Goal: Book appointment/travel/reservation

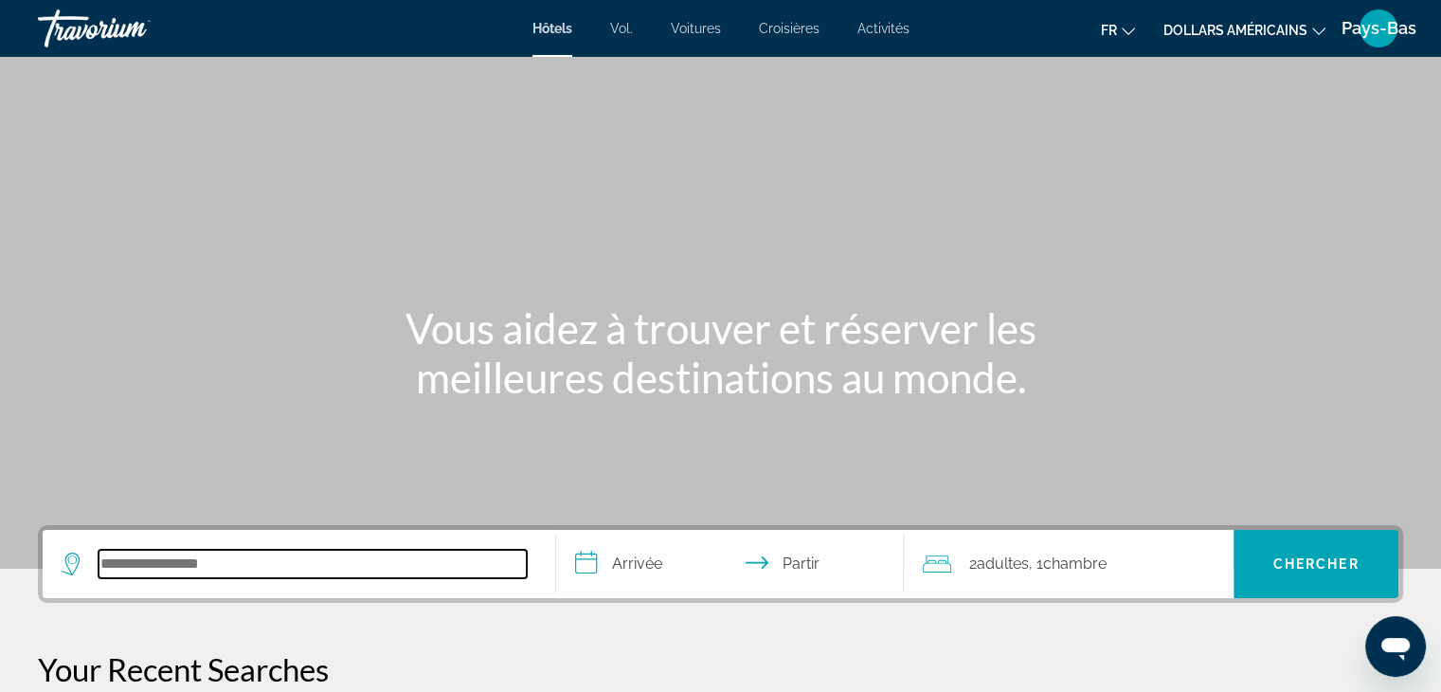
click at [232, 566] on input "Rechercher une destination hôtelière" at bounding box center [313, 564] width 428 height 28
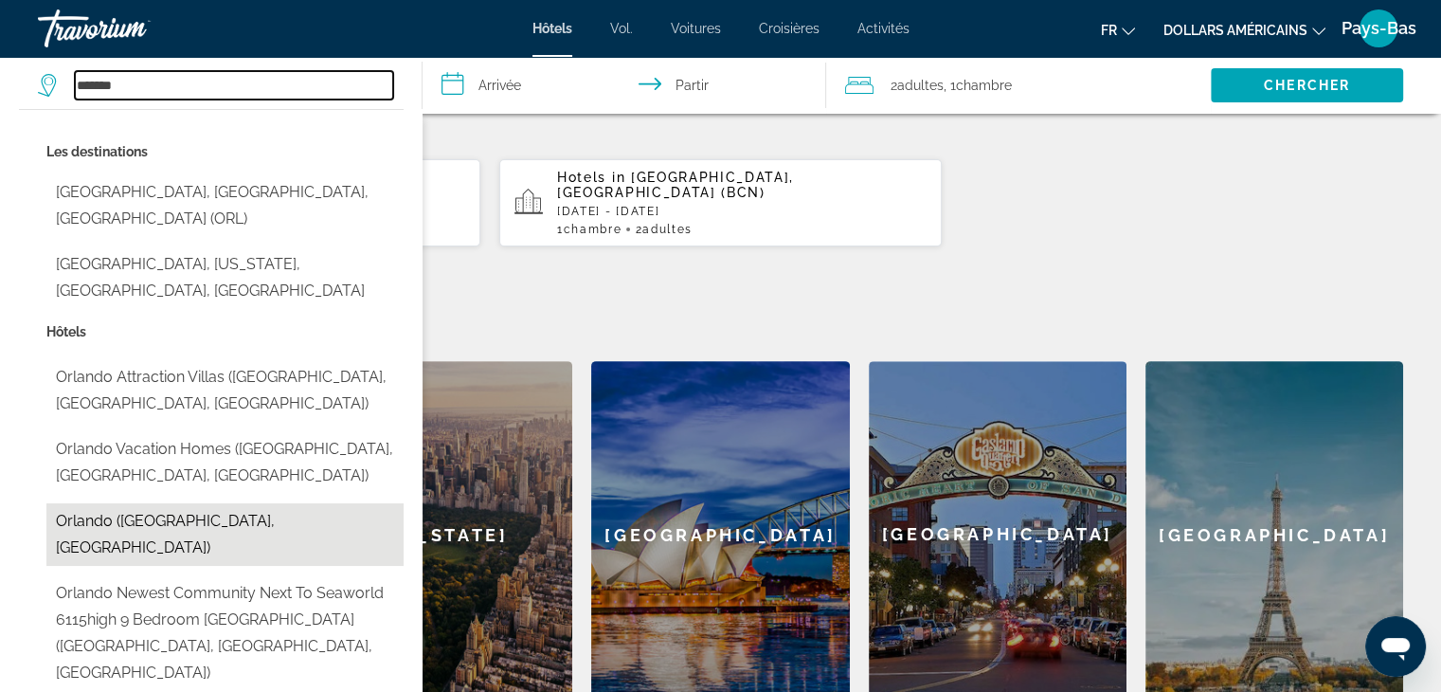
scroll to position [557, 0]
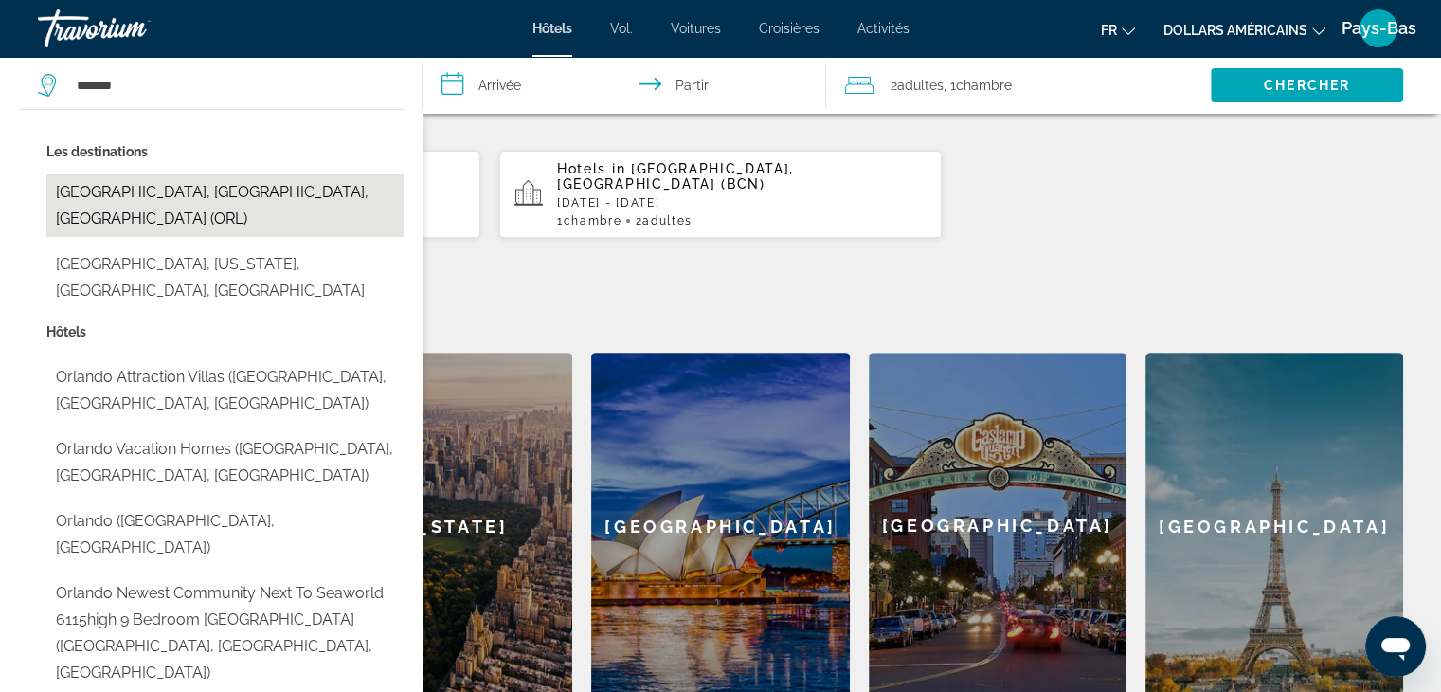
click at [165, 196] on button "Orlando, FL, United States (ORL)" at bounding box center [224, 205] width 357 height 63
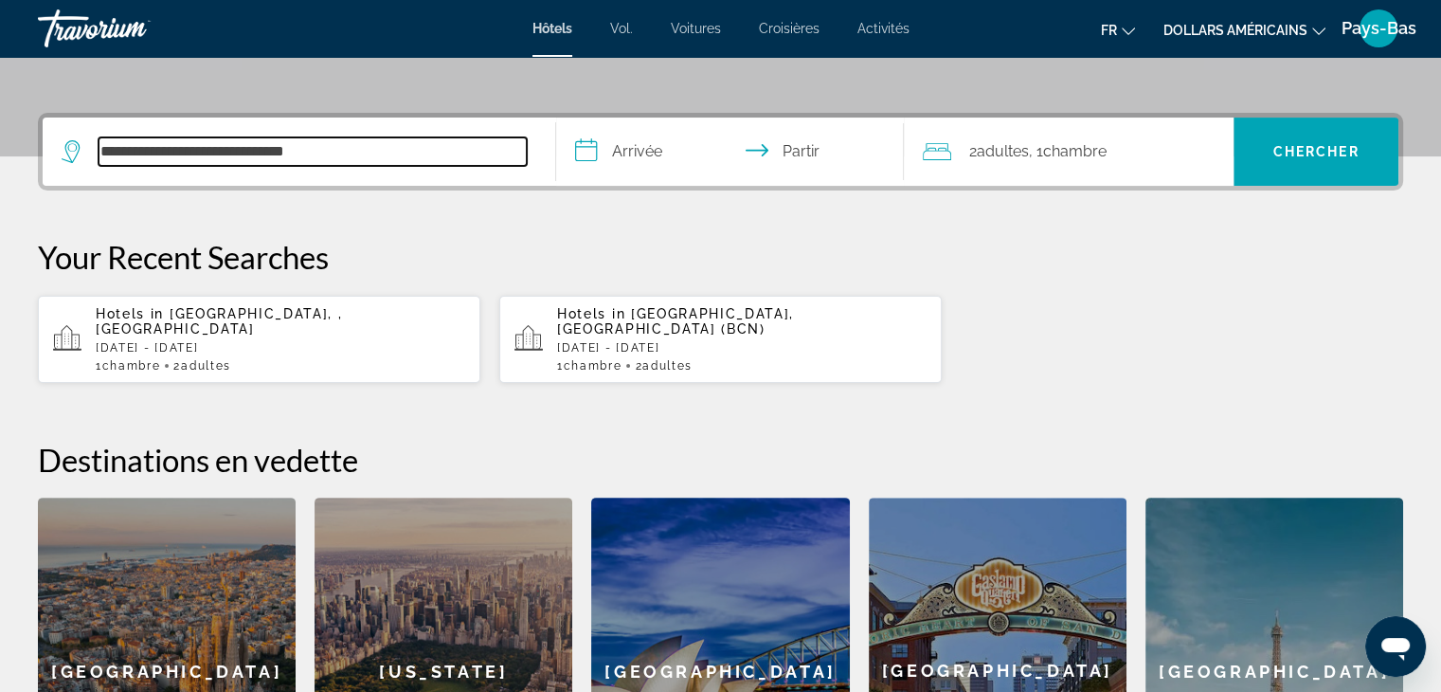
scroll to position [273, 0]
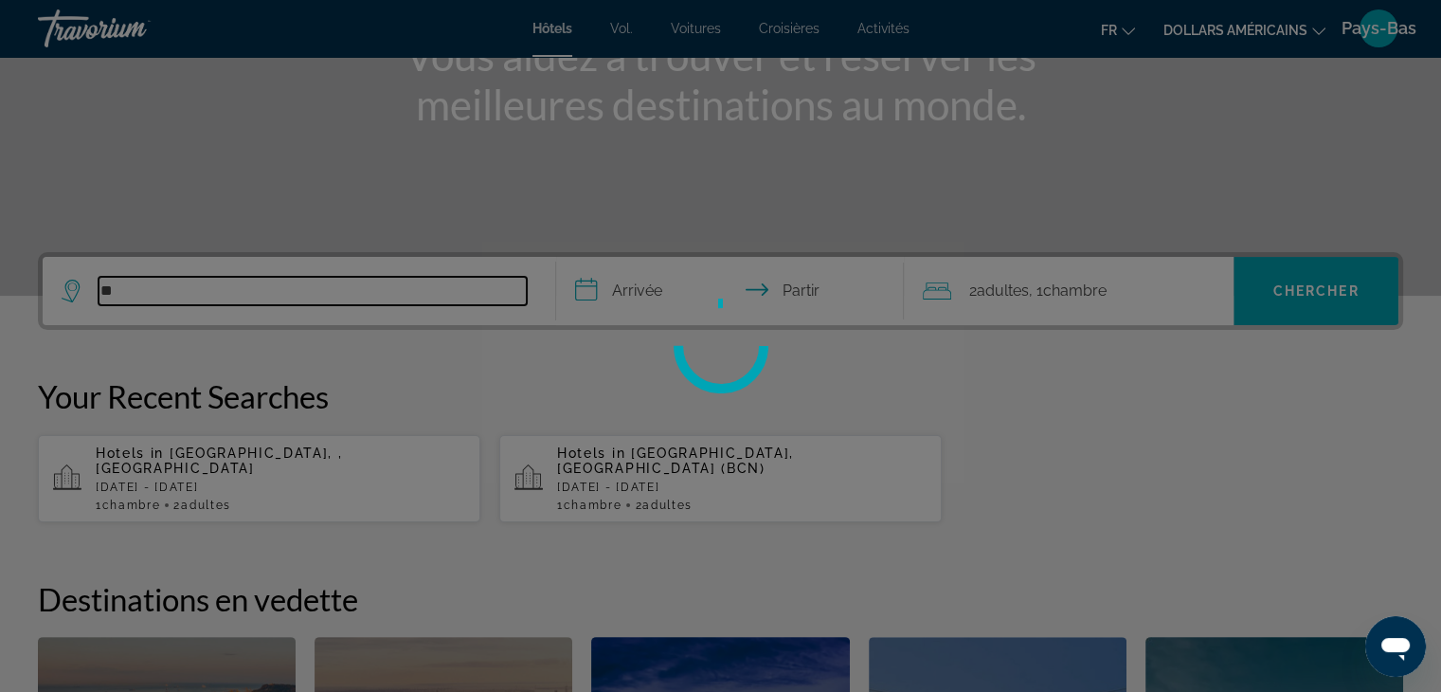
type input "*"
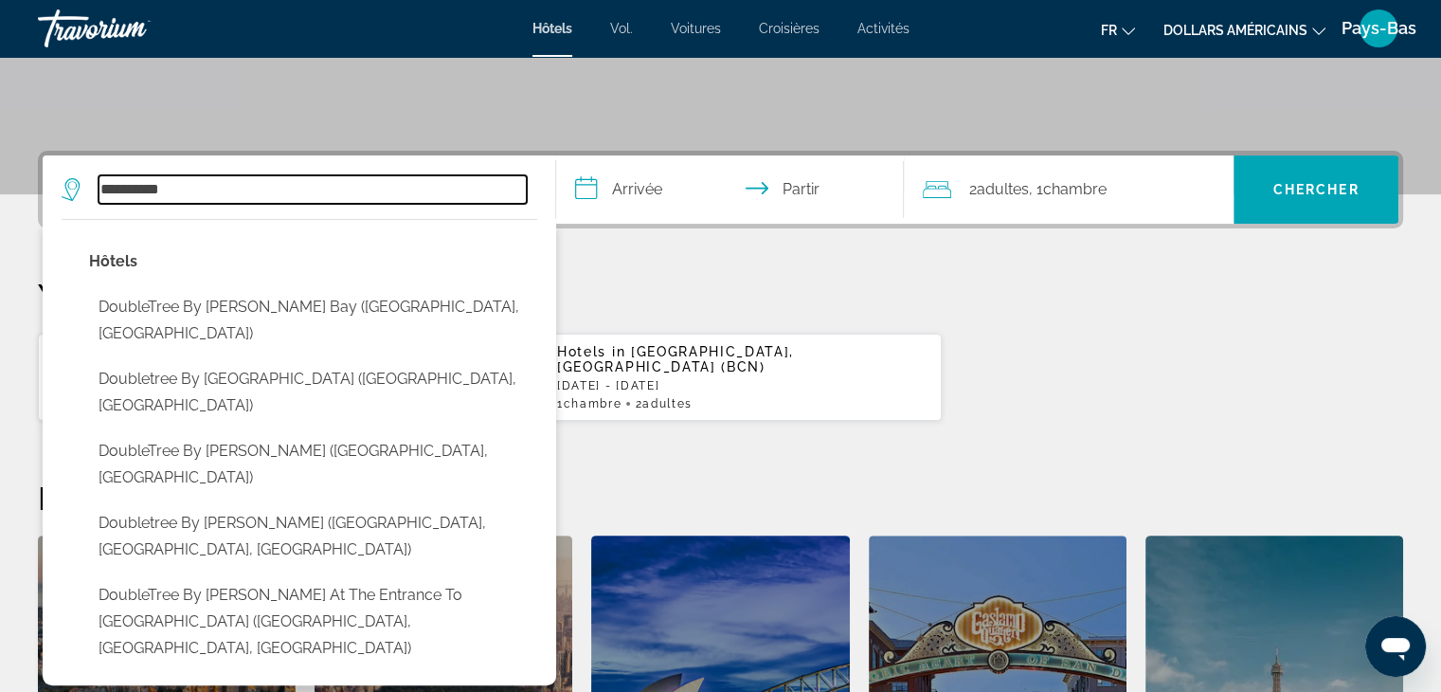
scroll to position [379, 0]
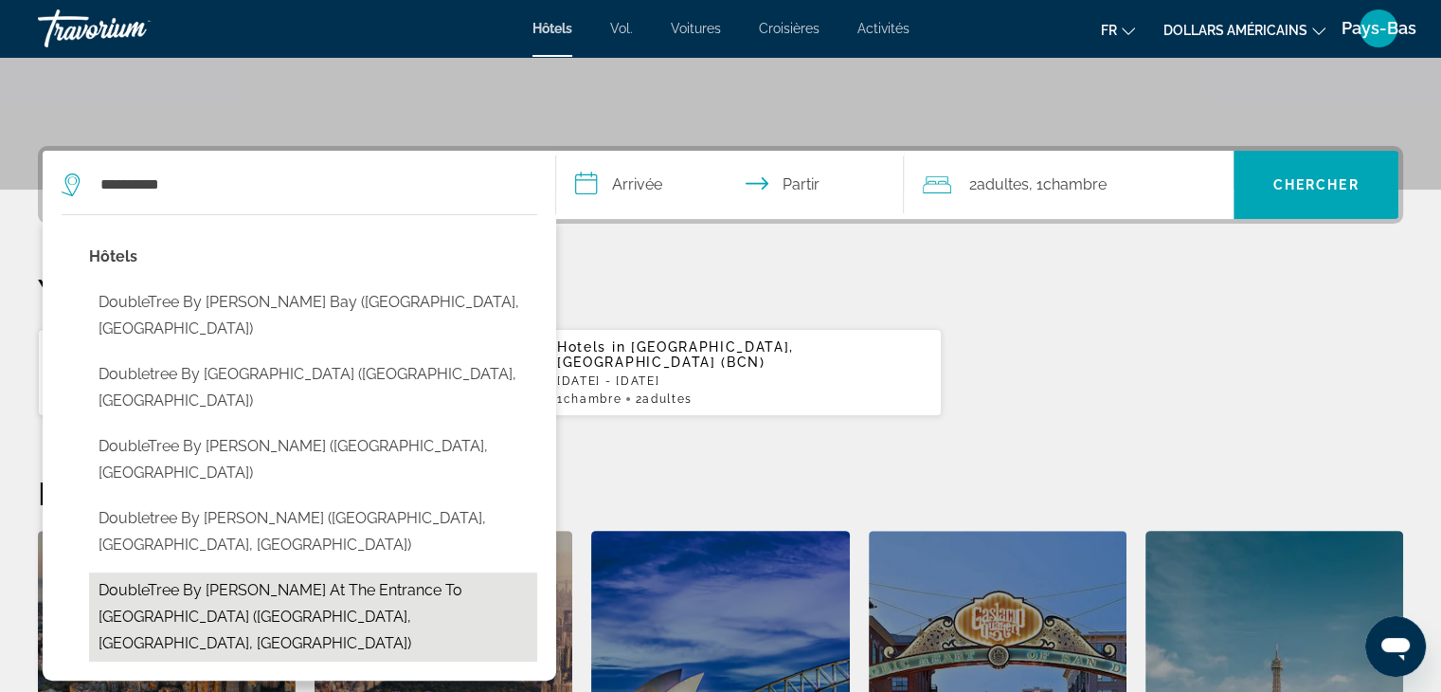
click at [227, 572] on button "DoubleTree by Hilton at the Entrance to Universal Orlando (Orlando, FL, US)" at bounding box center [313, 616] width 448 height 89
type input "**********"
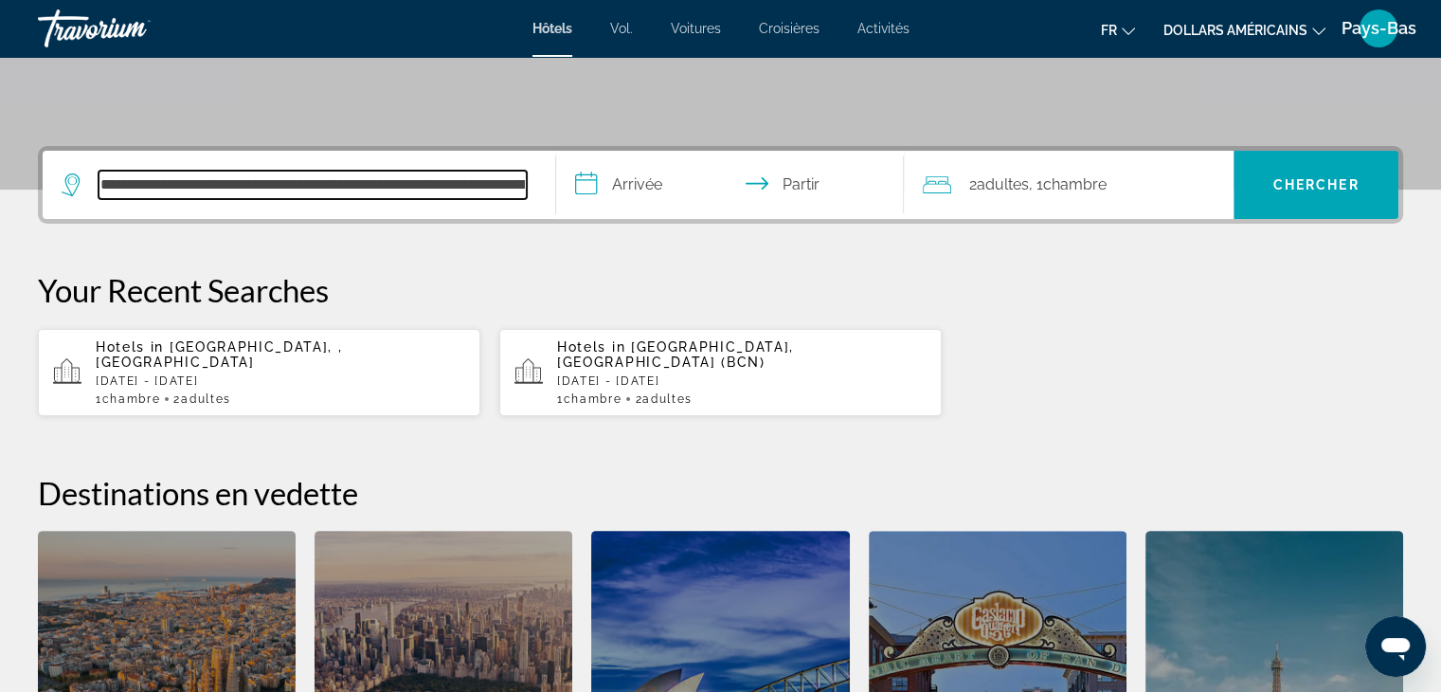
scroll to position [462, 0]
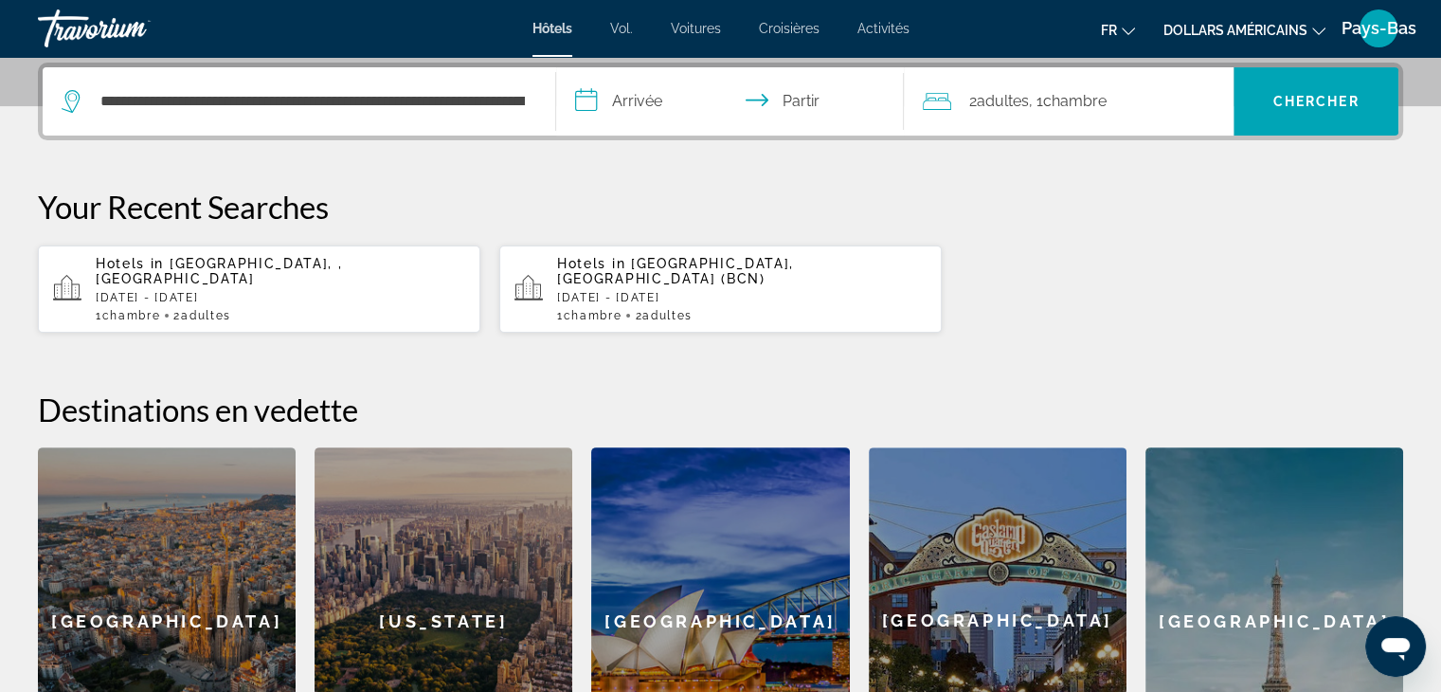
click at [623, 103] on input "**********" at bounding box center [734, 104] width 356 height 74
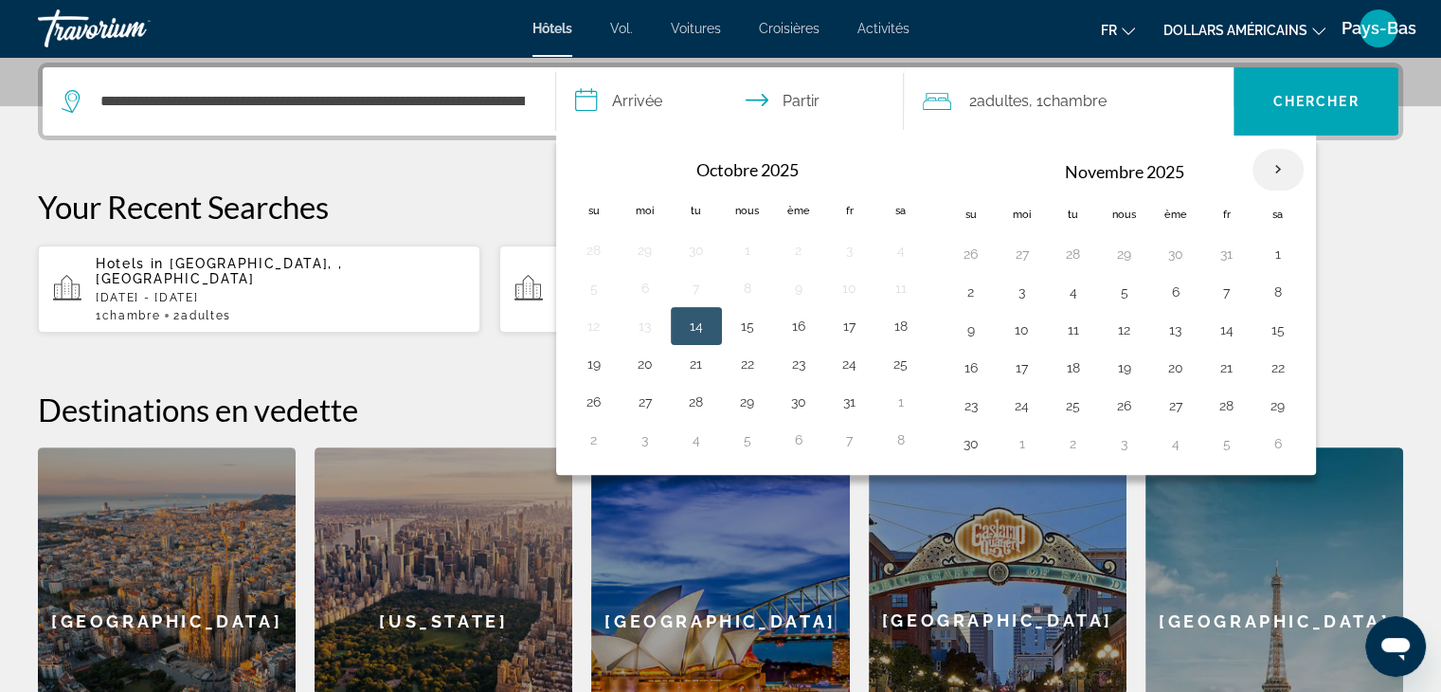
click at [1272, 168] on th "Mois prochain" at bounding box center [1278, 170] width 51 height 42
click at [1276, 164] on th "Mois prochain" at bounding box center [1278, 170] width 51 height 42
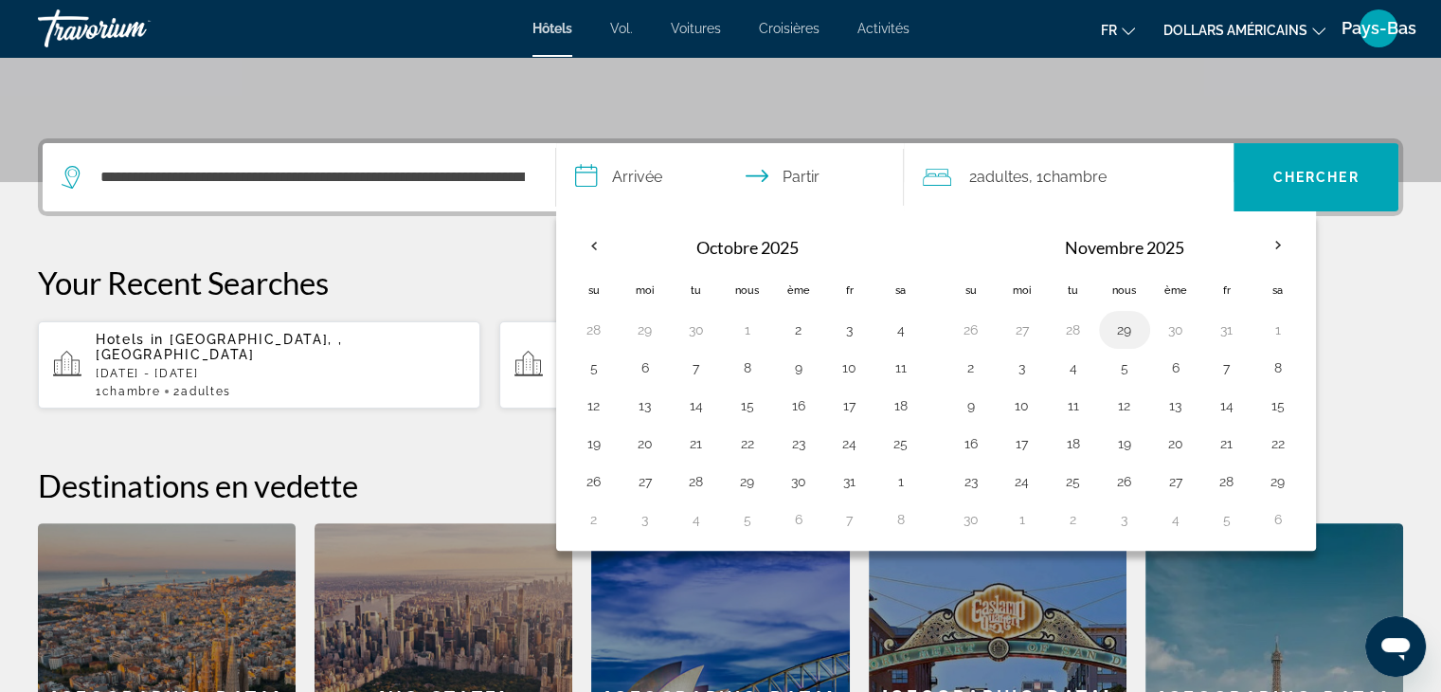
scroll to position [273, 0]
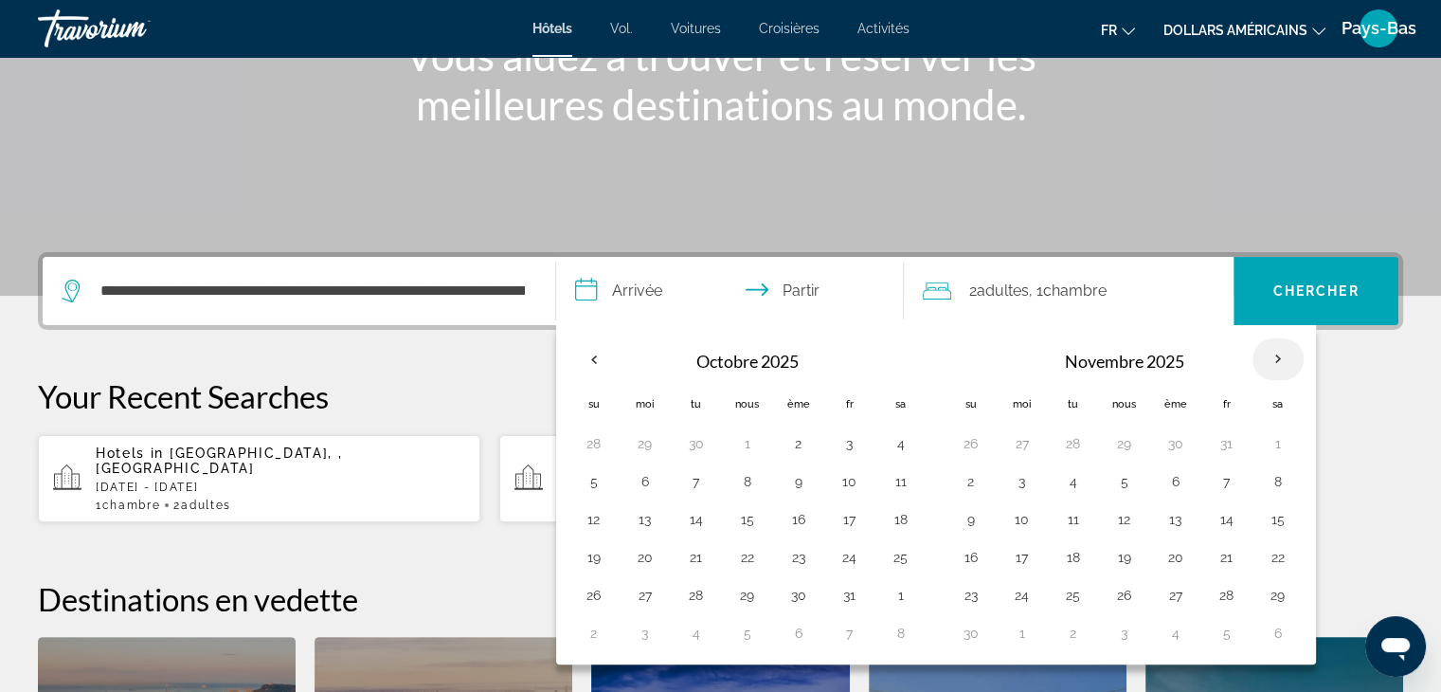
click at [1275, 358] on th "Mois prochain" at bounding box center [1278, 359] width 51 height 42
click at [1271, 355] on th "Mois prochain" at bounding box center [1278, 359] width 51 height 42
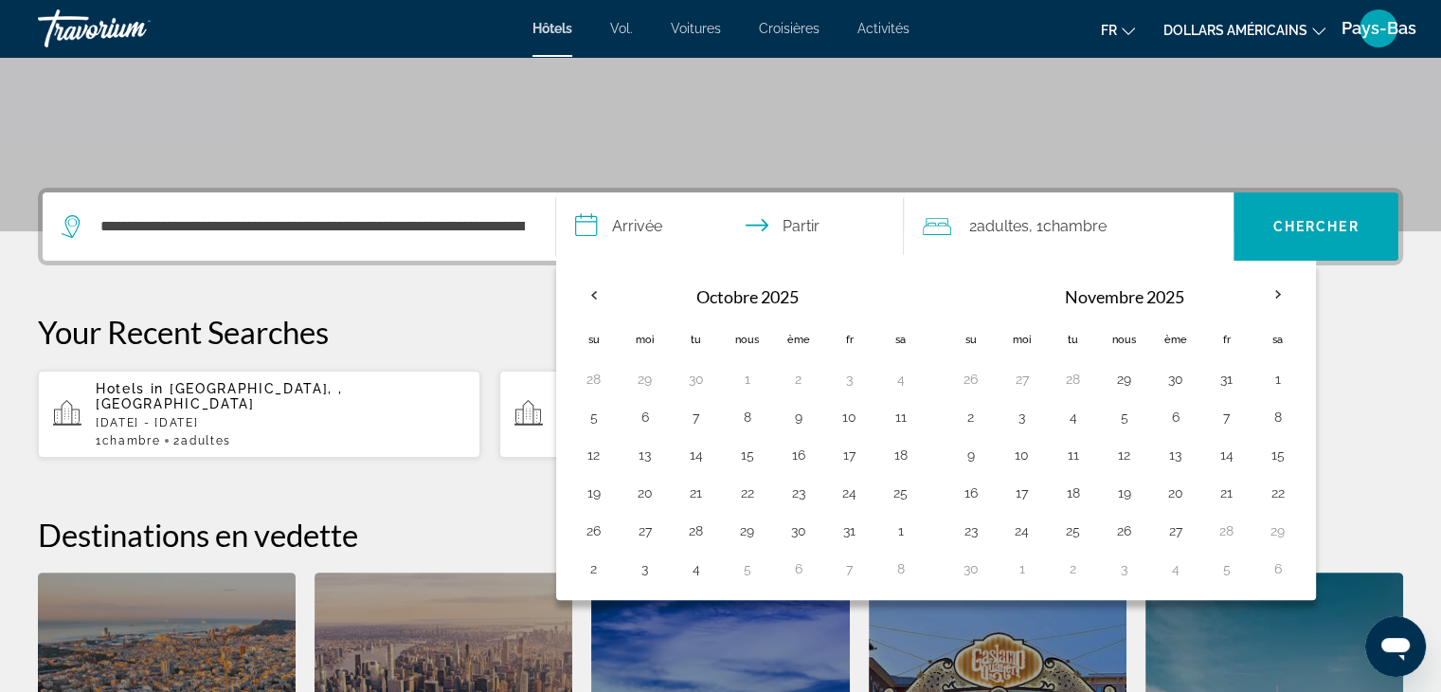
scroll to position [368, 0]
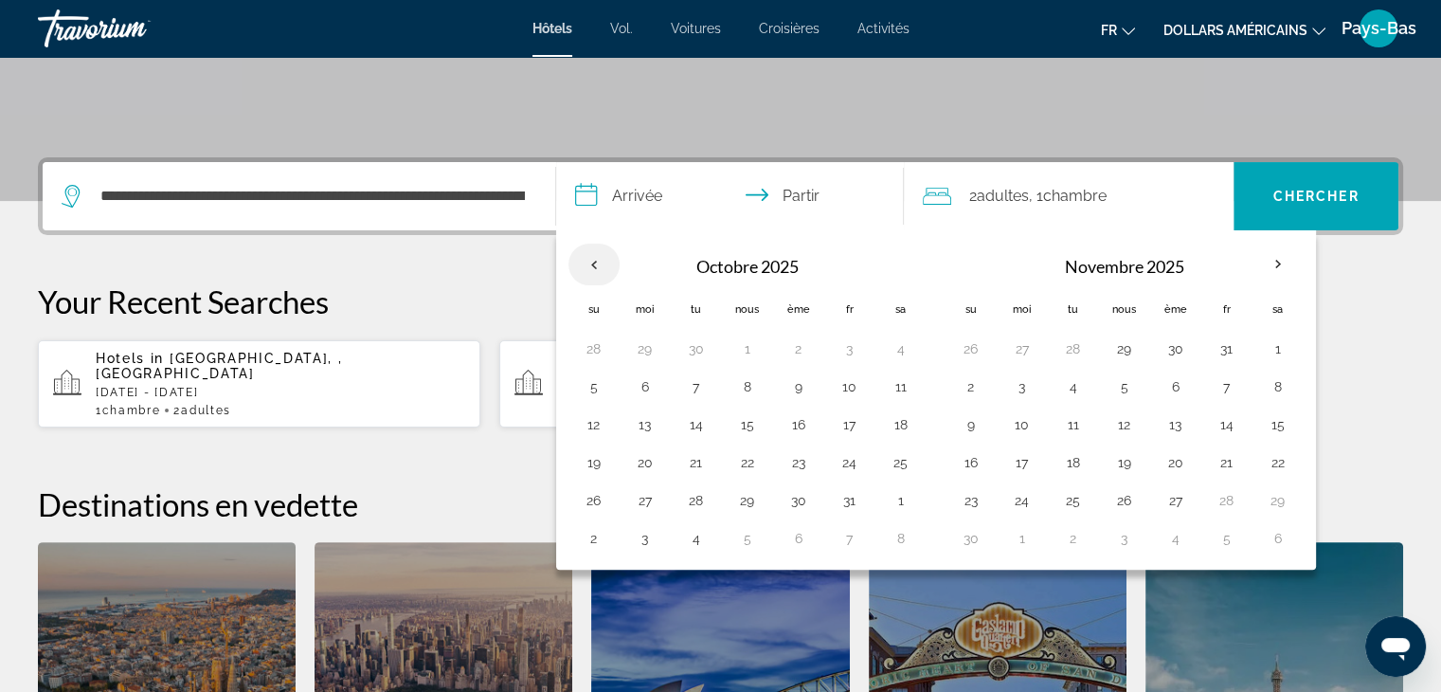
click at [591, 259] on th "Previous month" at bounding box center [594, 265] width 51 height 42
click at [594, 194] on input "**********" at bounding box center [734, 199] width 356 height 74
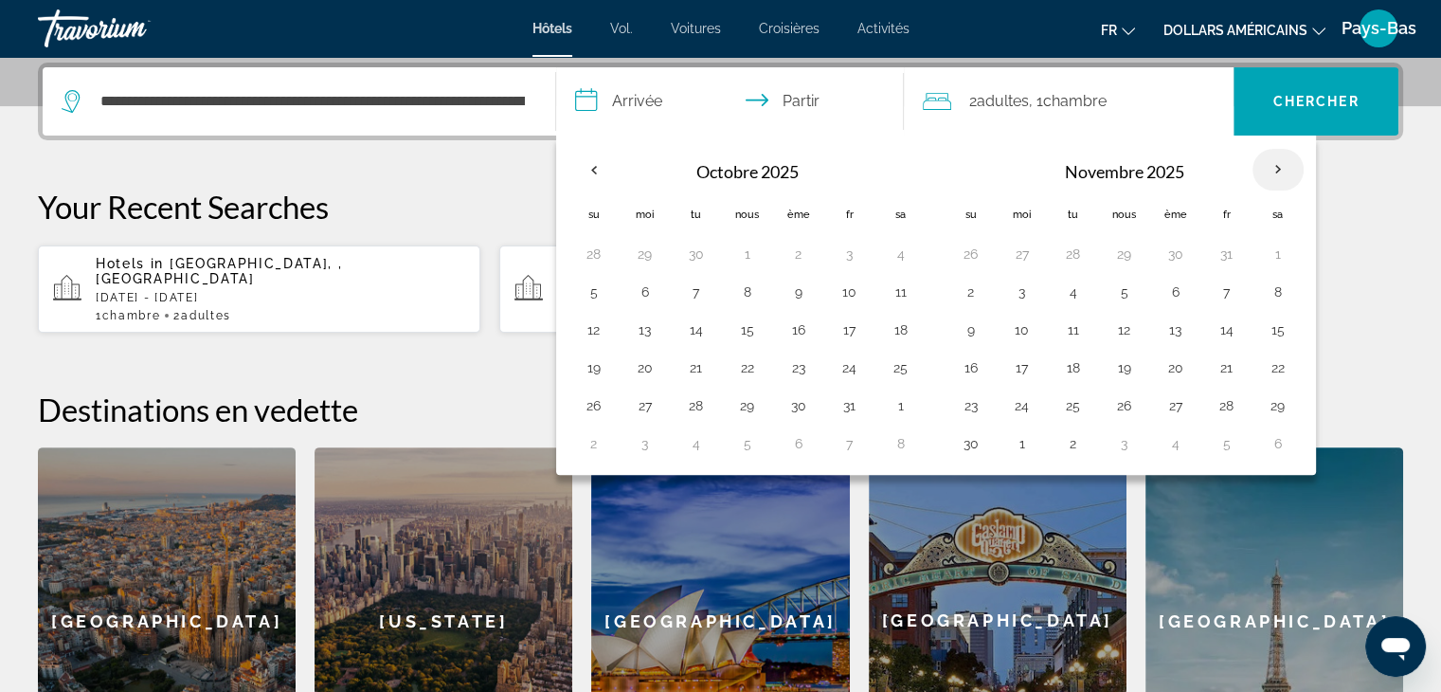
click at [1277, 166] on th "Mois prochain" at bounding box center [1278, 170] width 51 height 42
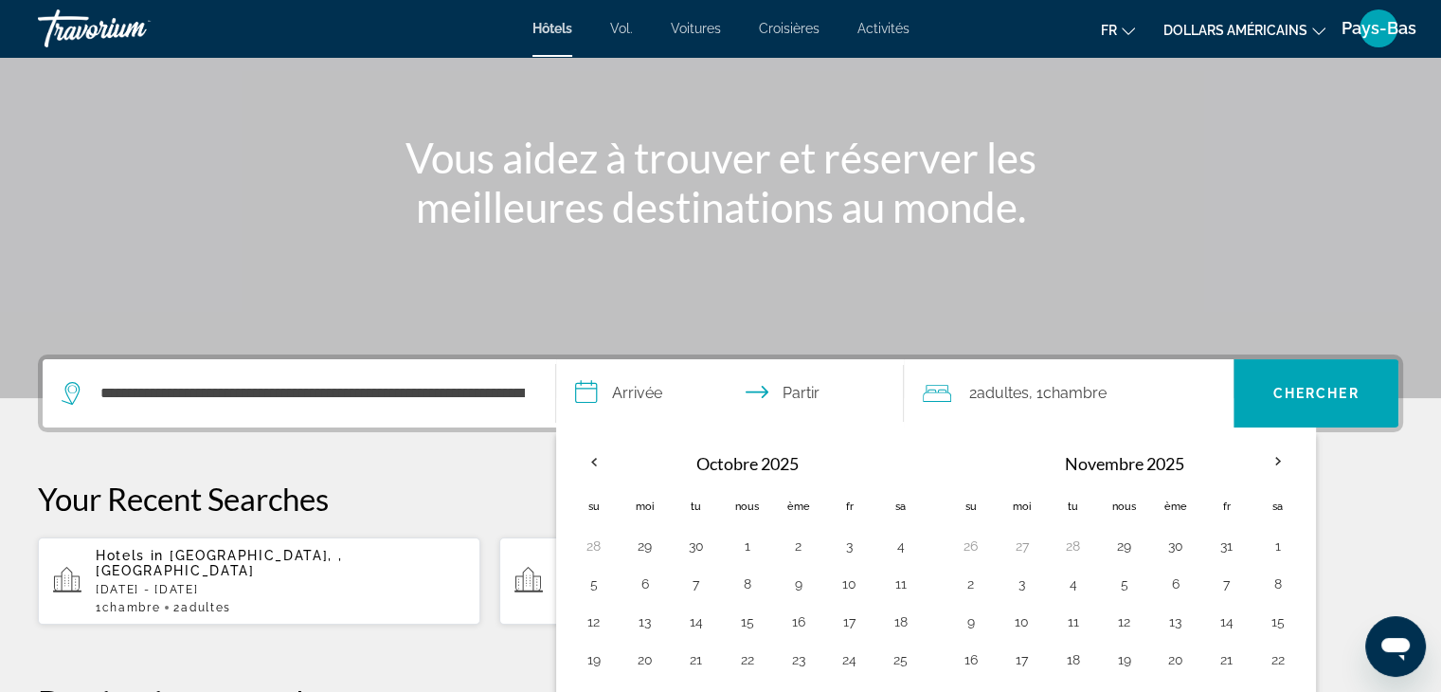
scroll to position [190, 0]
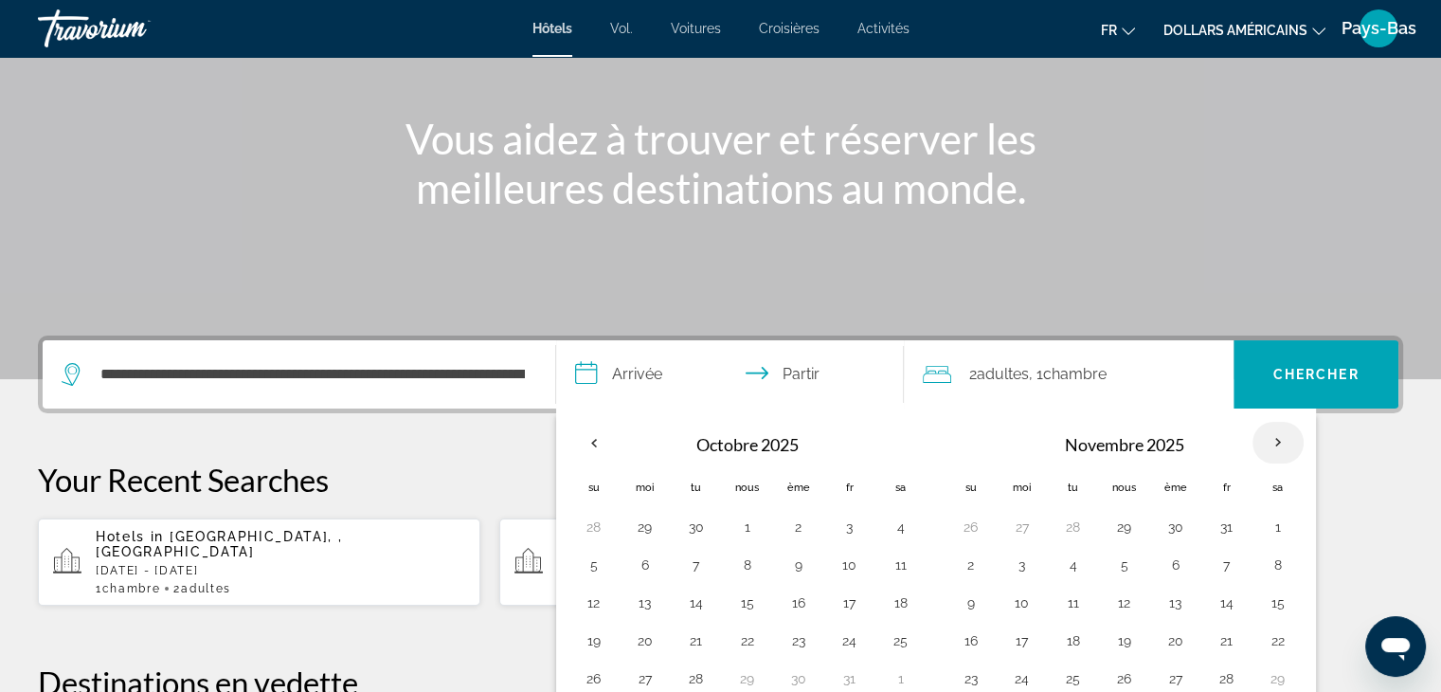
click at [1270, 441] on th "Mois prochain" at bounding box center [1278, 443] width 51 height 42
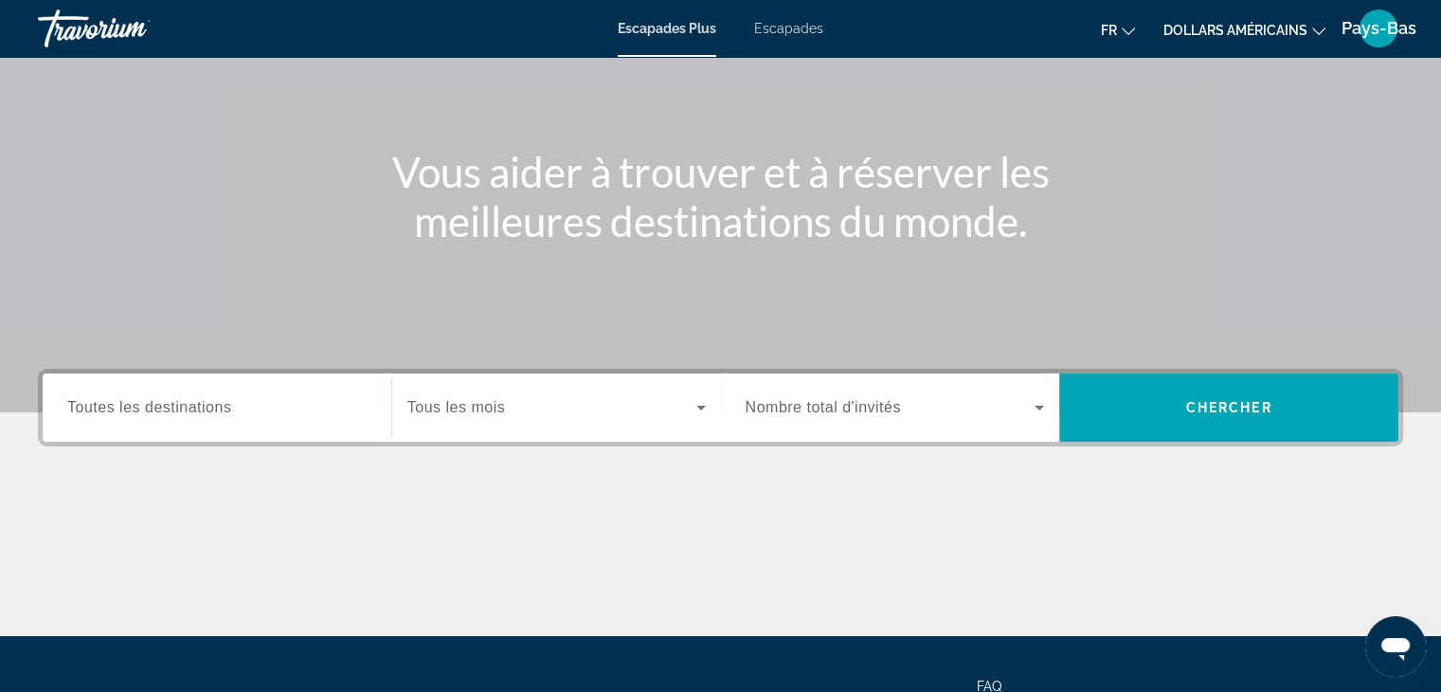
scroll to position [190, 0]
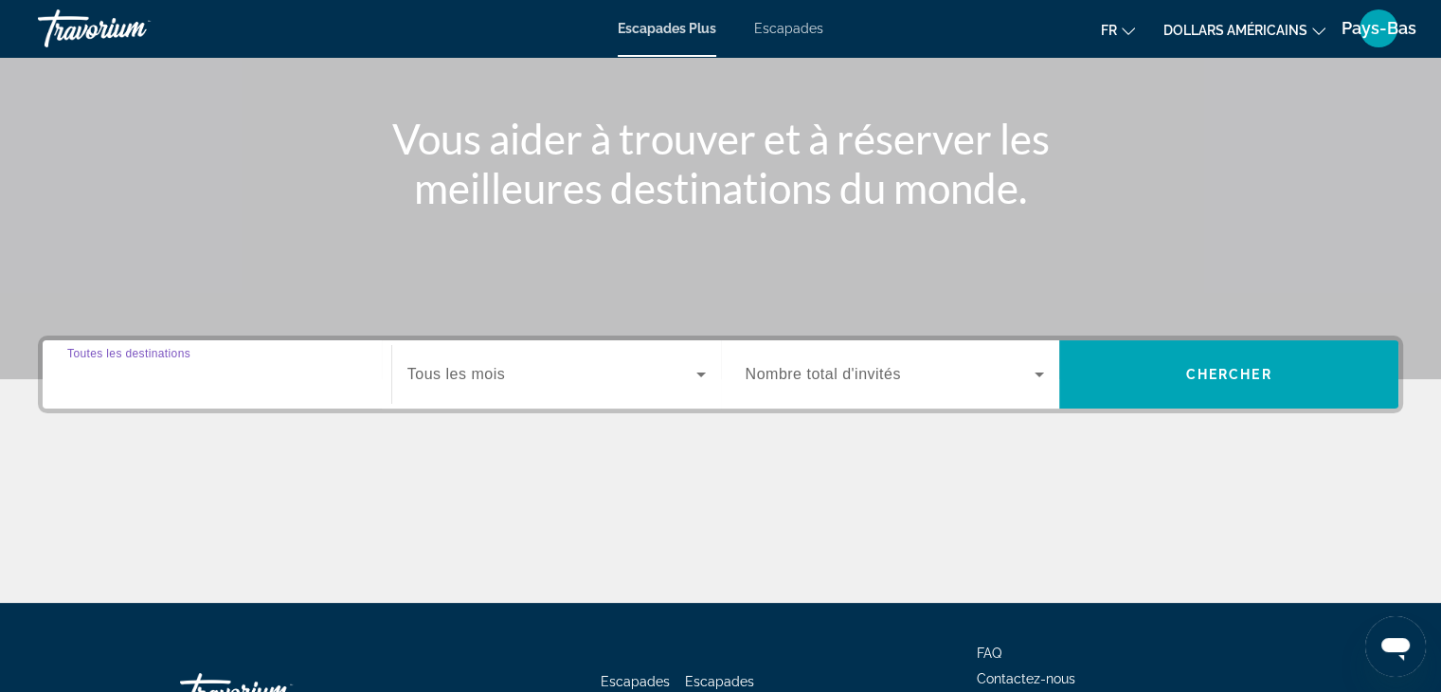
click at [239, 372] on input "Destination Toutes les destinations" at bounding box center [216, 375] width 299 height 23
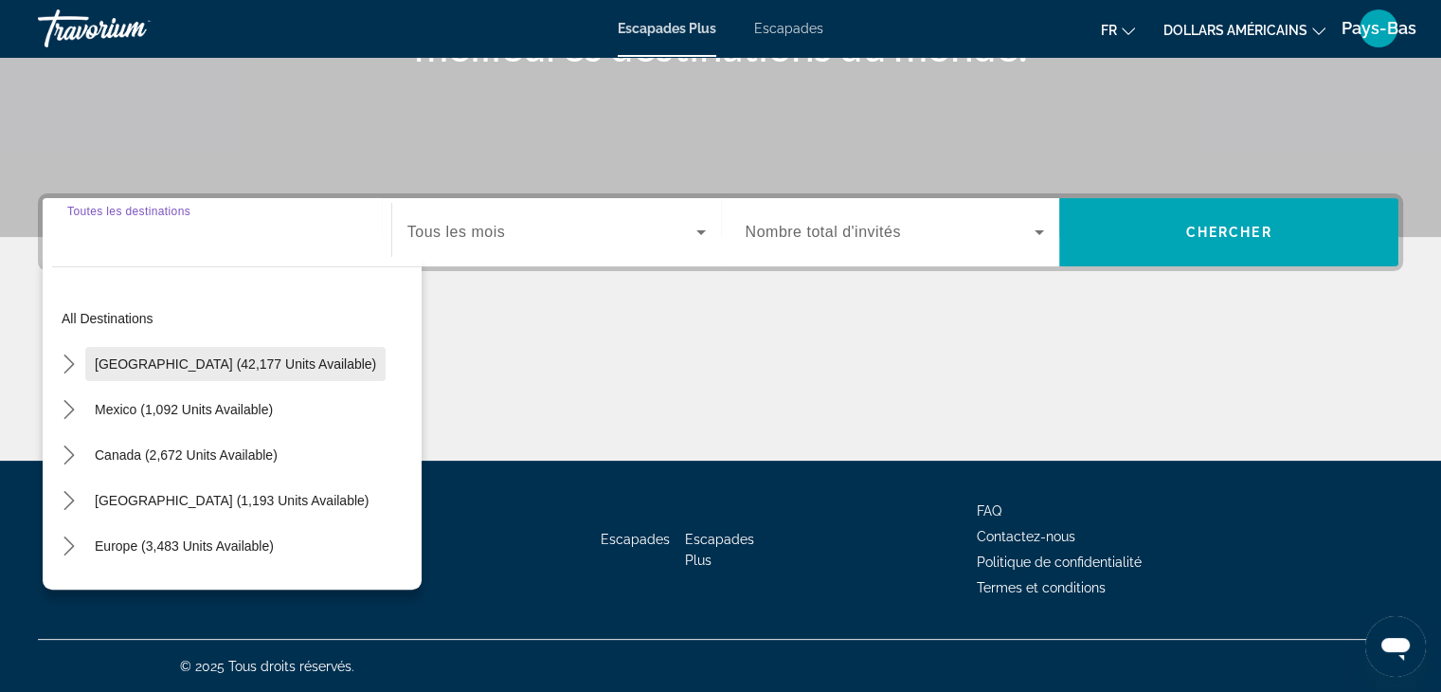
scroll to position [333, 0]
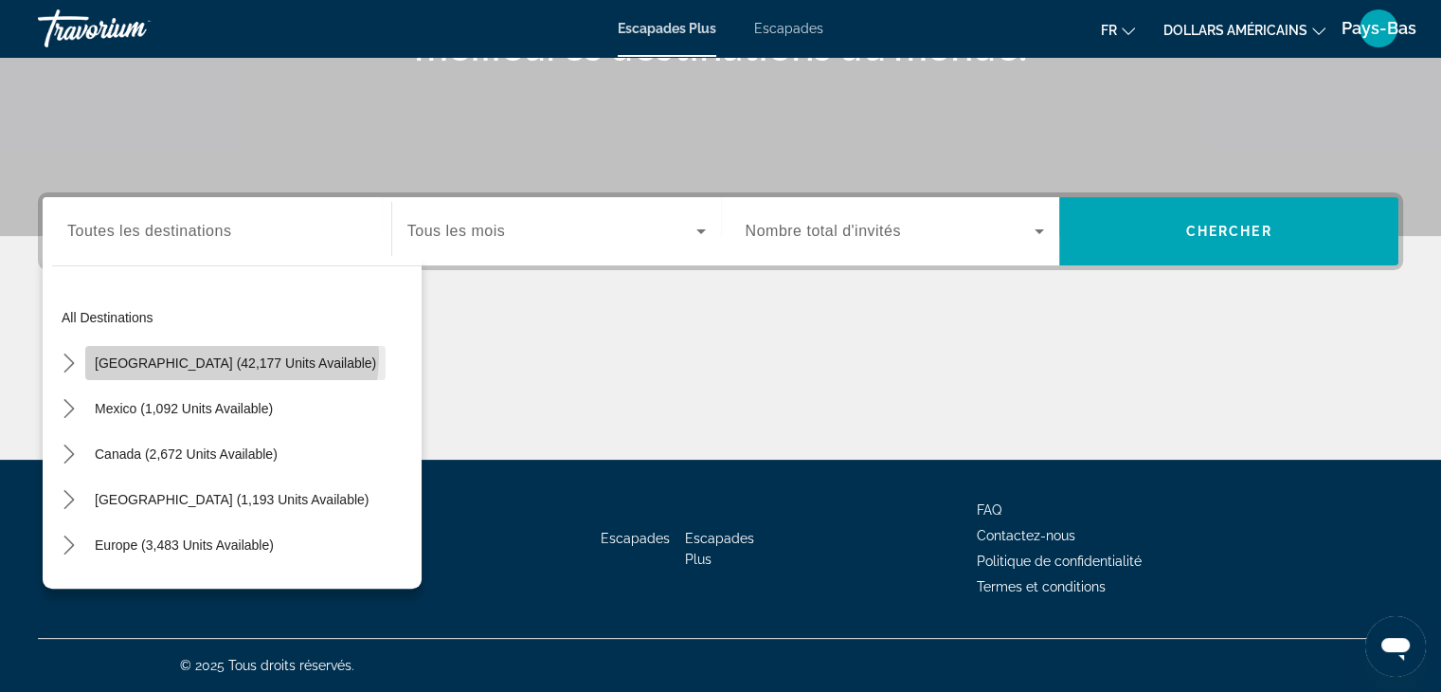
click at [231, 356] on span "[GEOGRAPHIC_DATA] (42,177 units available)" at bounding box center [235, 362] width 281 height 15
type input "**********"
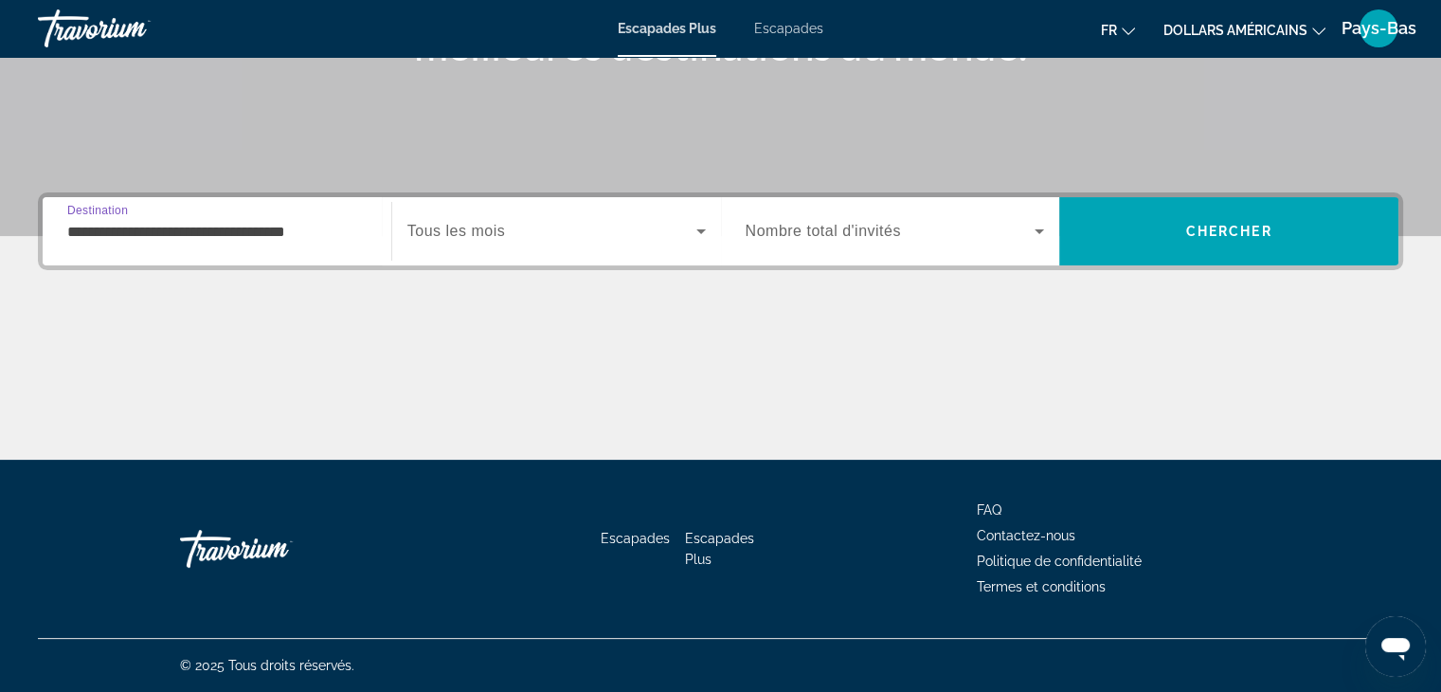
click at [453, 225] on span "Tous les mois" at bounding box center [456, 231] width 98 height 16
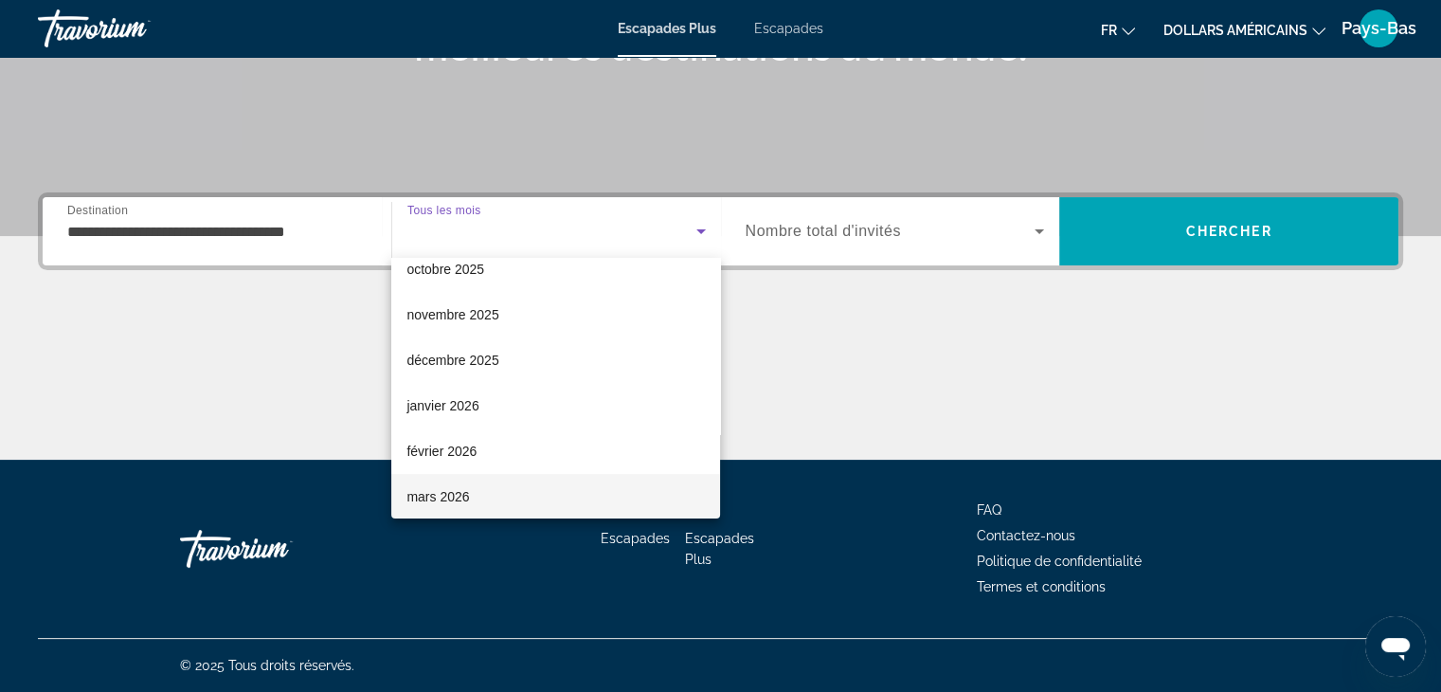
scroll to position [95, 0]
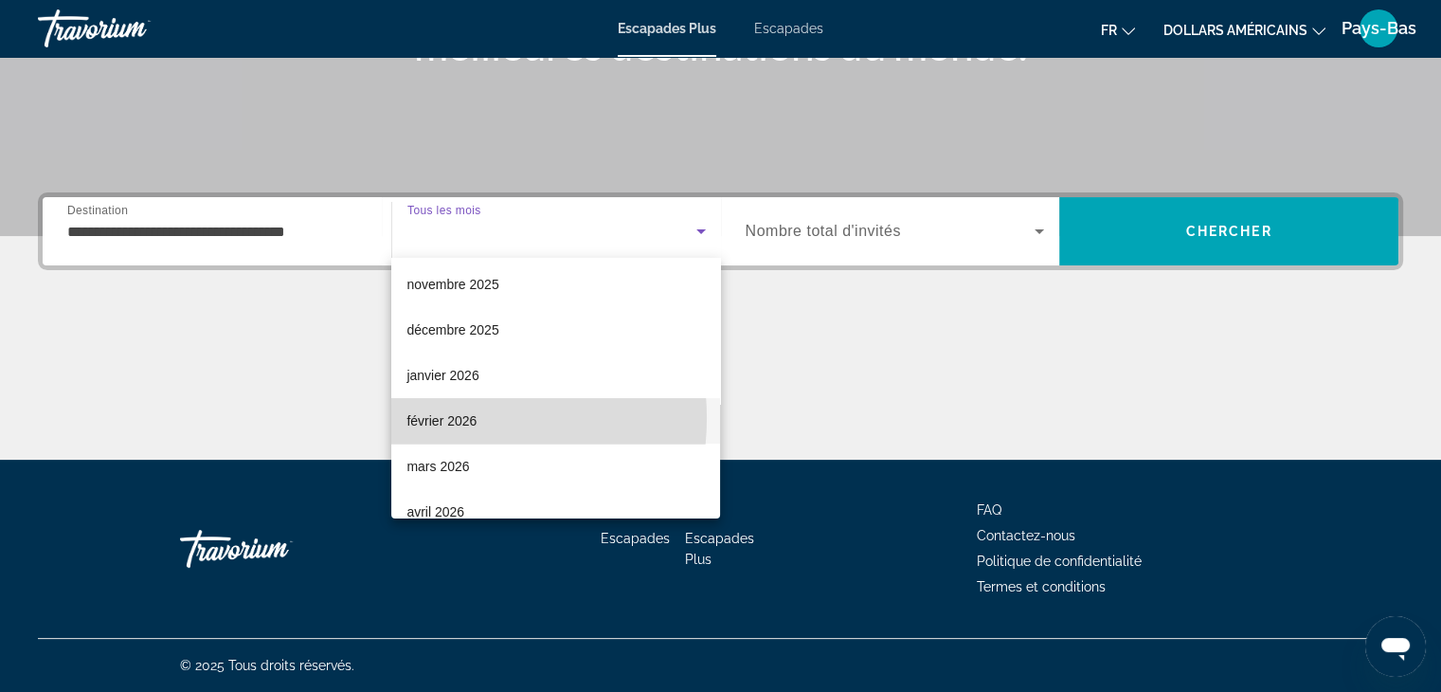
click at [443, 418] on font "février 2026" at bounding box center [442, 420] width 70 height 15
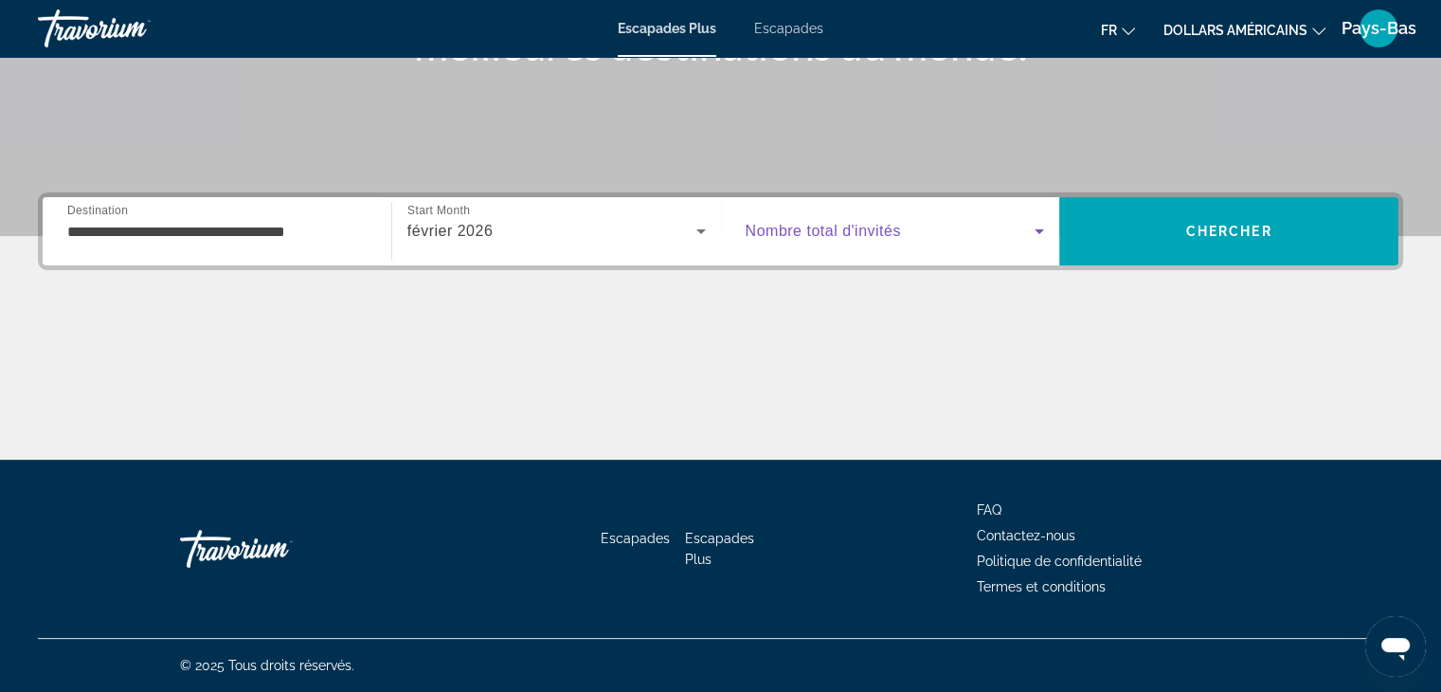
click at [1039, 231] on icon "Widget de recherche" at bounding box center [1039, 231] width 9 height 5
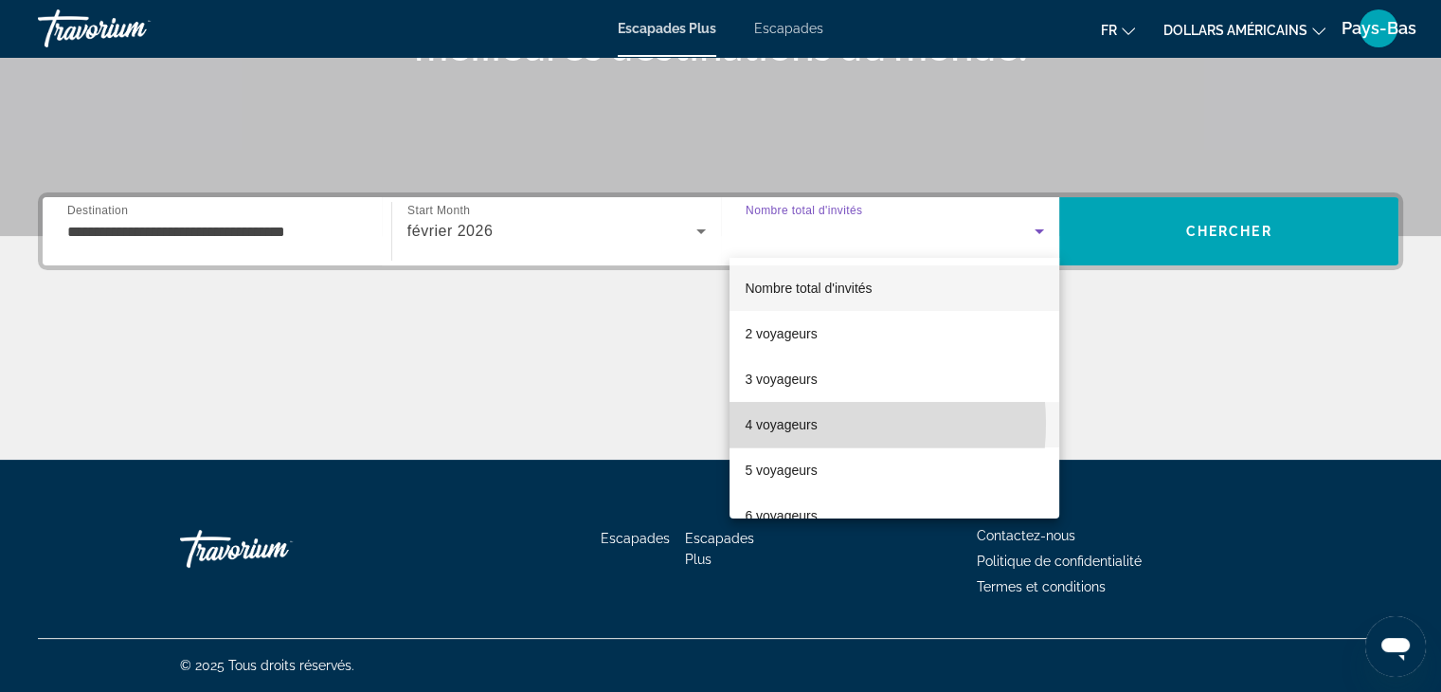
click at [801, 424] on font "4 voyageurs" at bounding box center [781, 424] width 72 height 15
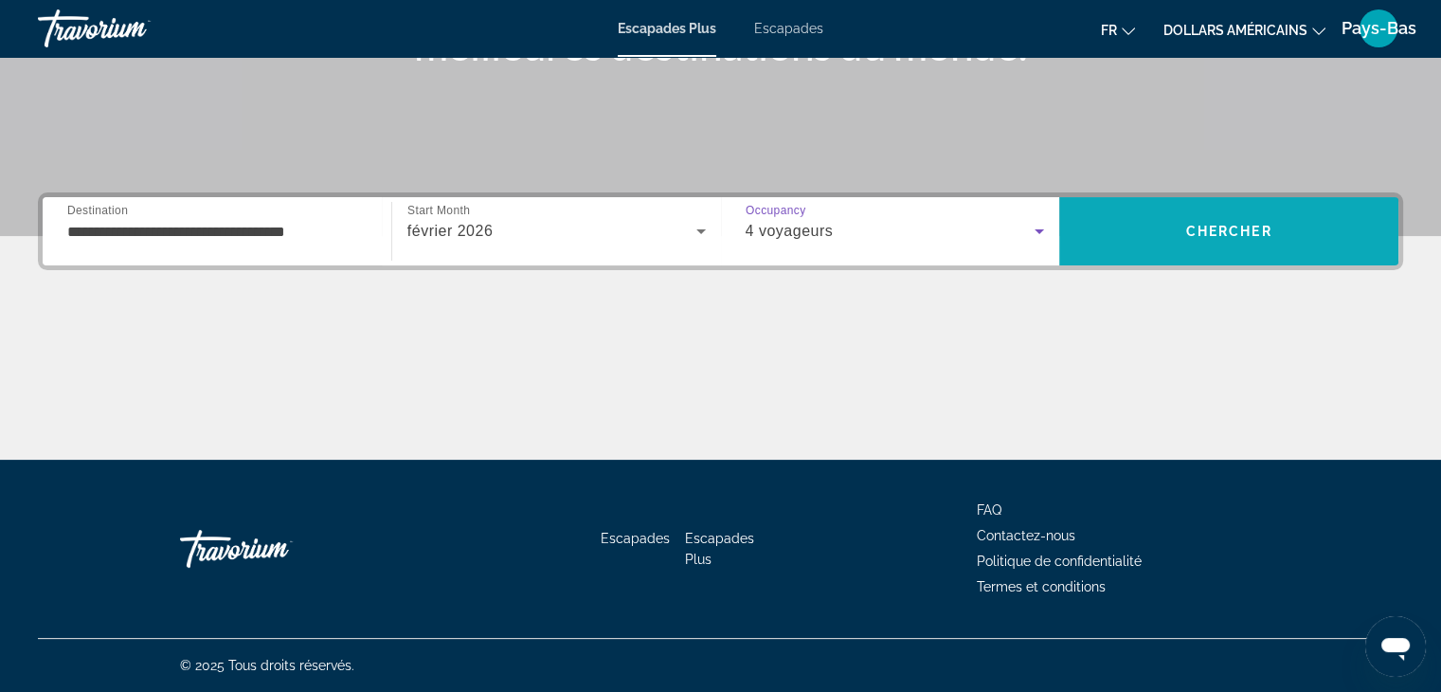
click at [1201, 221] on span "Recherche" at bounding box center [1228, 230] width 339 height 45
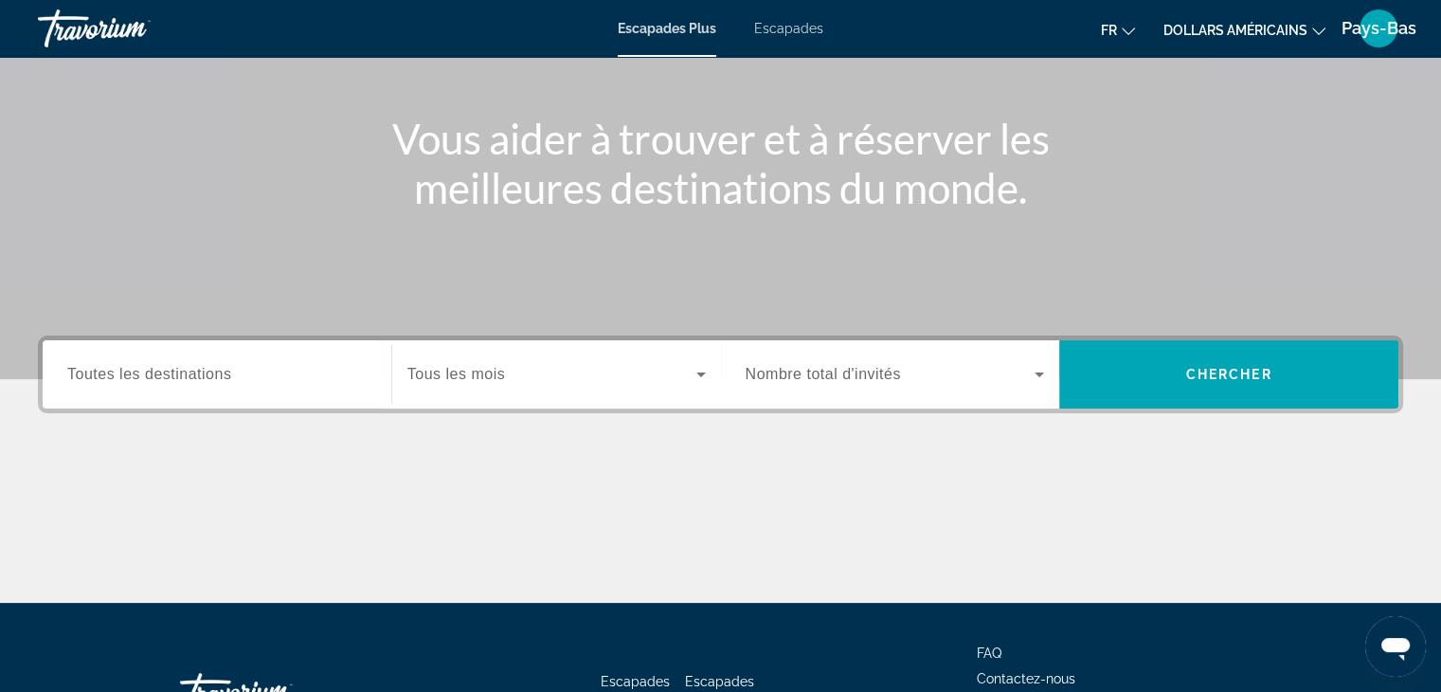
scroll to position [284, 0]
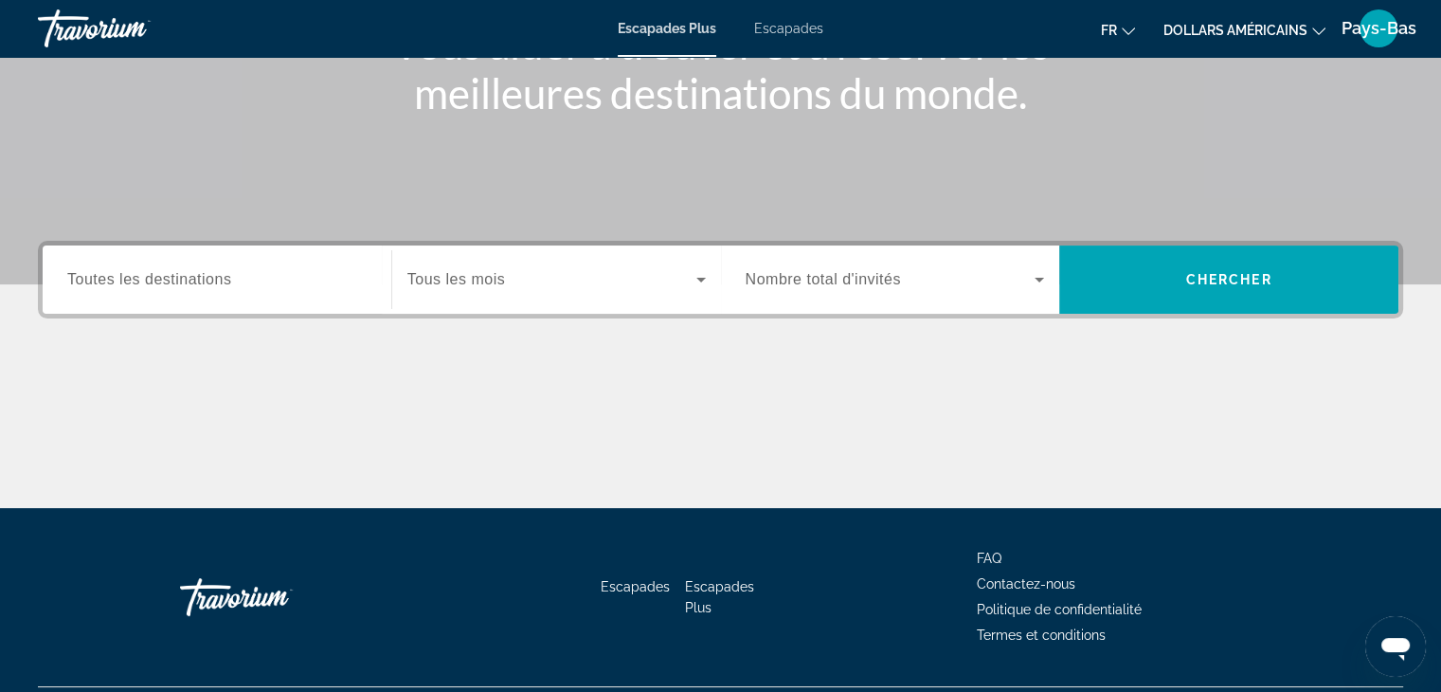
click at [205, 281] on span "Toutes les destinations" at bounding box center [149, 279] width 164 height 16
click at [205, 281] on input "Destination Toutes les destinations" at bounding box center [216, 280] width 299 height 23
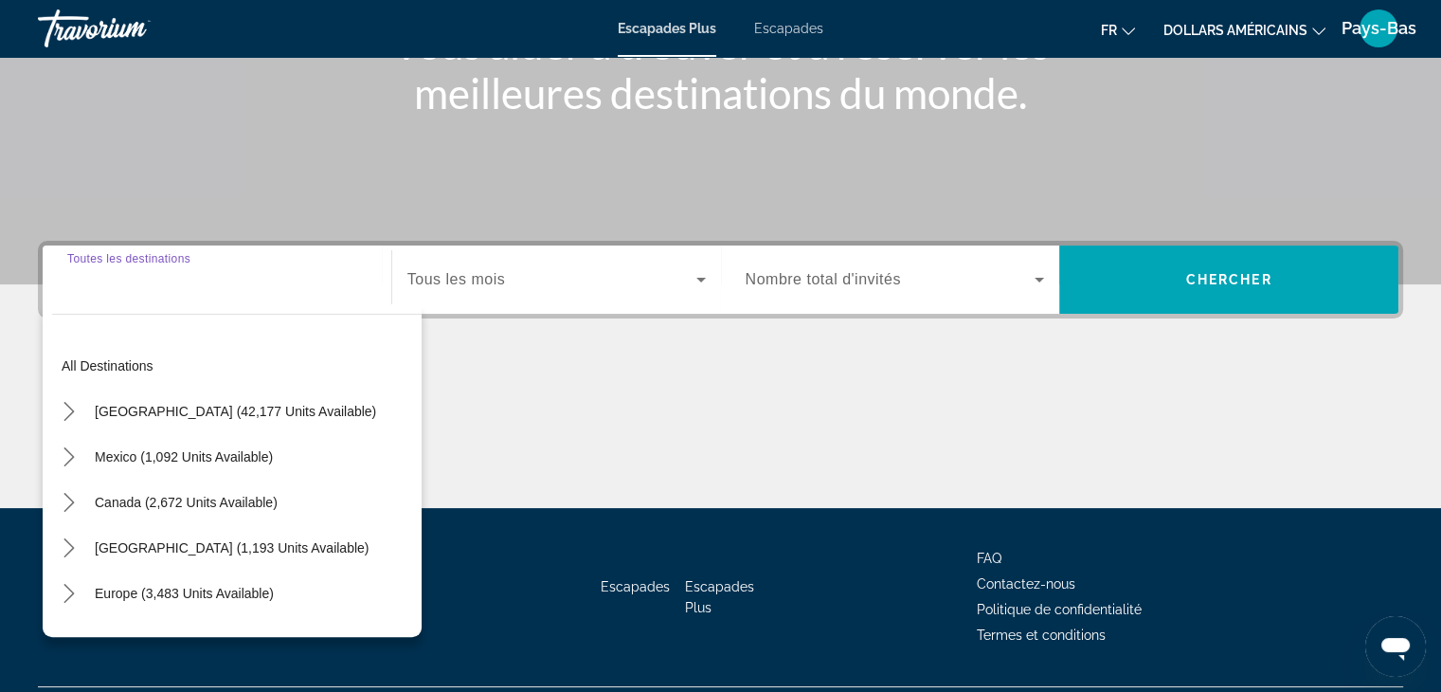
scroll to position [333, 0]
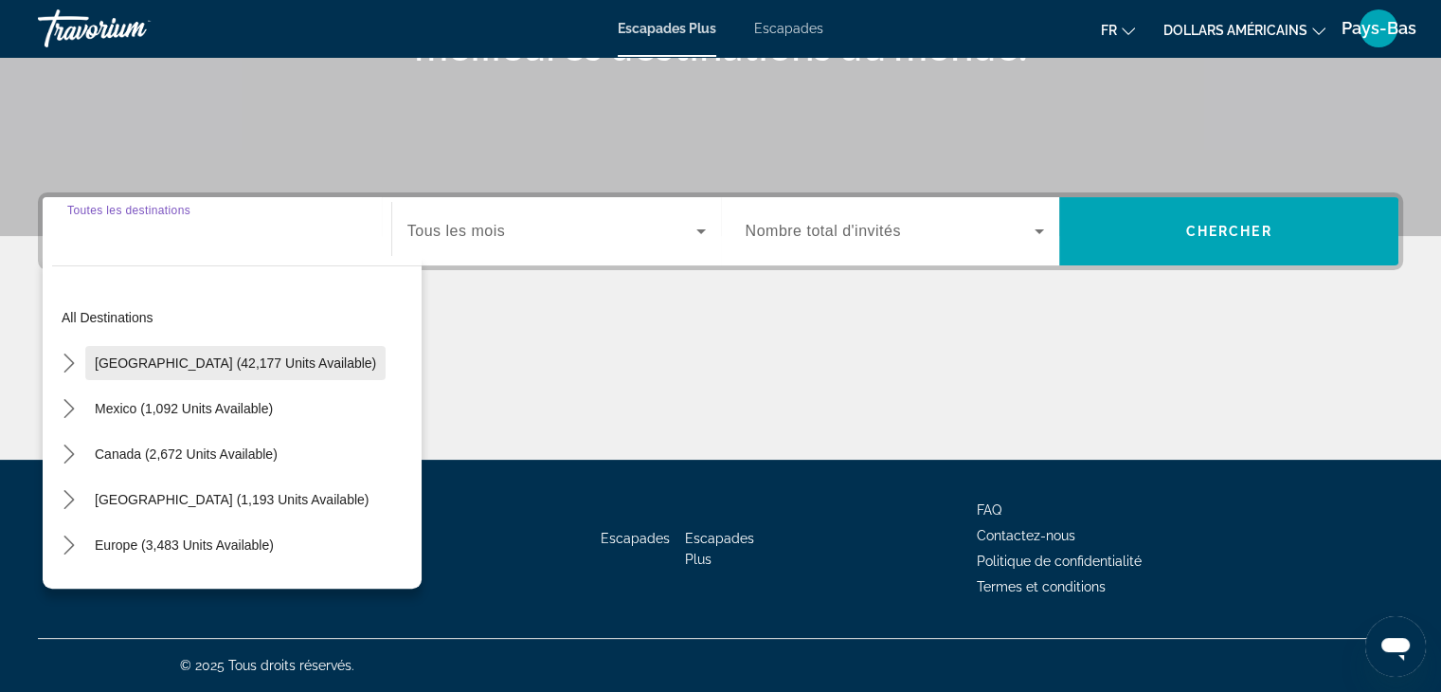
click at [174, 364] on span "[GEOGRAPHIC_DATA] (42,177 units available)" at bounding box center [235, 362] width 281 height 15
type input "**********"
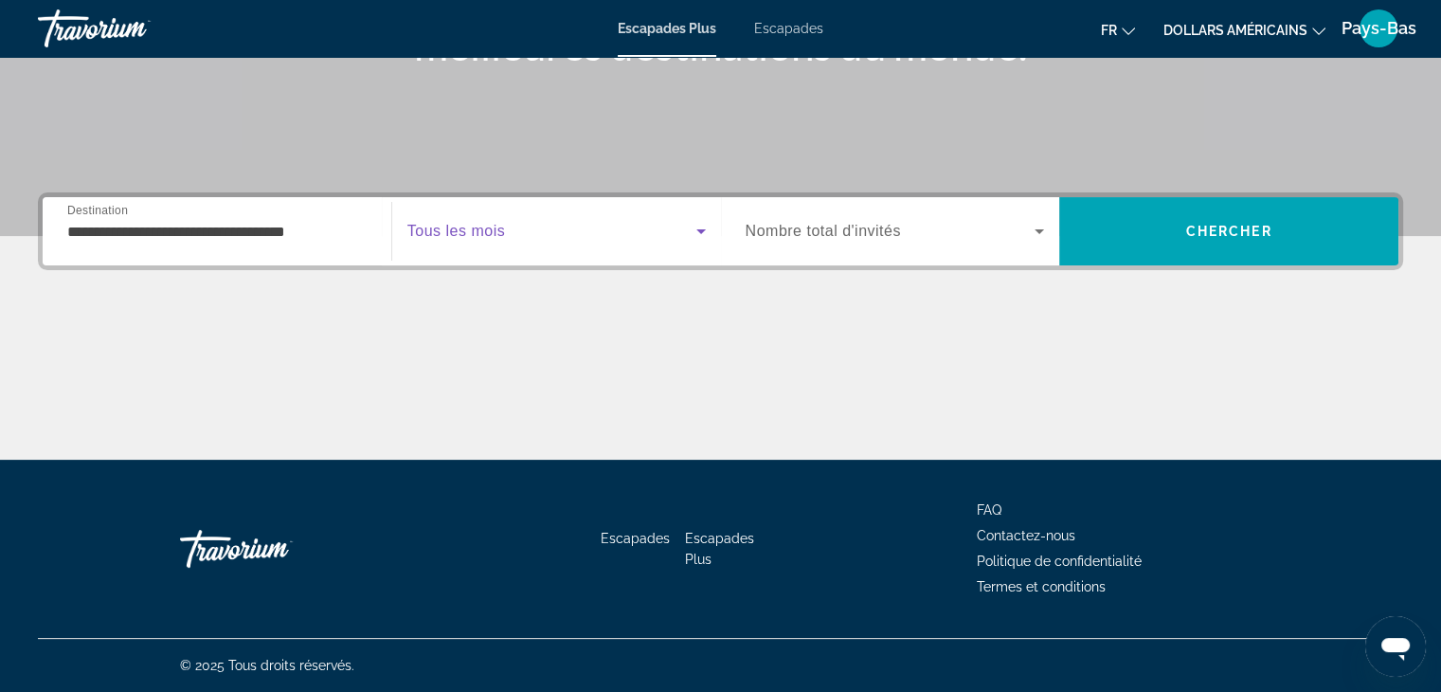
click at [702, 229] on icon "Widget de recherche" at bounding box center [701, 231] width 9 height 5
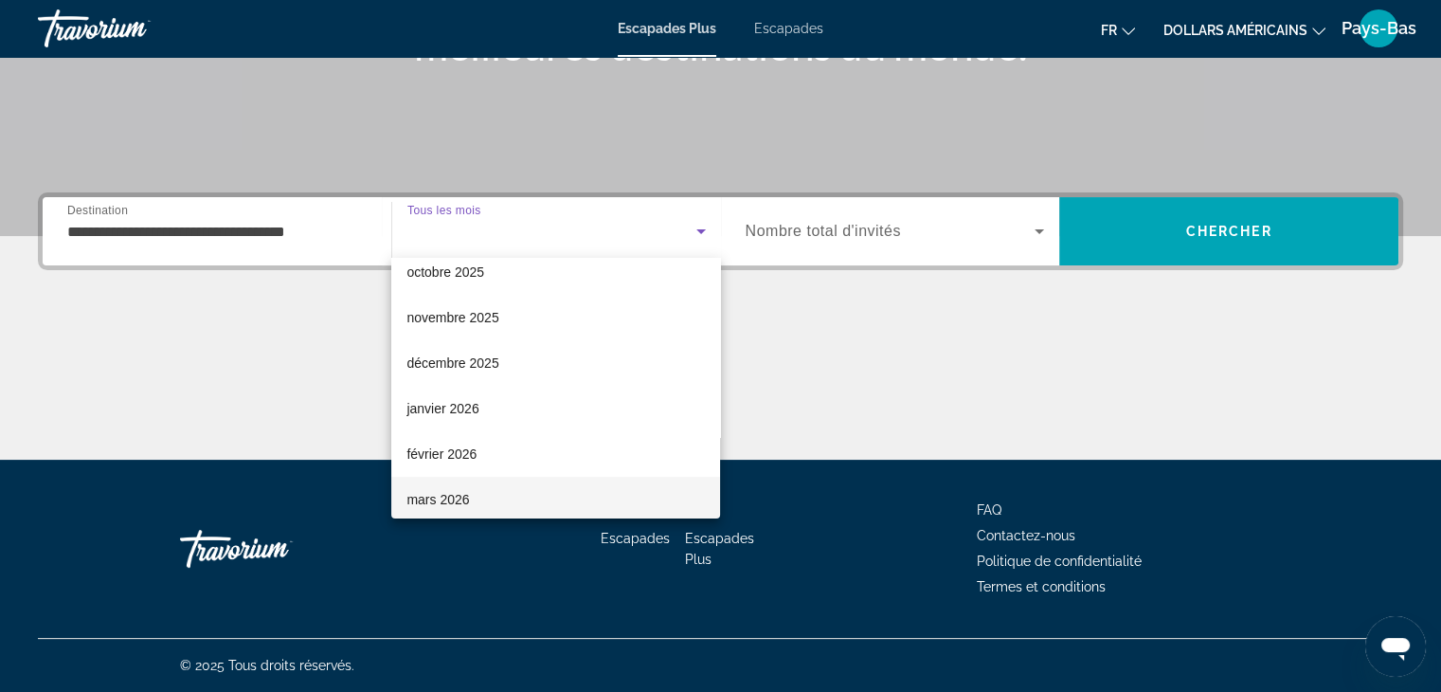
scroll to position [95, 0]
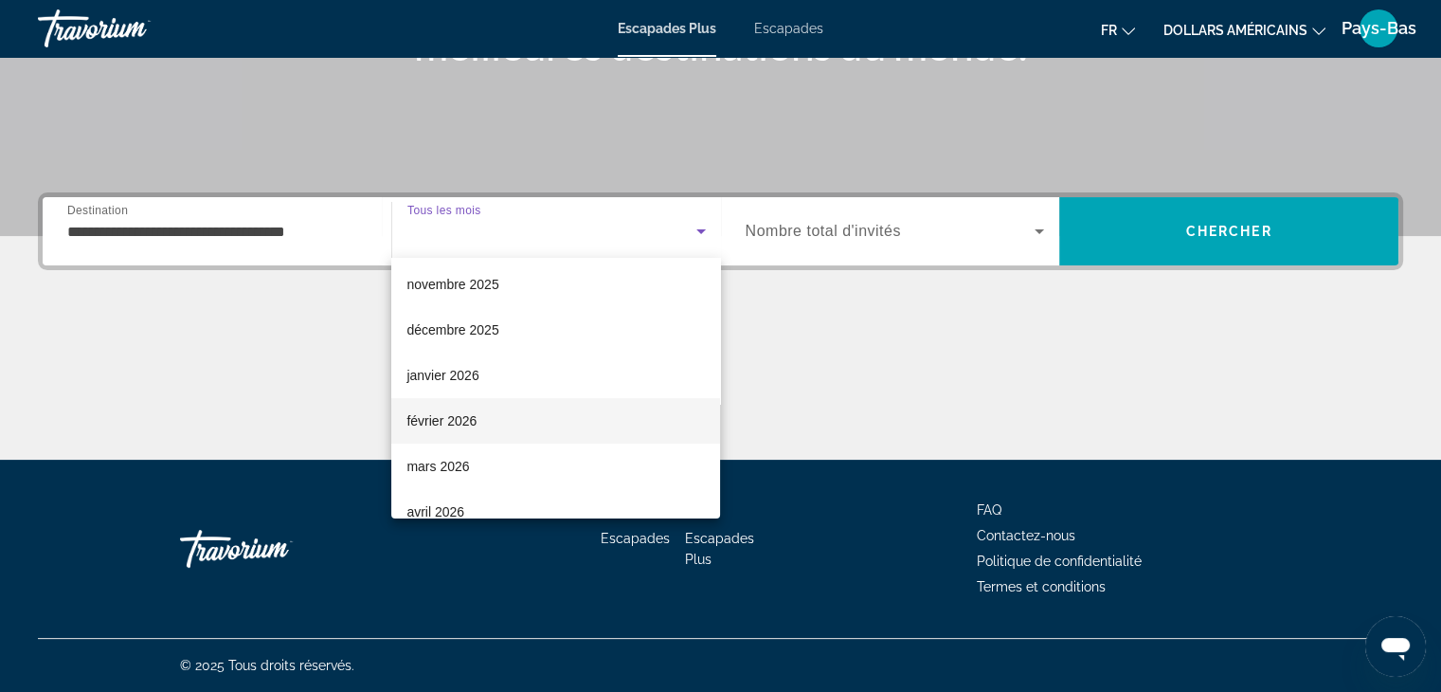
click at [450, 424] on font "février 2026" at bounding box center [442, 420] width 70 height 15
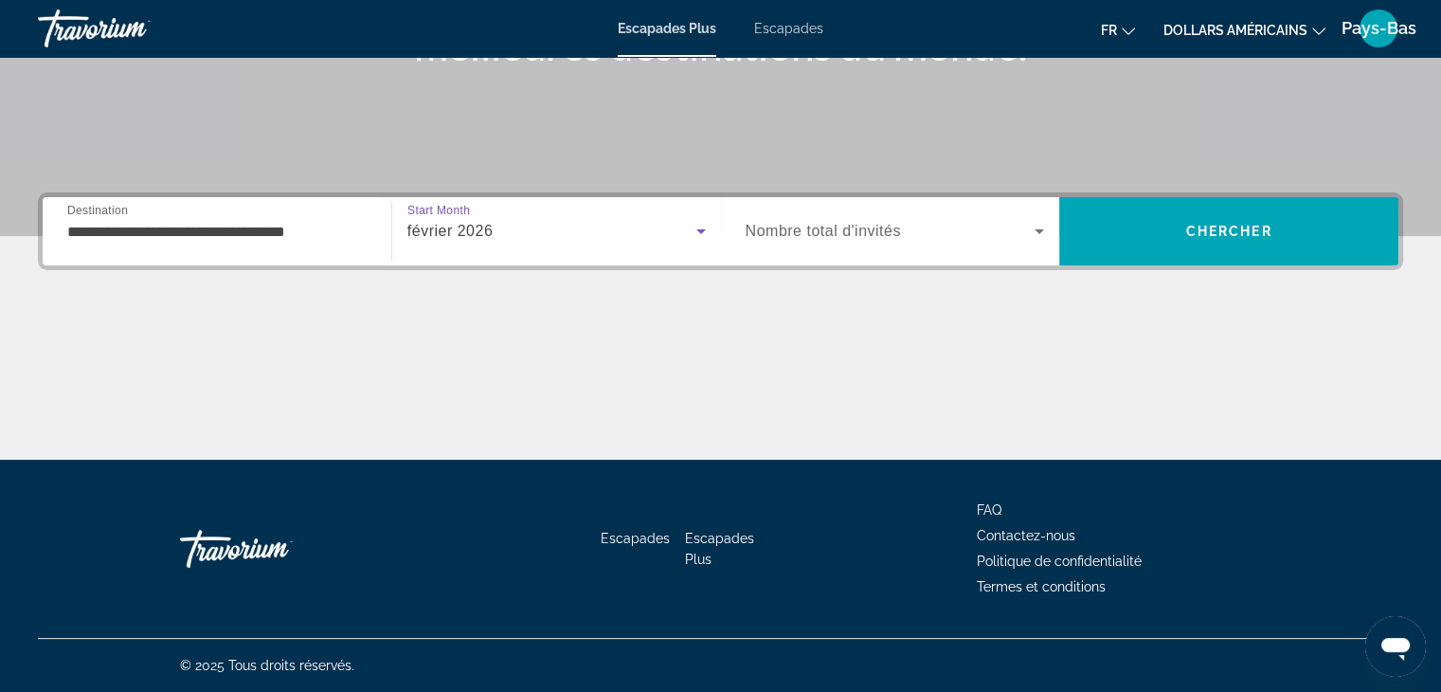
click at [1044, 228] on icon "Widget de recherche" at bounding box center [1039, 231] width 23 height 23
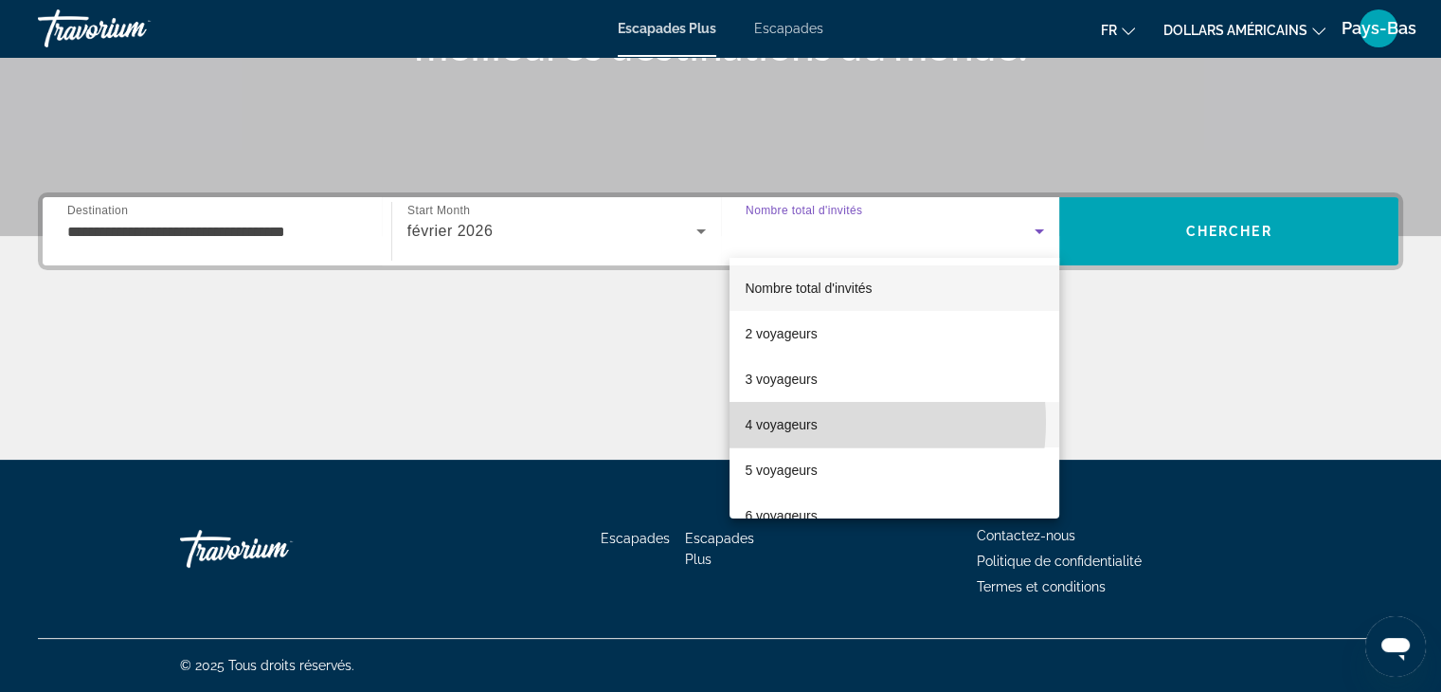
click at [806, 422] on font "4 voyageurs" at bounding box center [781, 424] width 72 height 15
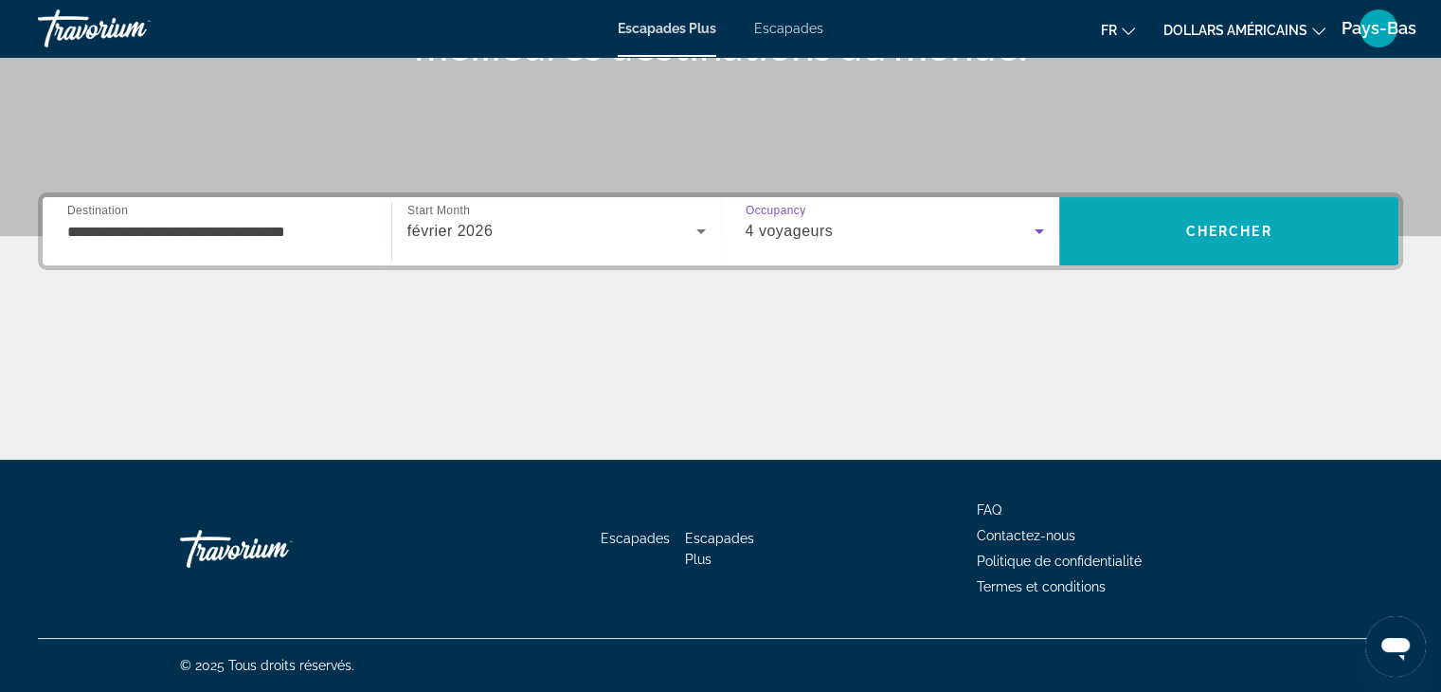
click at [1191, 226] on span "Chercher" at bounding box center [1229, 231] width 86 height 15
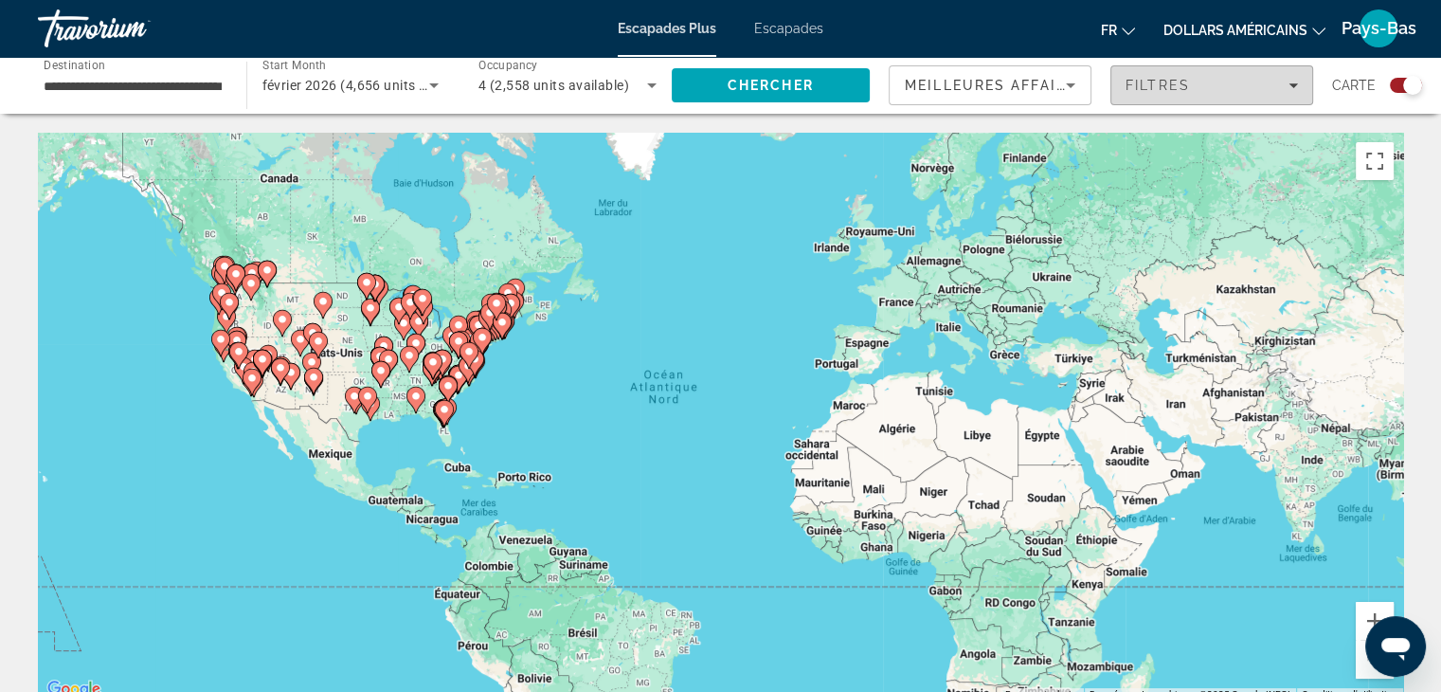
click at [1294, 84] on icon "Filters" at bounding box center [1293, 85] width 9 height 5
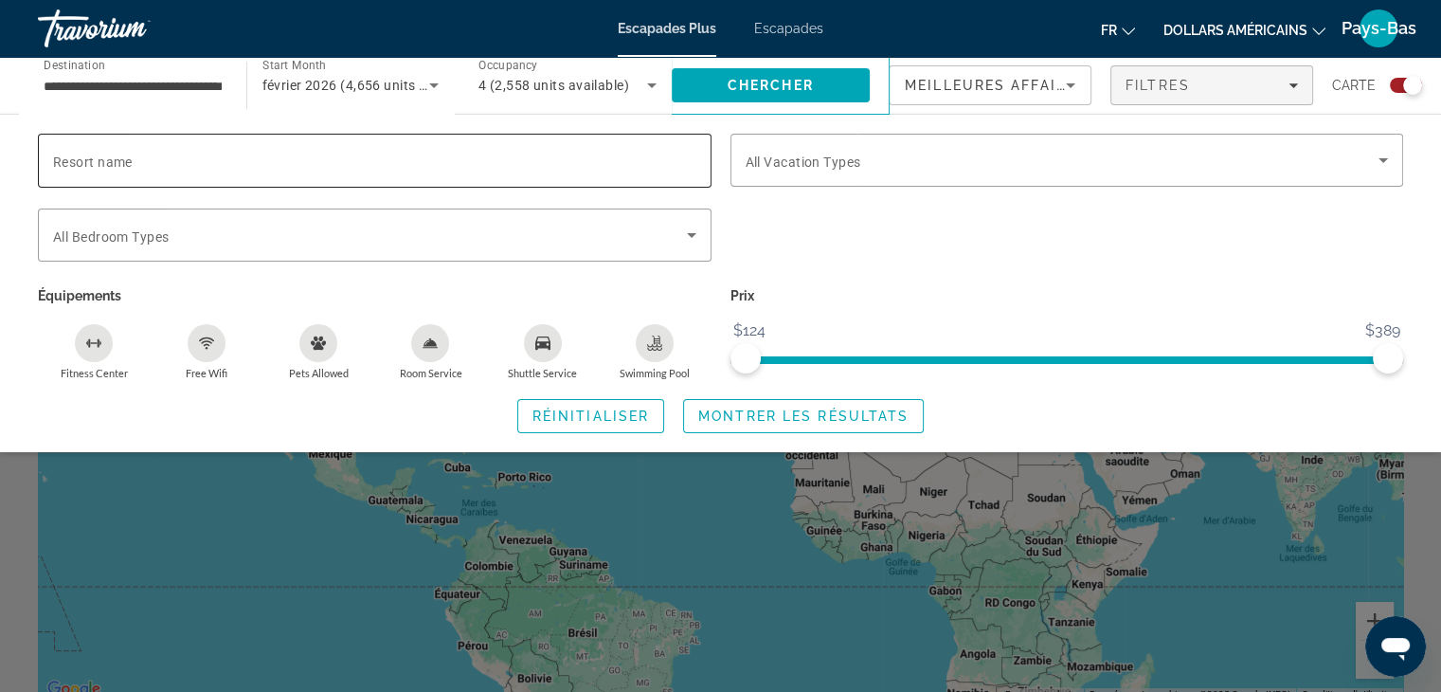
click at [152, 164] on input "Resort name" at bounding box center [374, 161] width 643 height 23
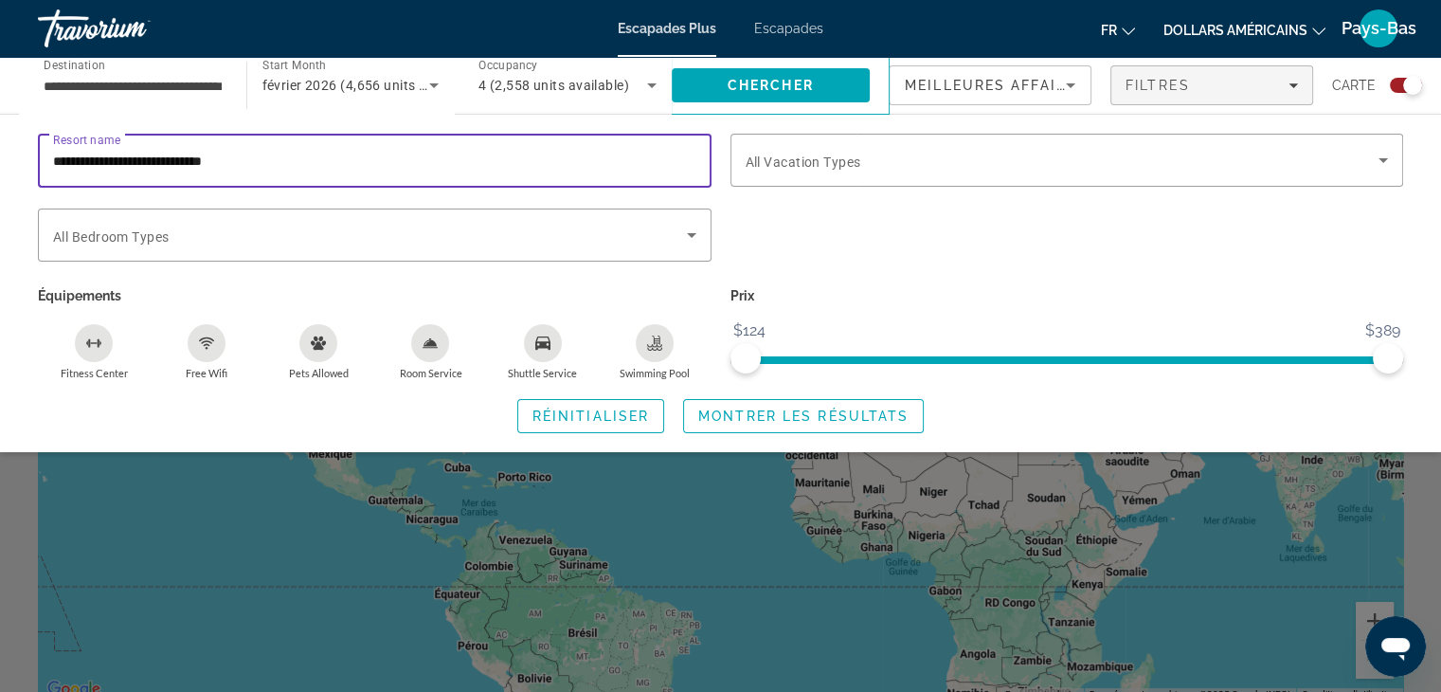
type input "**********"
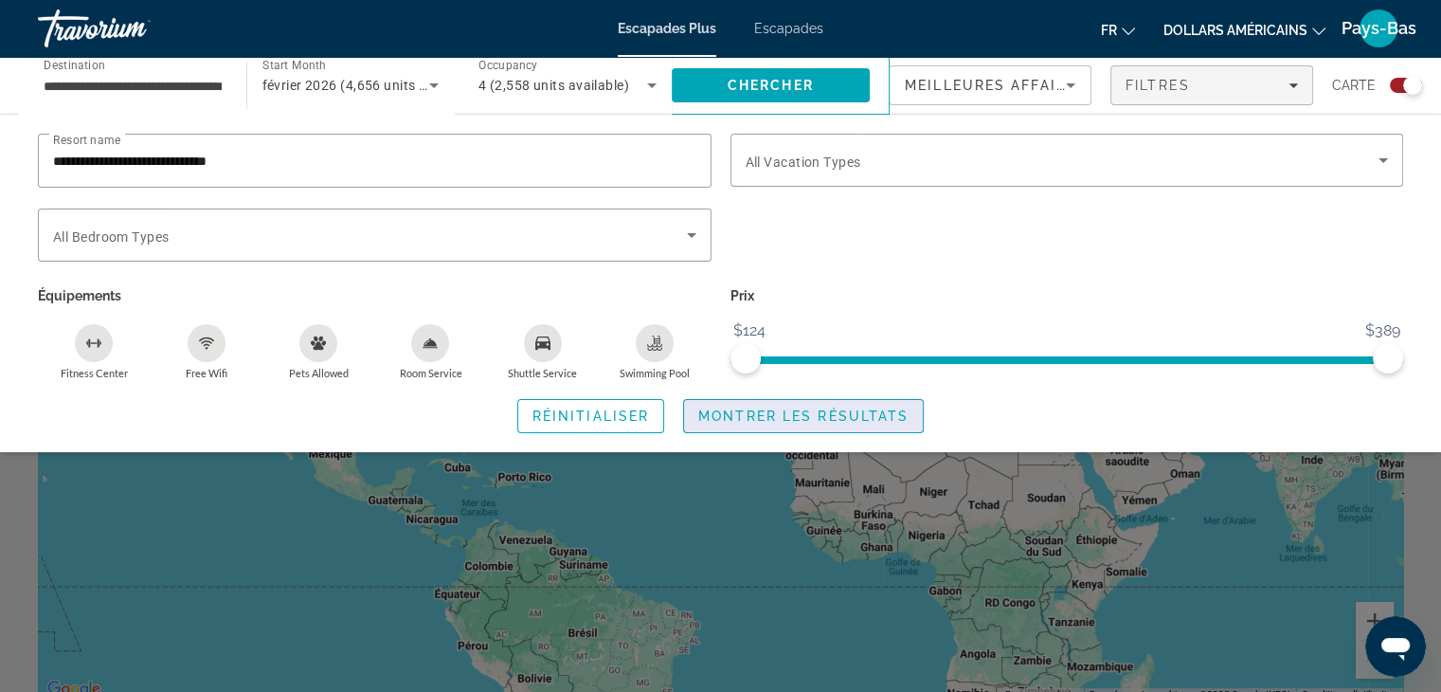
click at [872, 414] on span "Montrer les résultats" at bounding box center [803, 415] width 210 height 15
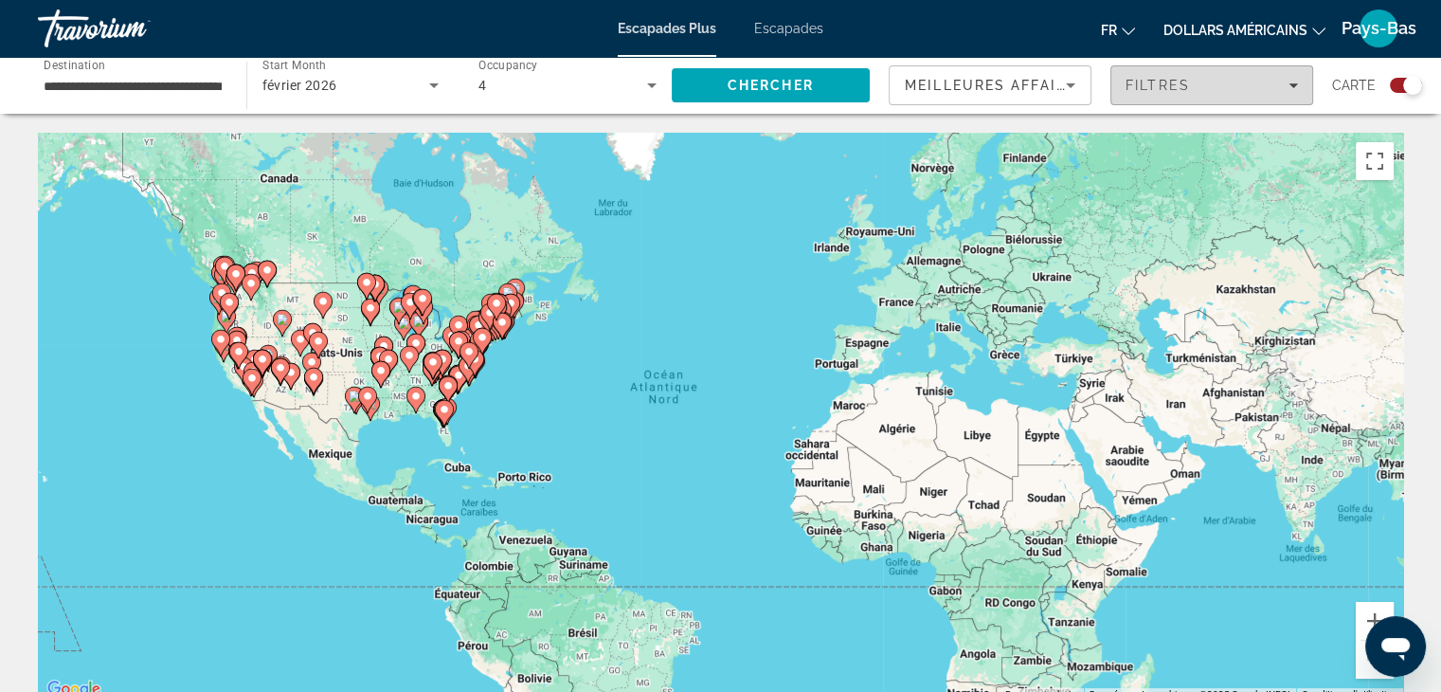
click at [1297, 77] on span "Filters" at bounding box center [1212, 85] width 201 height 45
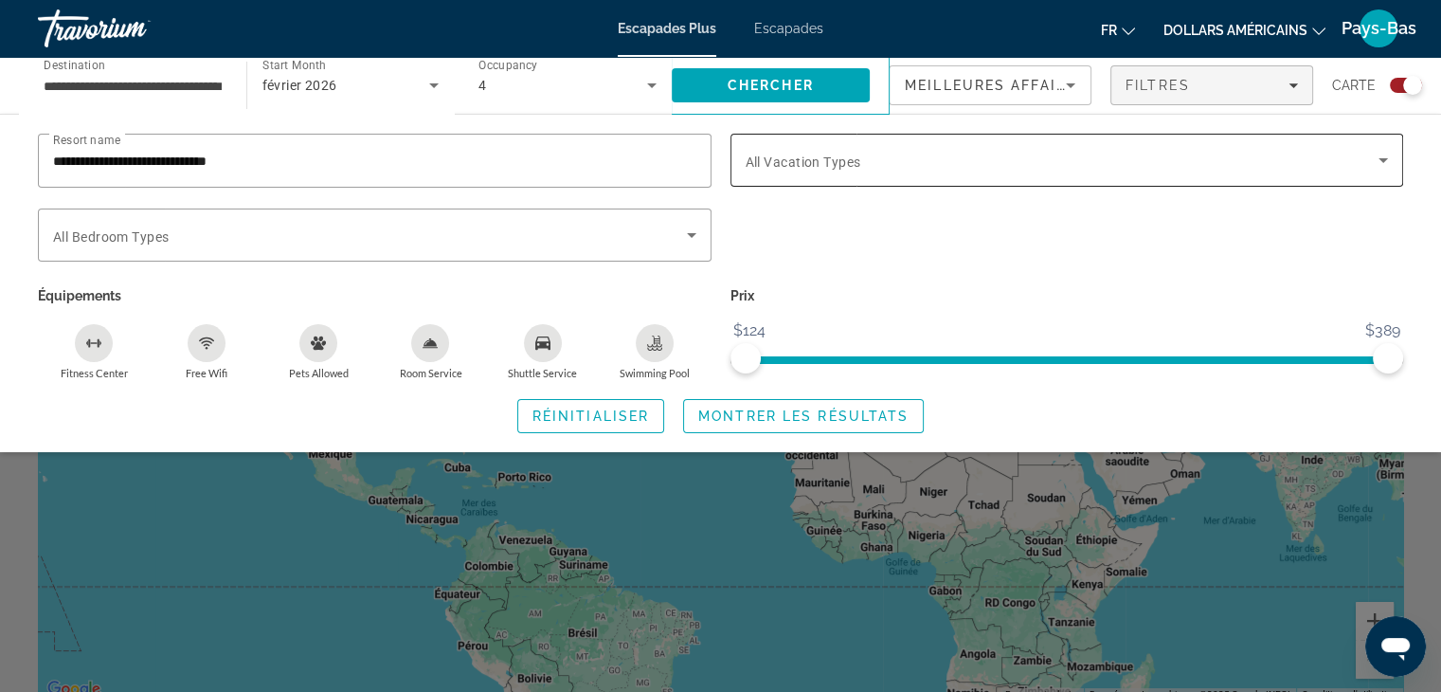
click at [1384, 154] on icon "Search widget" at bounding box center [1383, 160] width 23 height 23
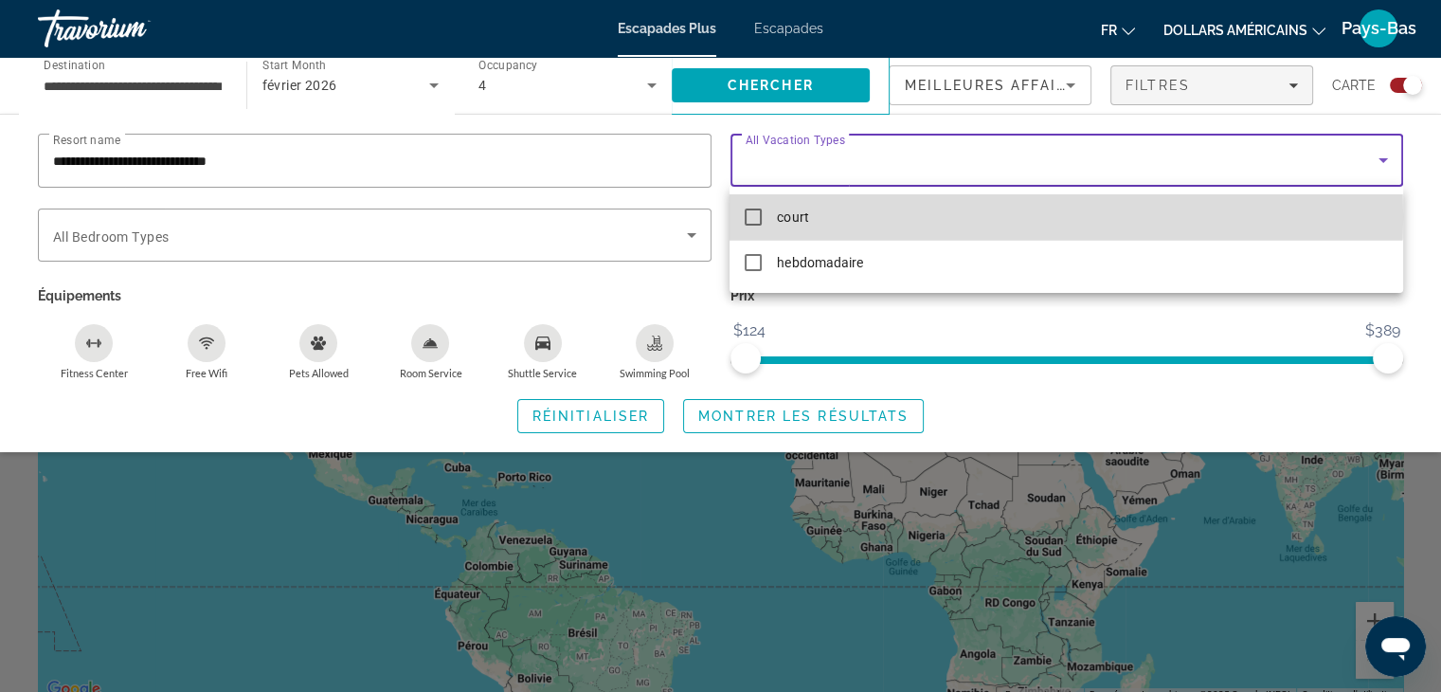
click at [754, 217] on mat-pseudo-checkbox at bounding box center [753, 216] width 17 height 17
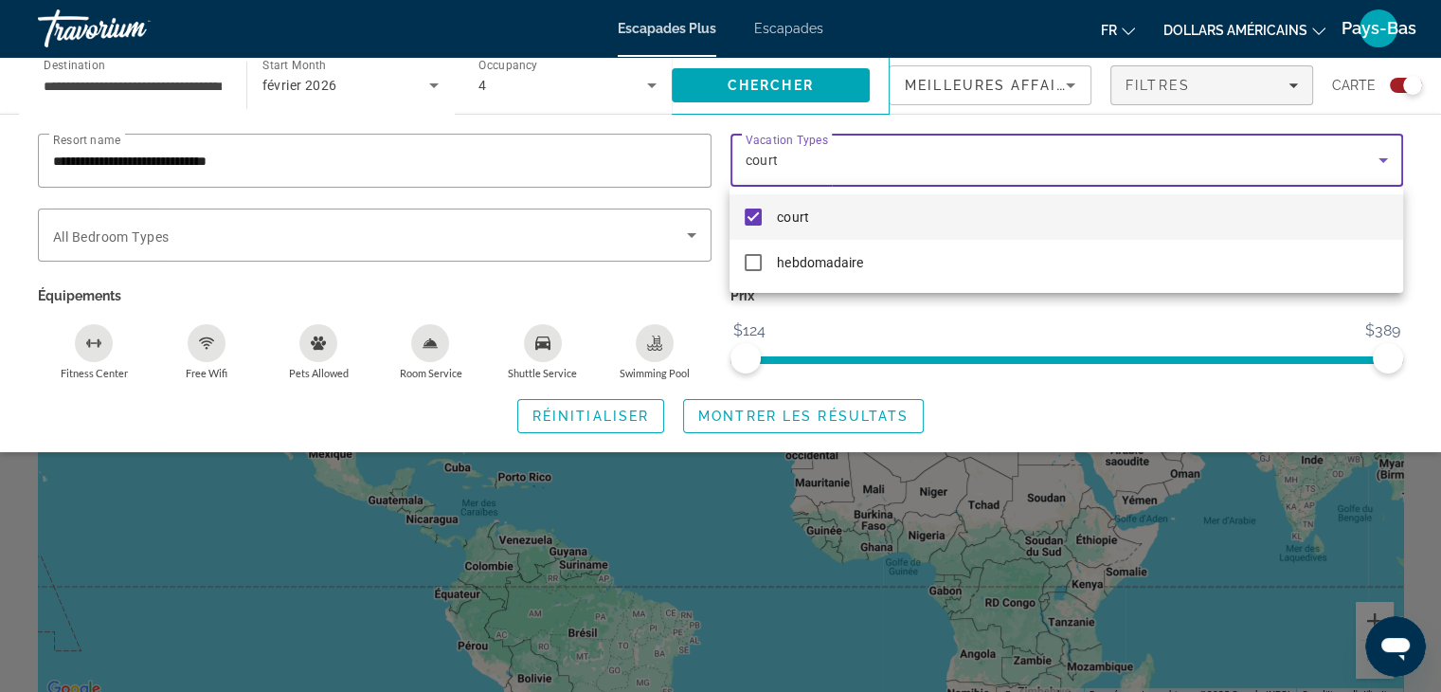
click at [688, 231] on div at bounding box center [720, 346] width 1441 height 692
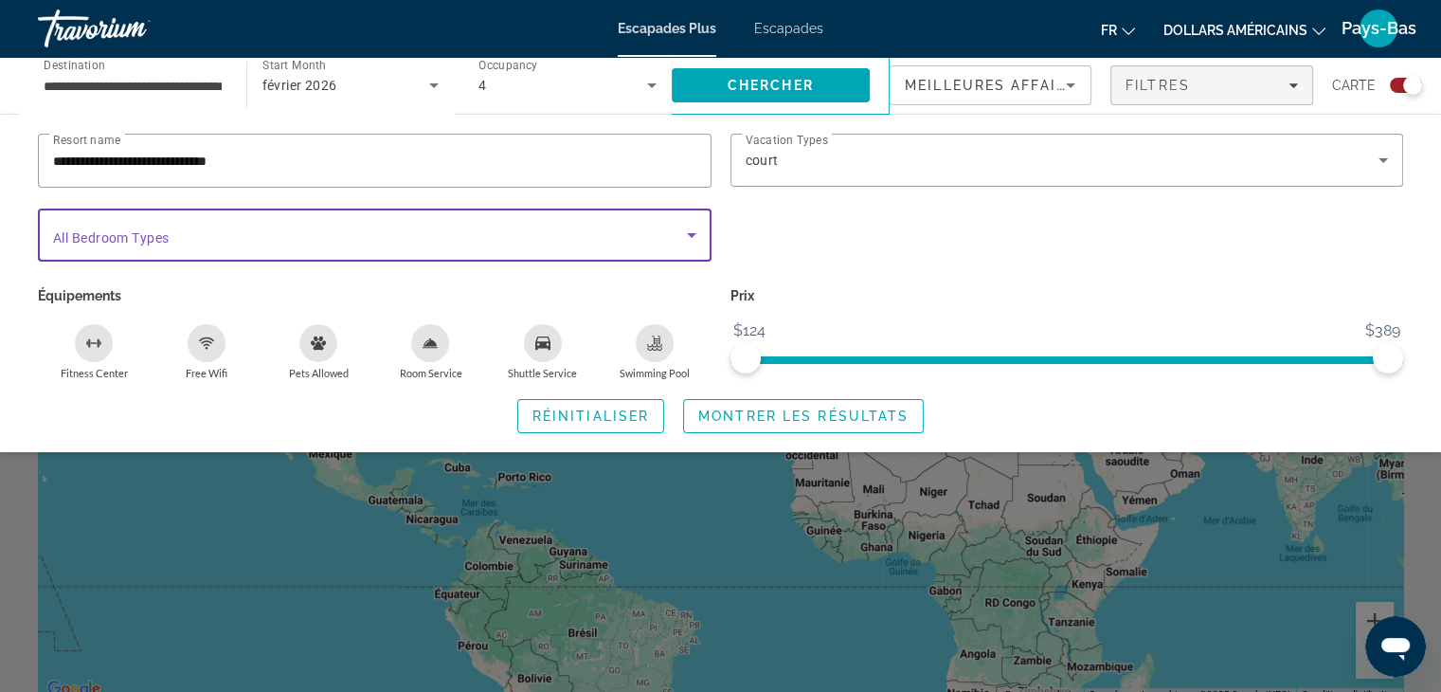
click at [691, 232] on icon "Search widget" at bounding box center [691, 235] width 23 height 23
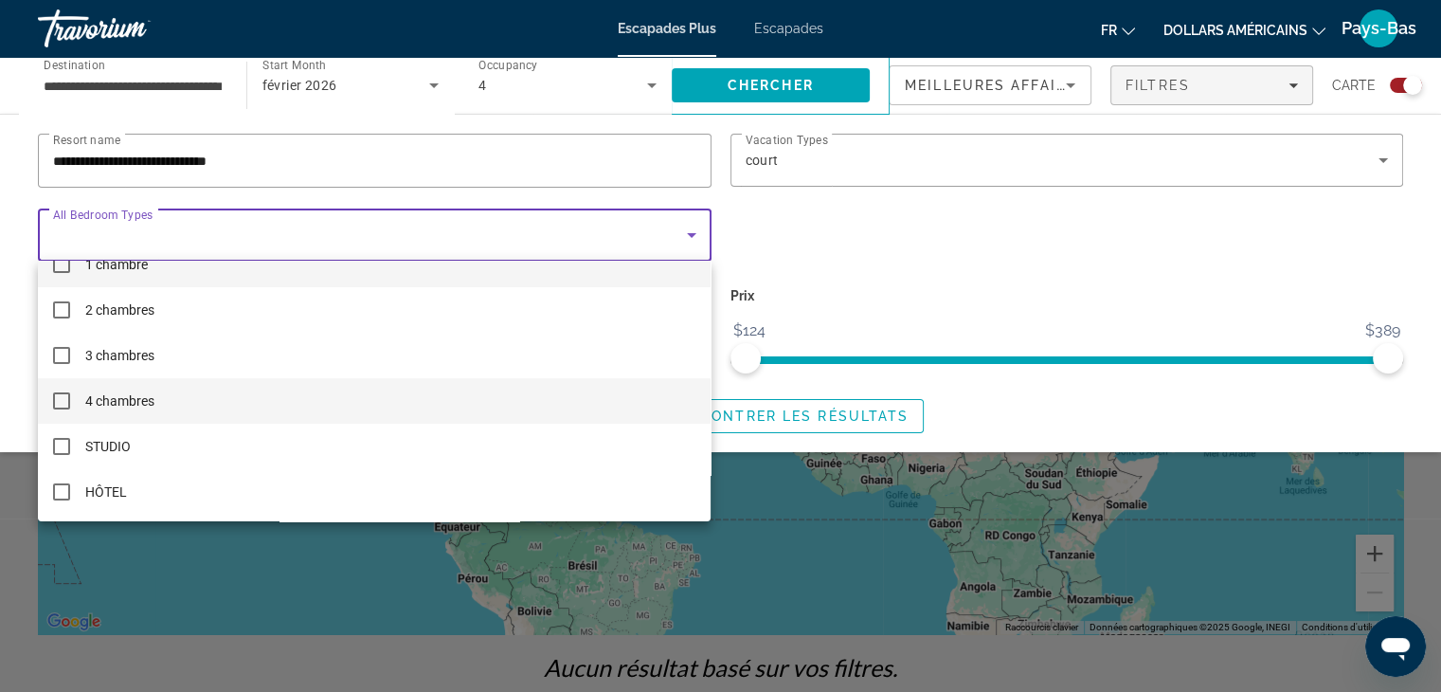
scroll to position [95, 0]
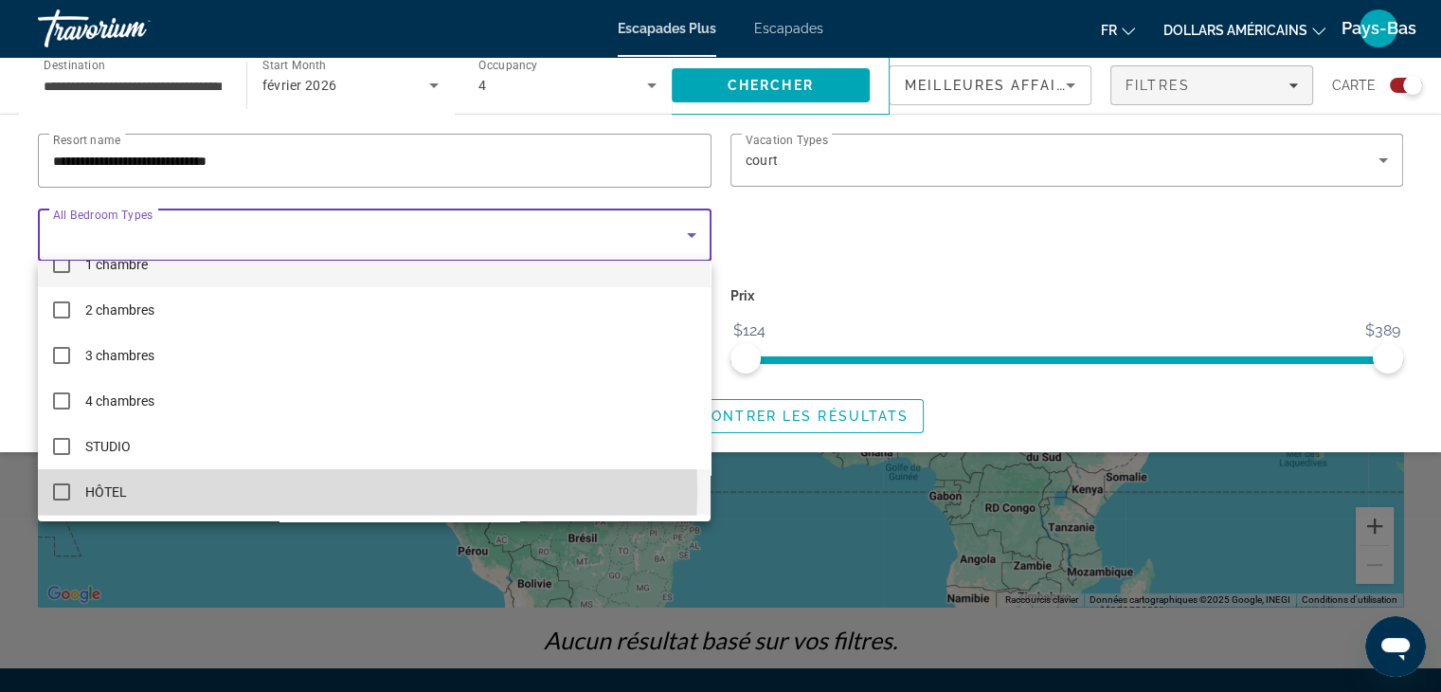
click at [63, 491] on mat-pseudo-checkbox at bounding box center [61, 491] width 17 height 17
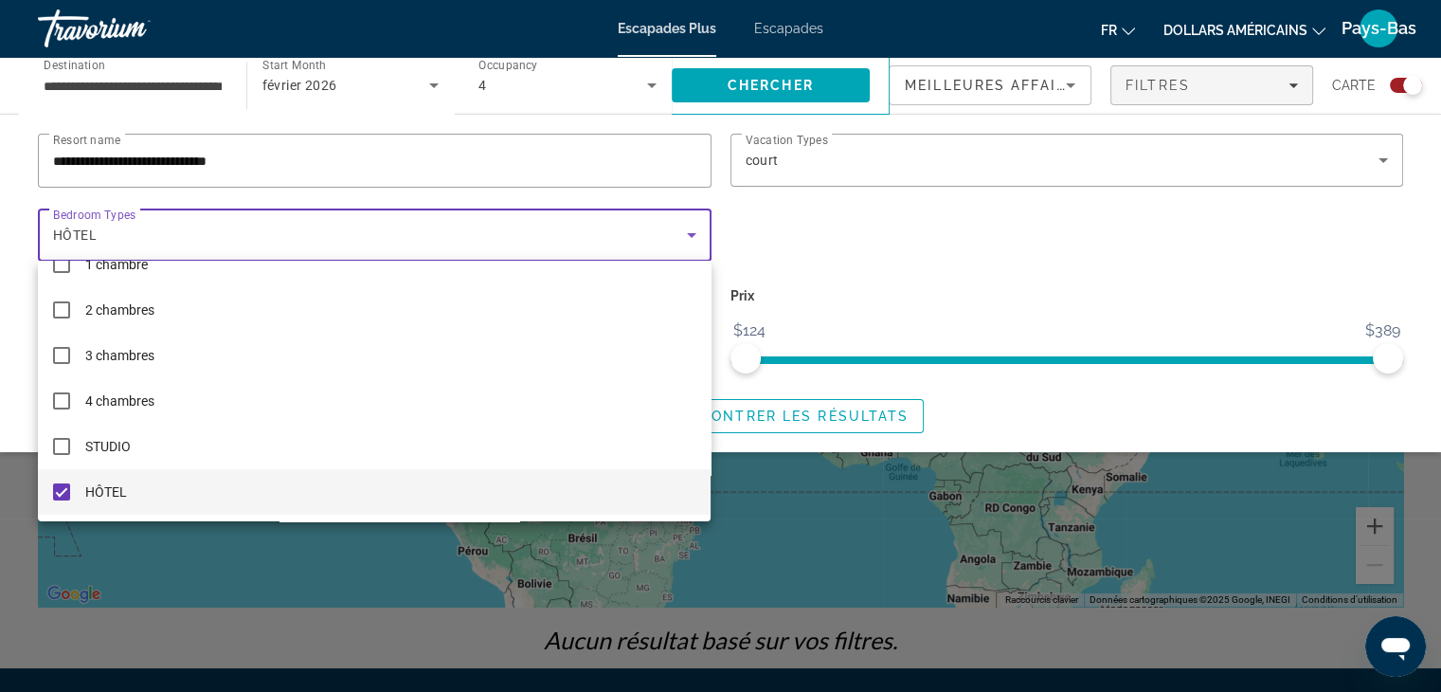
click at [869, 257] on div at bounding box center [720, 346] width 1441 height 692
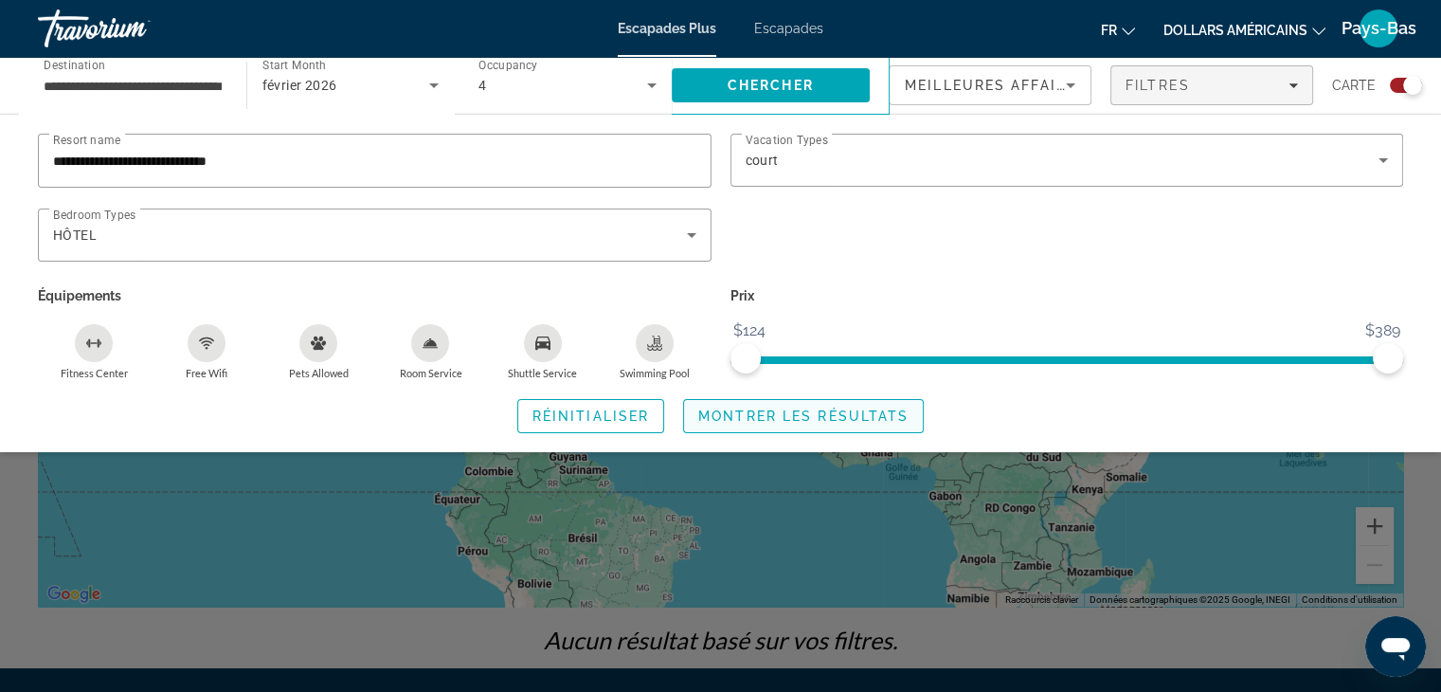
click at [804, 416] on span "Montrer les résultats" at bounding box center [803, 415] width 210 height 15
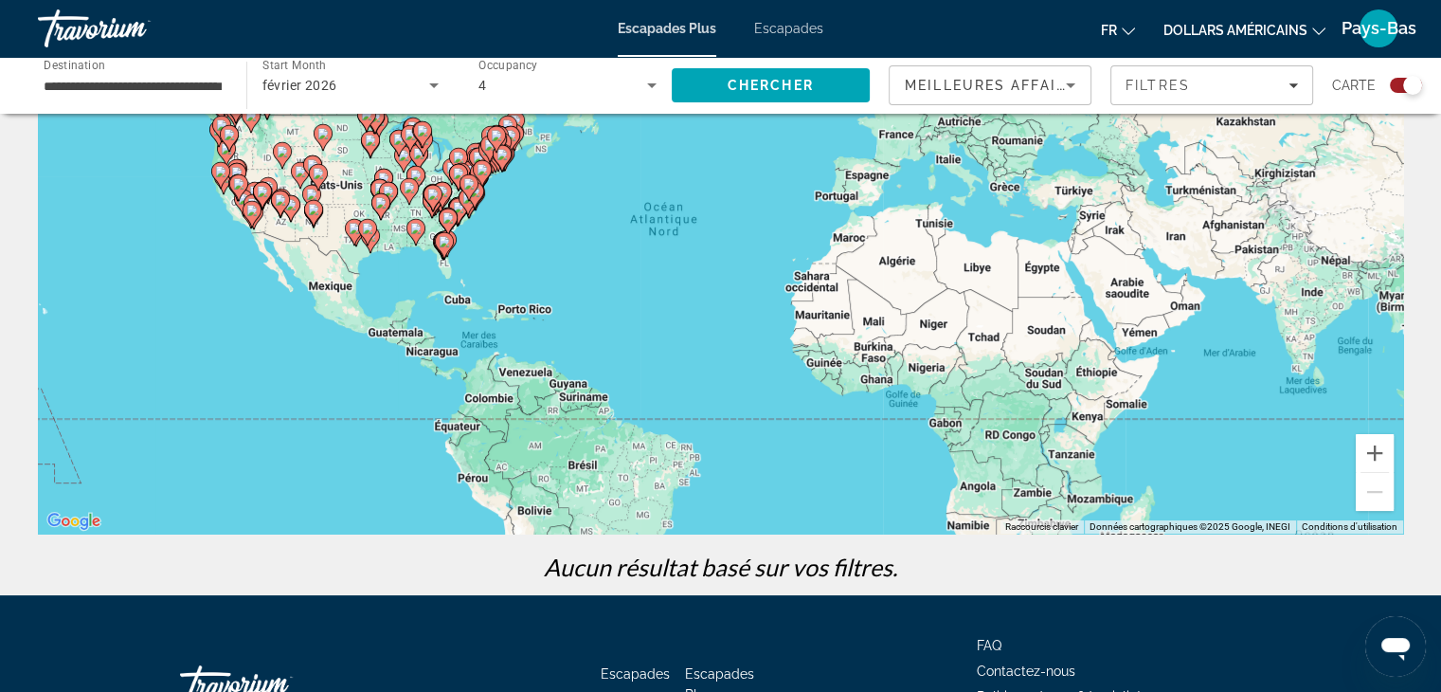
scroll to position [190, 0]
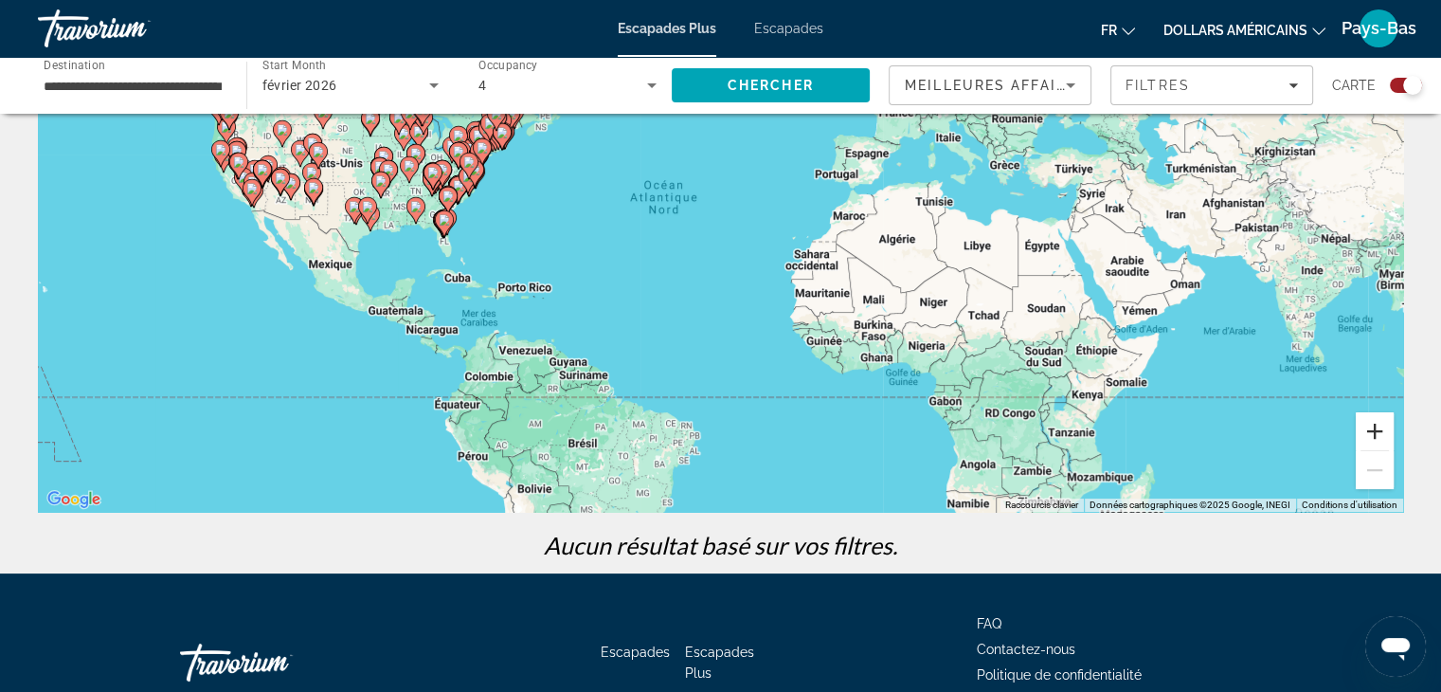
click at [1372, 427] on button "Zoom avant" at bounding box center [1375, 431] width 38 height 38
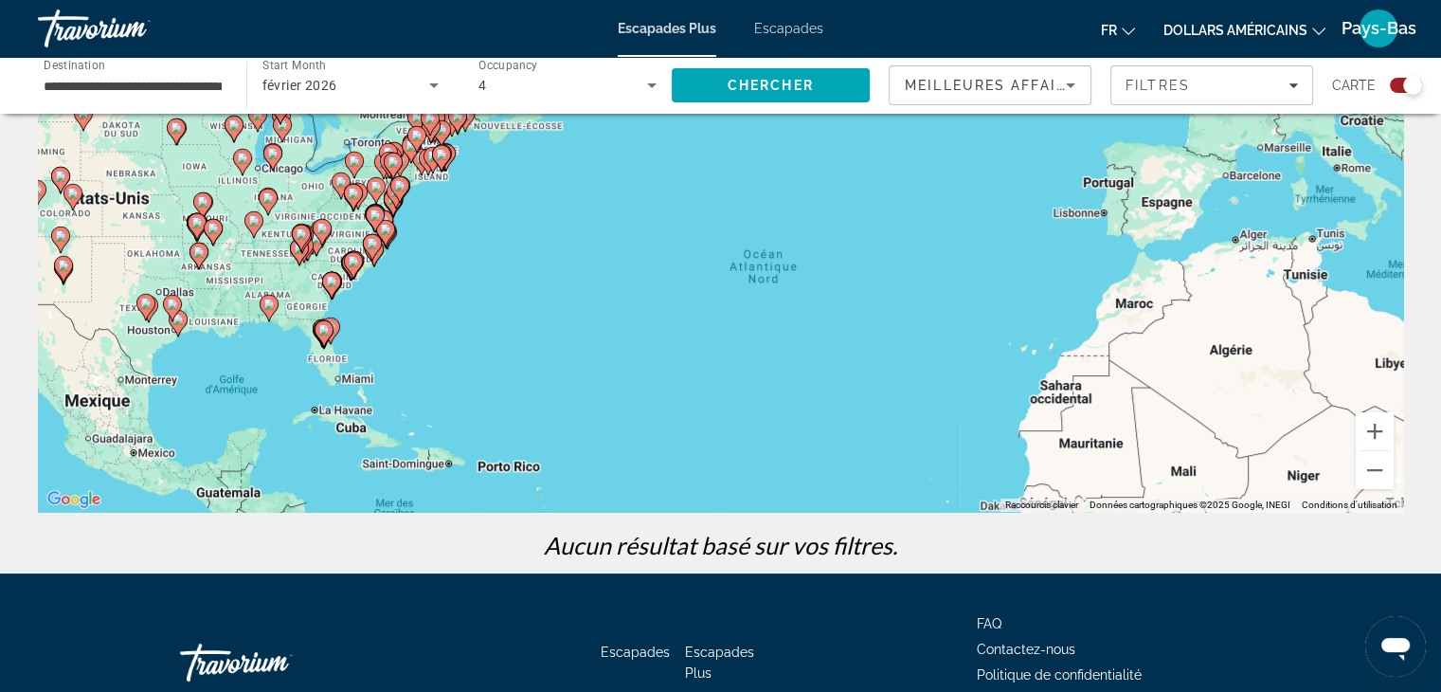
drag, startPoint x: 125, startPoint y: 188, endPoint x: 283, endPoint y: 289, distance: 188.0
click at [283, 289] on div "Pour activer le glissement avec le clavier, appuyez sur Alt+Entrée. Une fois ce…" at bounding box center [721, 227] width 1366 height 569
click at [1381, 435] on button "Zoom avant" at bounding box center [1375, 431] width 38 height 38
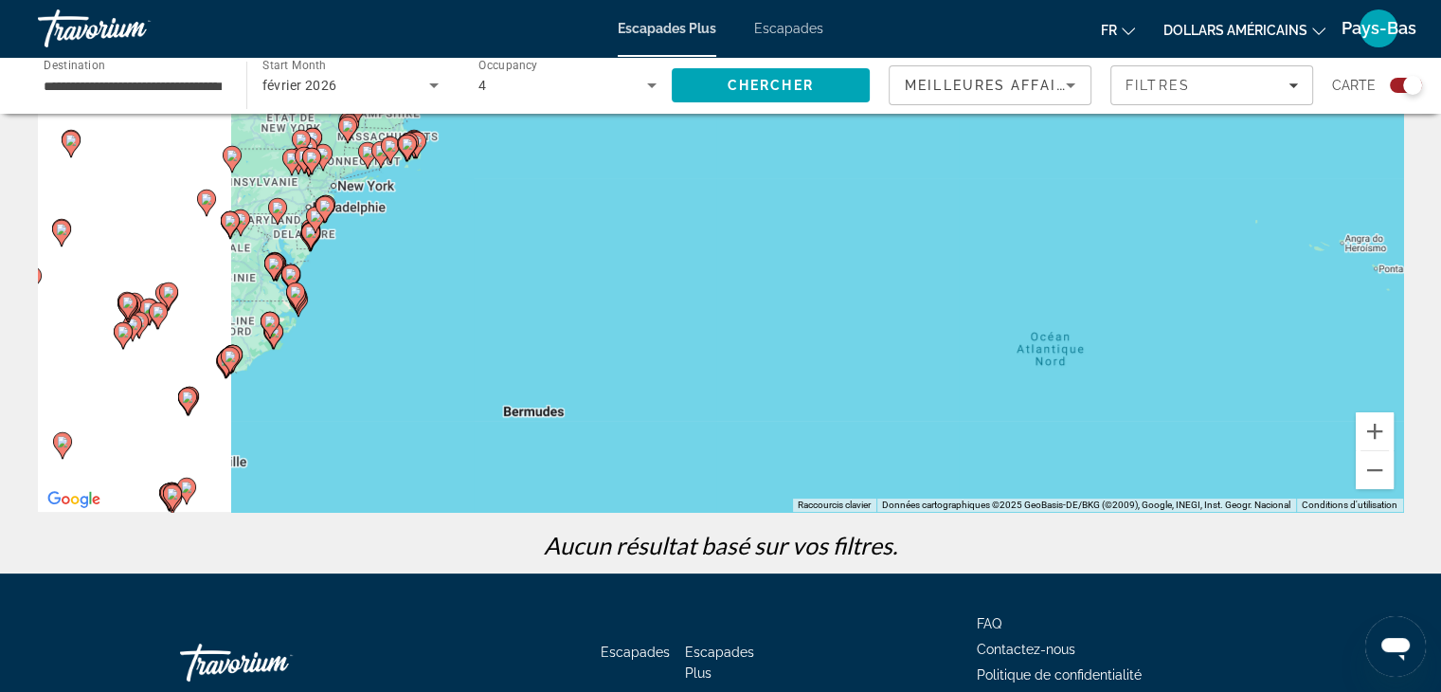
drag, startPoint x: 381, startPoint y: 367, endPoint x: 603, endPoint y: 374, distance: 221.9
click at [489, 373] on div "Pour activer le glissement avec le clavier, appuyez sur Alt+Entrée. Une fois ce…" at bounding box center [721, 227] width 1366 height 569
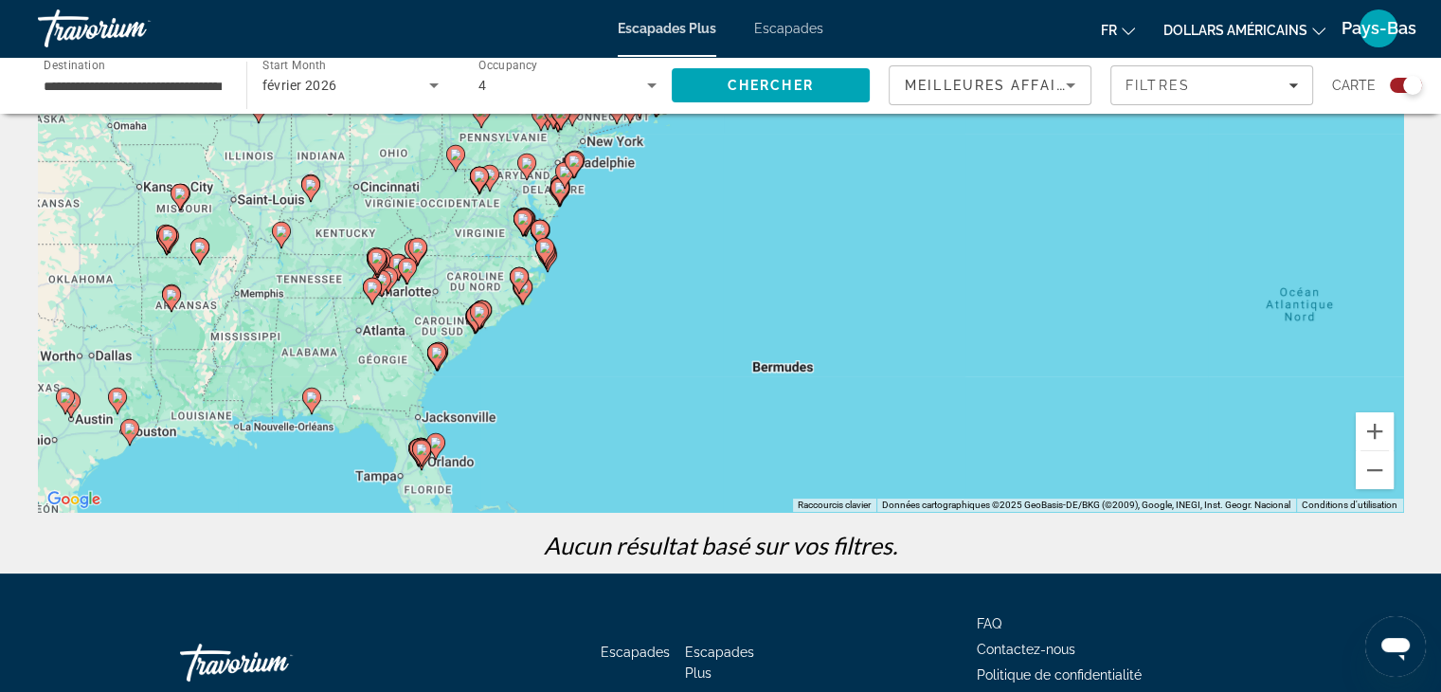
drag, startPoint x: 540, startPoint y: 346, endPoint x: 500, endPoint y: 115, distance: 234.6
click at [517, 161] on div "Pour activer le glissement avec le clavier, appuyez sur Alt+Entrée. Une fois ce…" at bounding box center [721, 227] width 1366 height 569
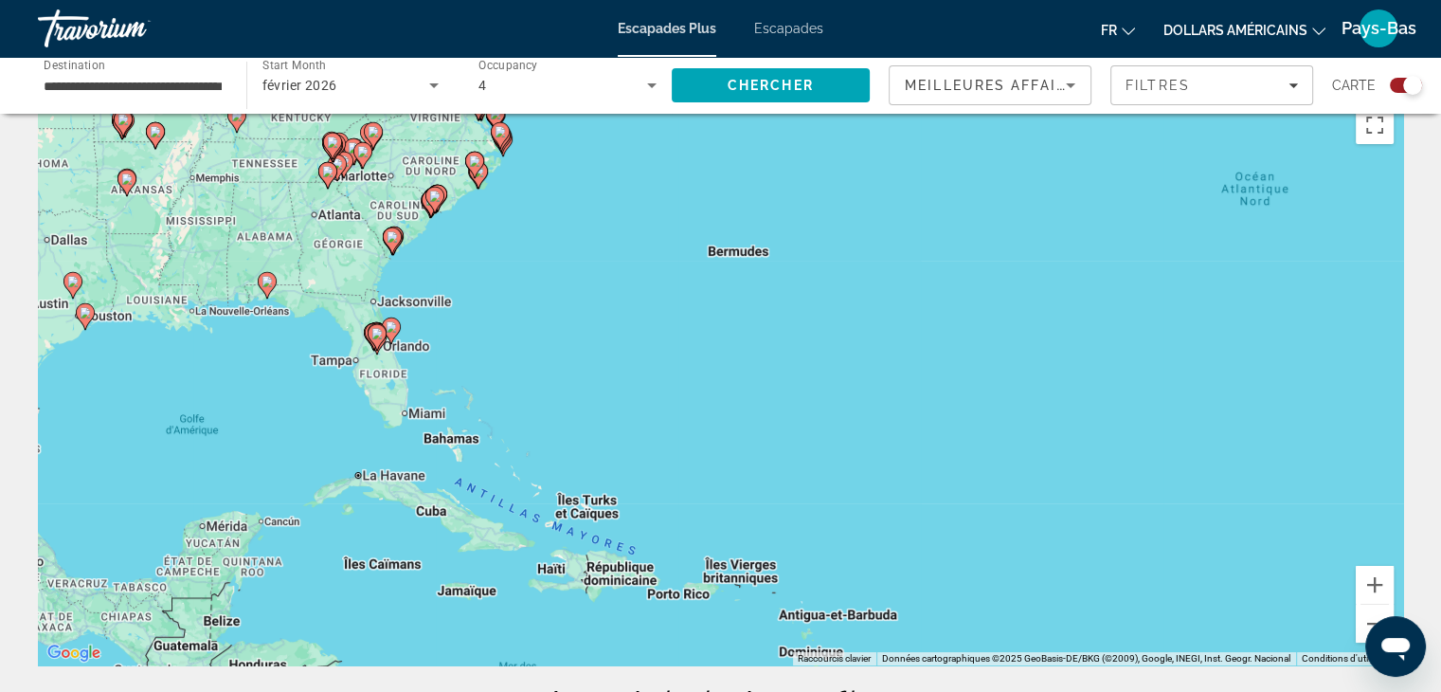
scroll to position [0, 0]
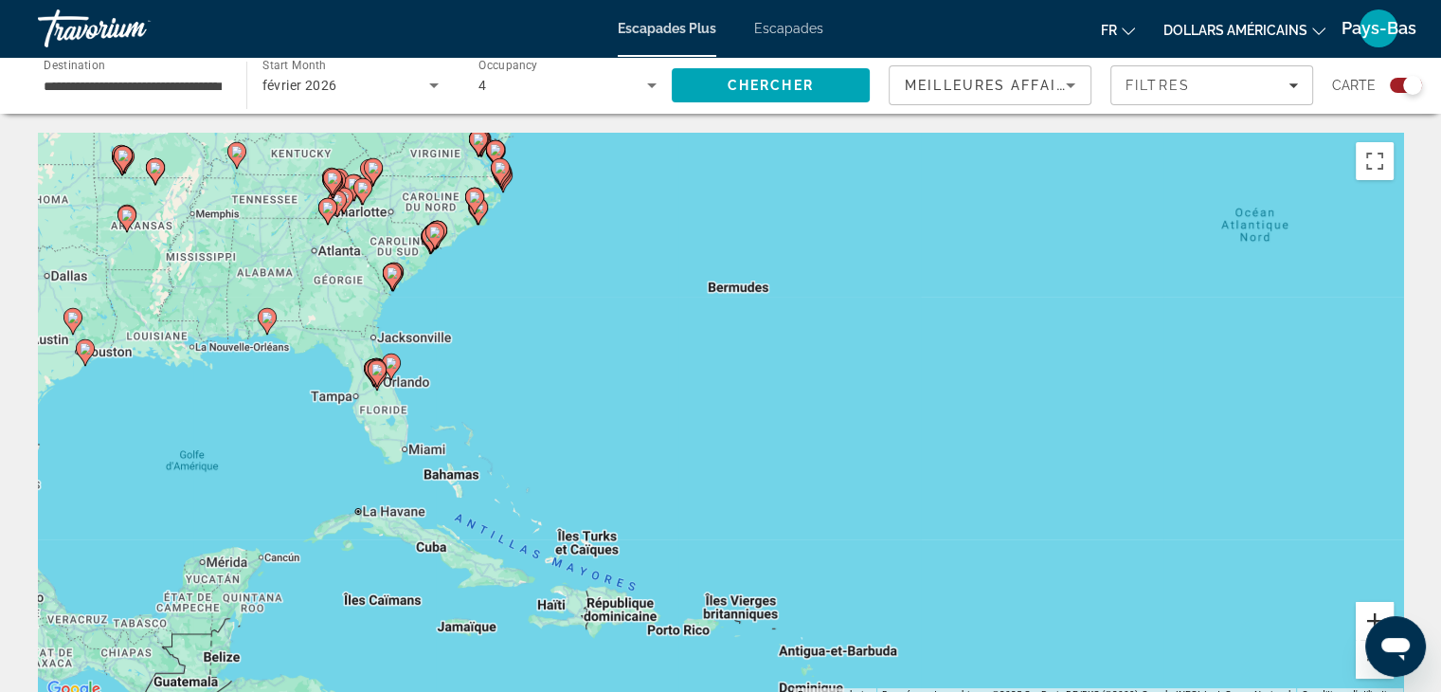
click at [1368, 614] on button "Zoom avant" at bounding box center [1375, 621] width 38 height 38
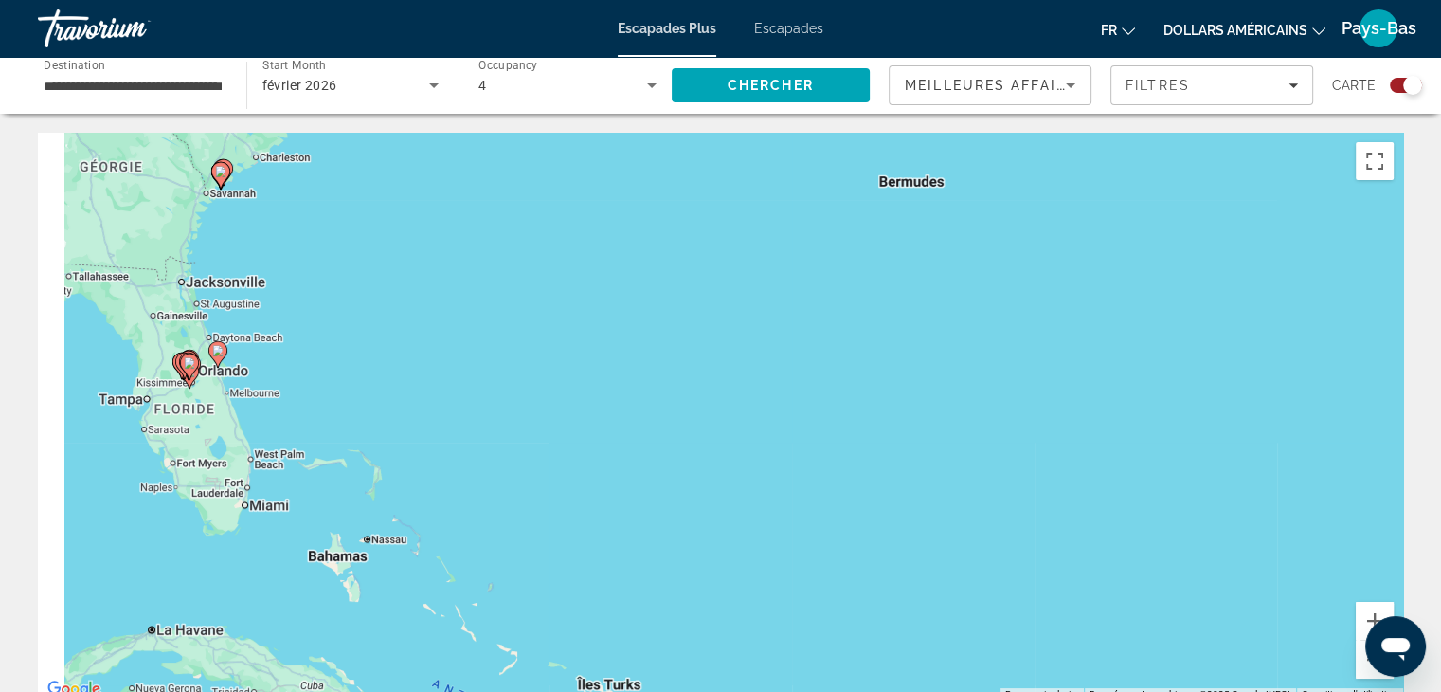
drag, startPoint x: 95, startPoint y: 360, endPoint x: 254, endPoint y: 385, distance: 161.1
click at [254, 385] on div "Pour activer le glissement avec le clavier, appuyez sur Alt+Entrée. Une fois ce…" at bounding box center [721, 417] width 1366 height 569
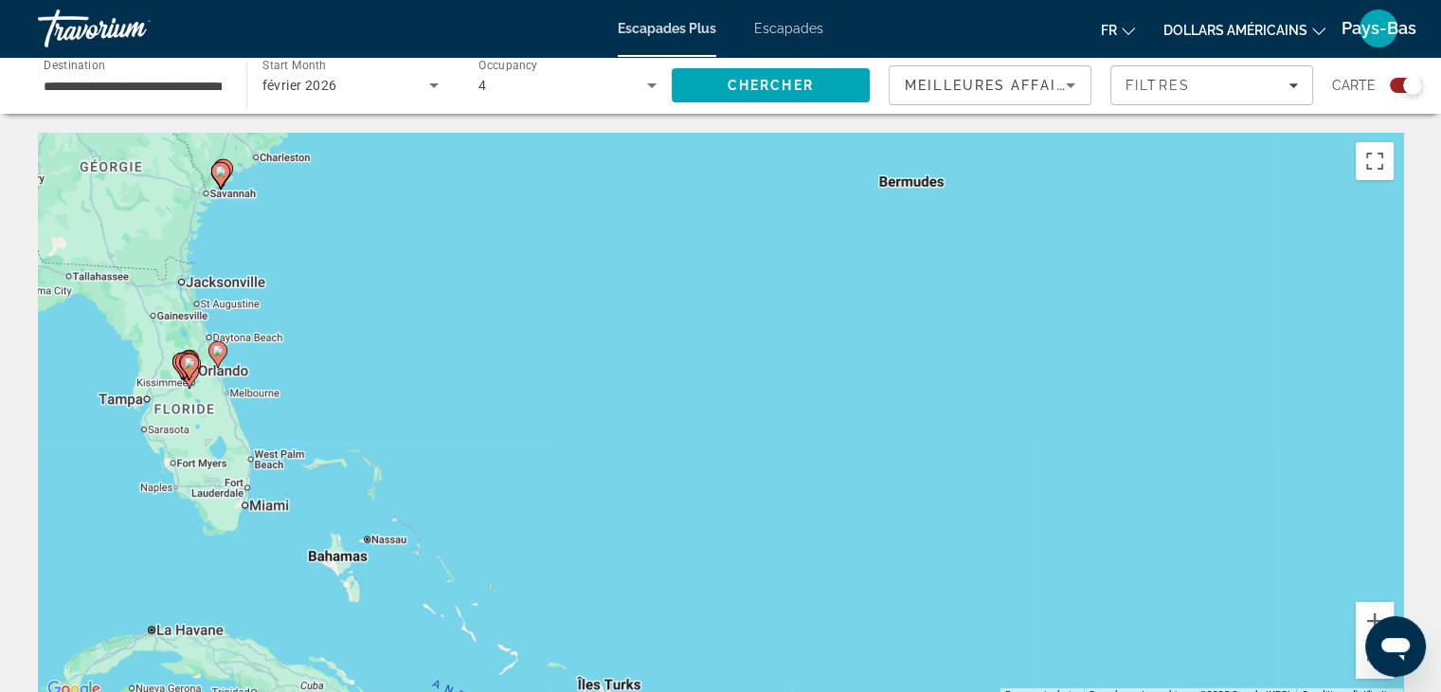
click at [184, 362] on image "Contenu principal" at bounding box center [189, 362] width 11 height 11
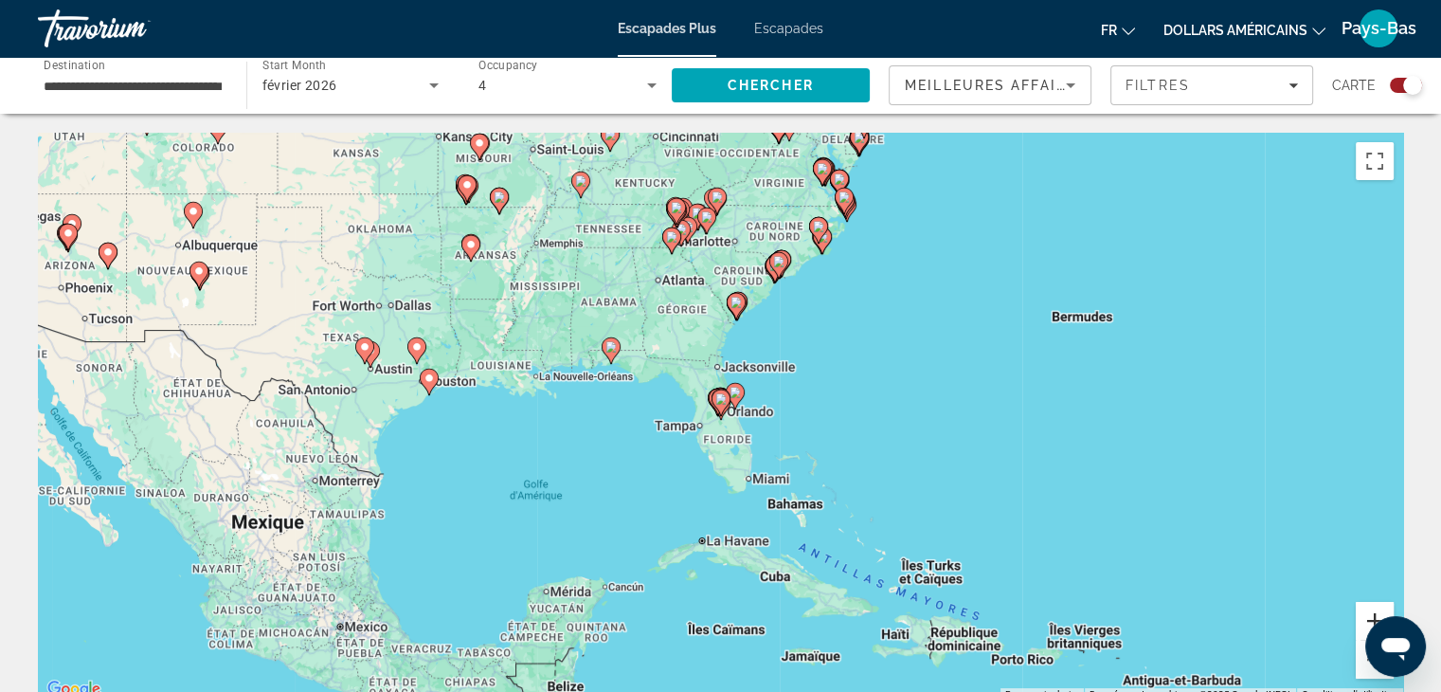
click at [1372, 611] on button "Zoom avant" at bounding box center [1375, 621] width 38 height 38
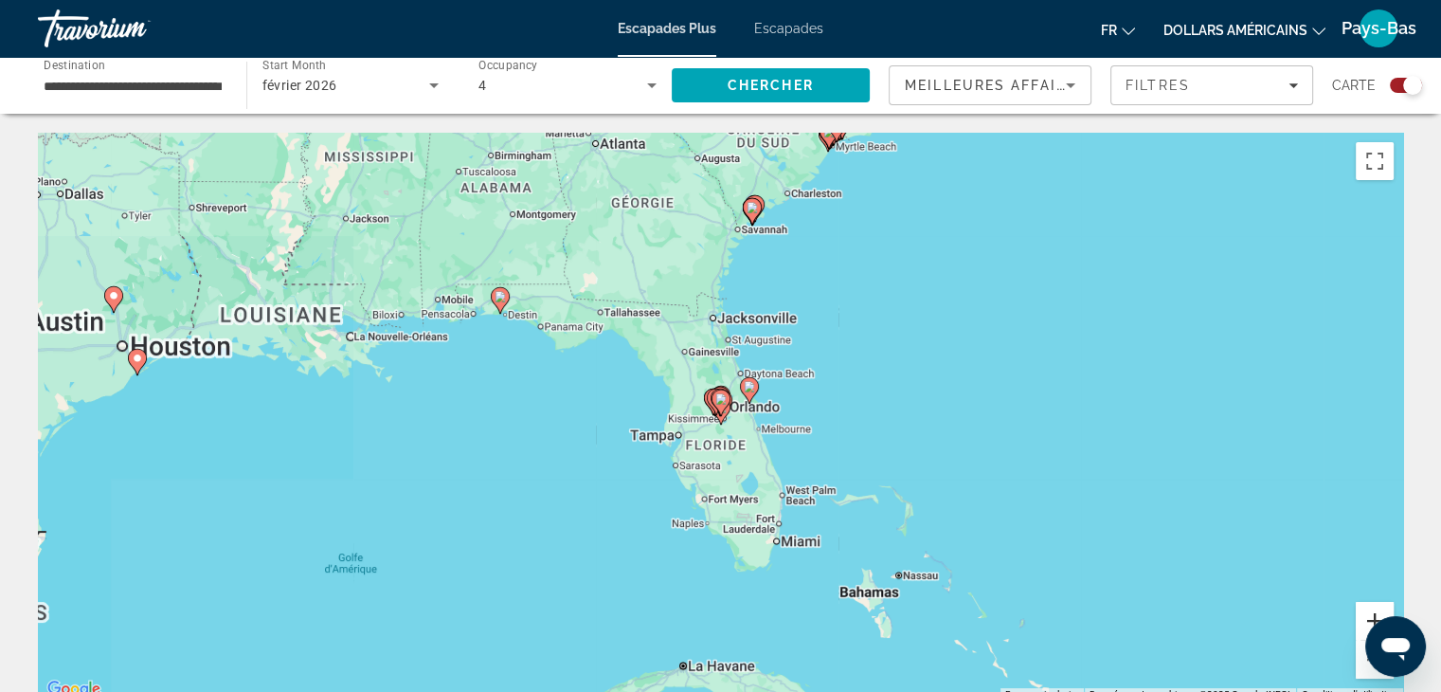
click at [1372, 611] on button "Zoom avant" at bounding box center [1375, 621] width 38 height 38
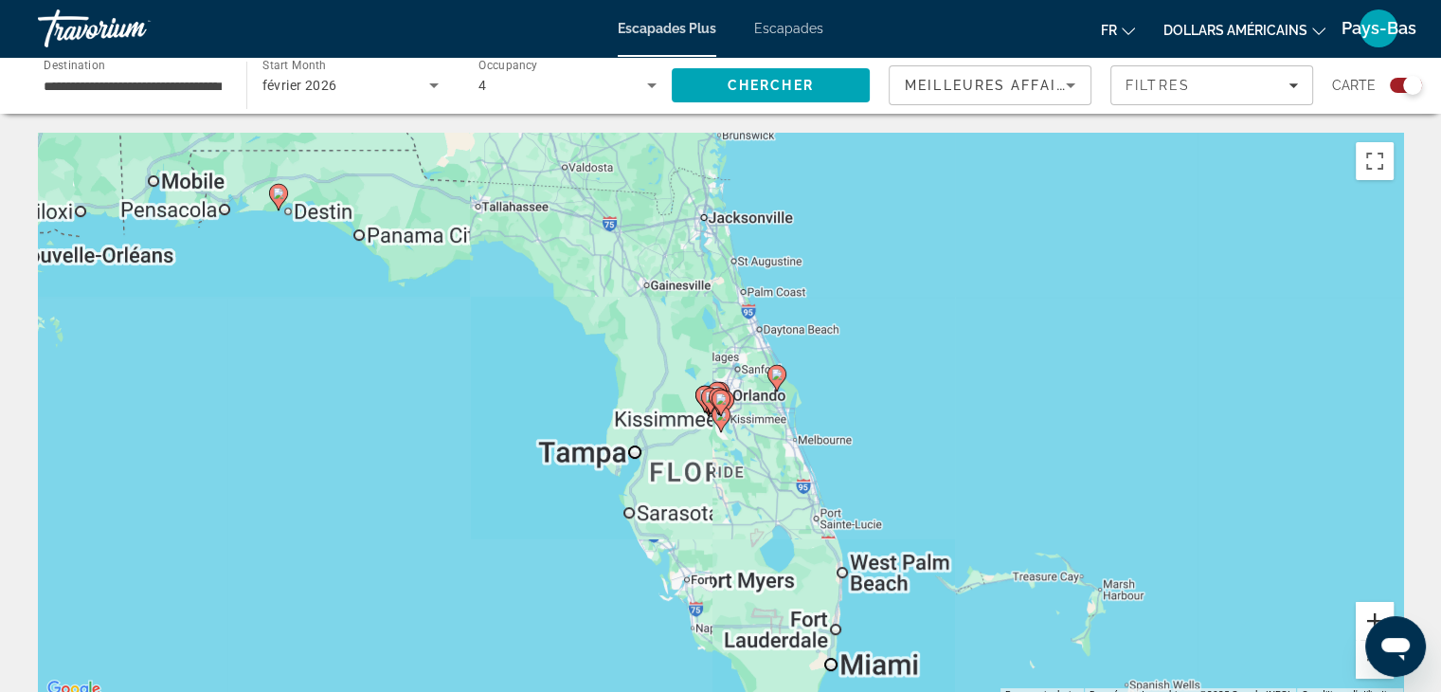
click at [1372, 611] on button "Zoom avant" at bounding box center [1375, 621] width 38 height 38
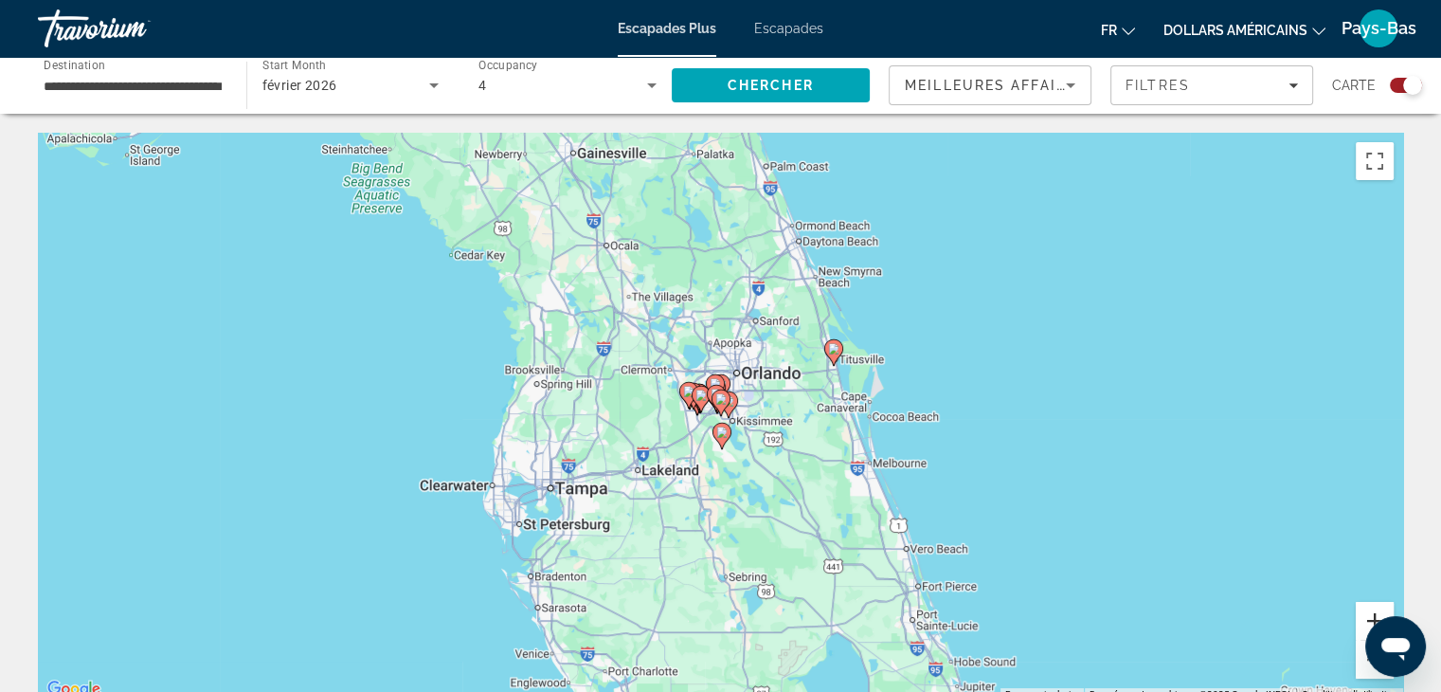
click at [1372, 611] on button "Zoom avant" at bounding box center [1375, 621] width 38 height 38
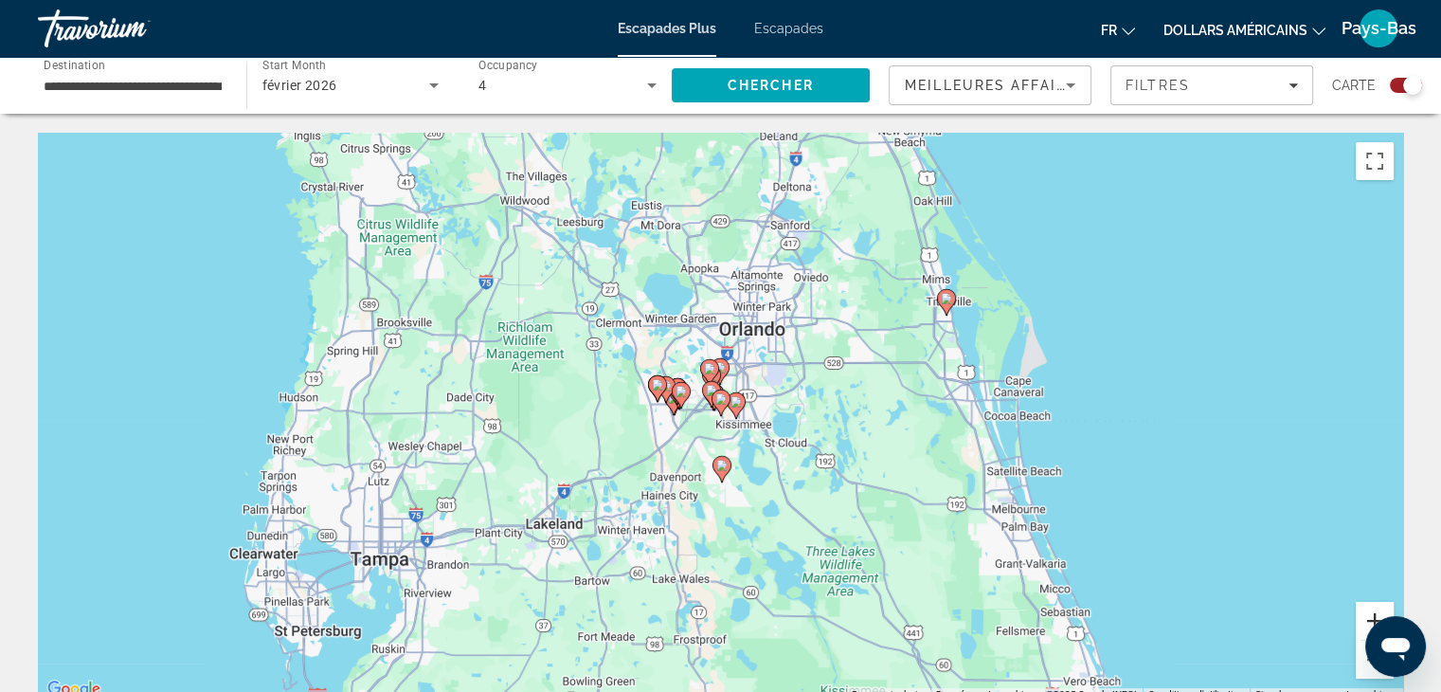
click at [1372, 611] on button "Zoom avant" at bounding box center [1375, 621] width 38 height 38
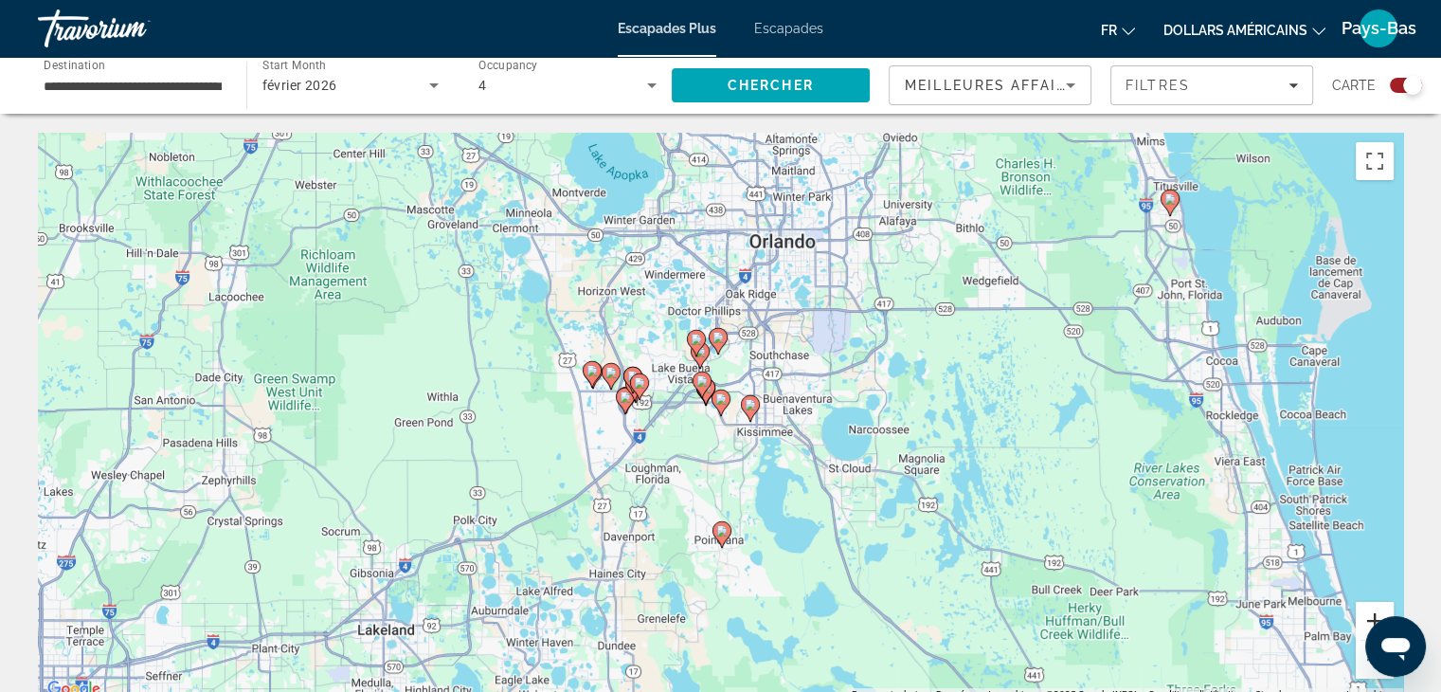
click at [1372, 611] on button "Zoom avant" at bounding box center [1375, 621] width 38 height 38
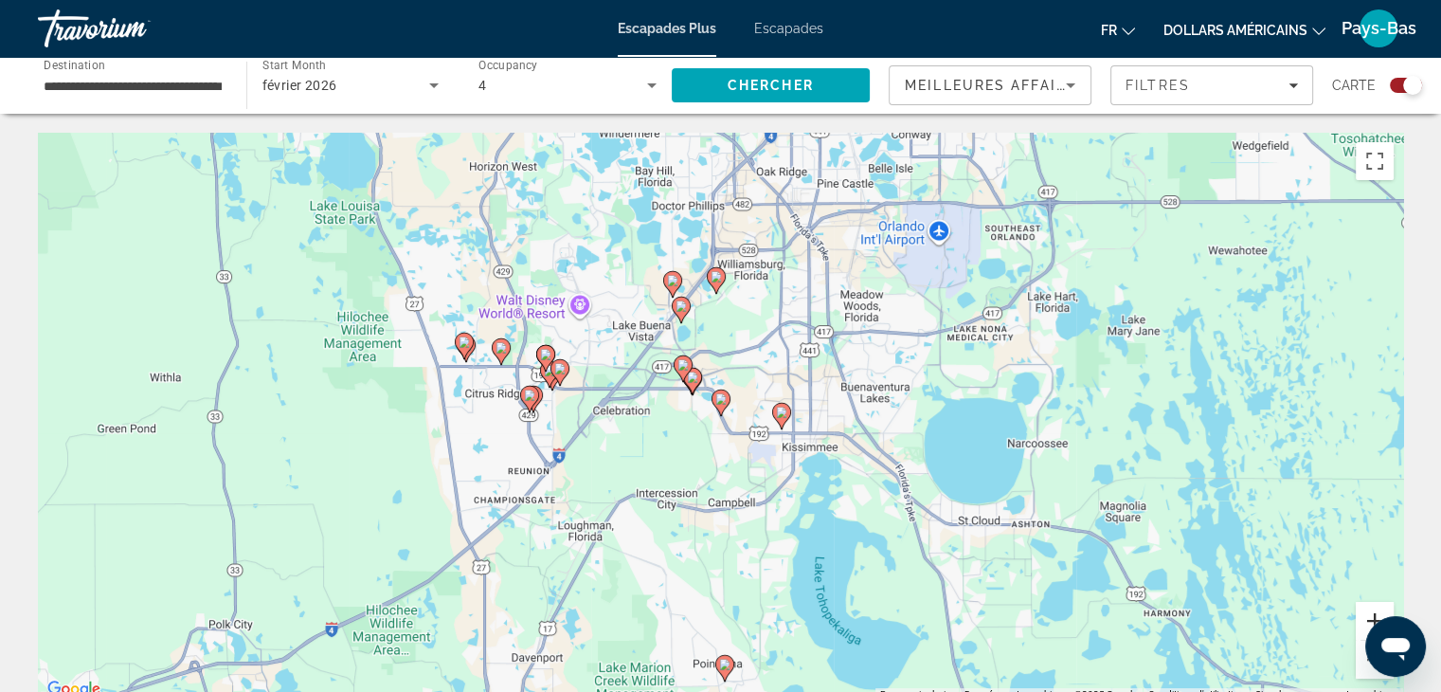
click at [1372, 610] on button "Zoom avant" at bounding box center [1375, 621] width 38 height 38
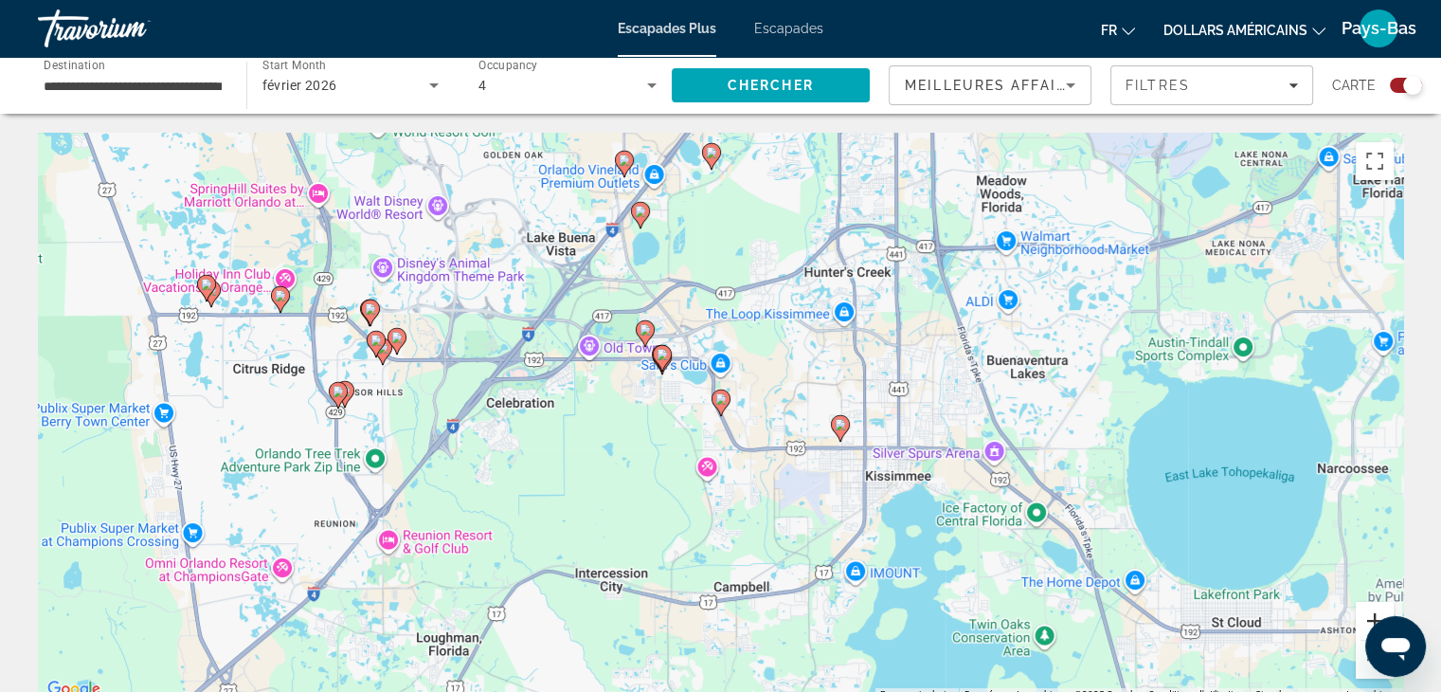
click at [1372, 609] on button "Zoom avant" at bounding box center [1375, 621] width 38 height 38
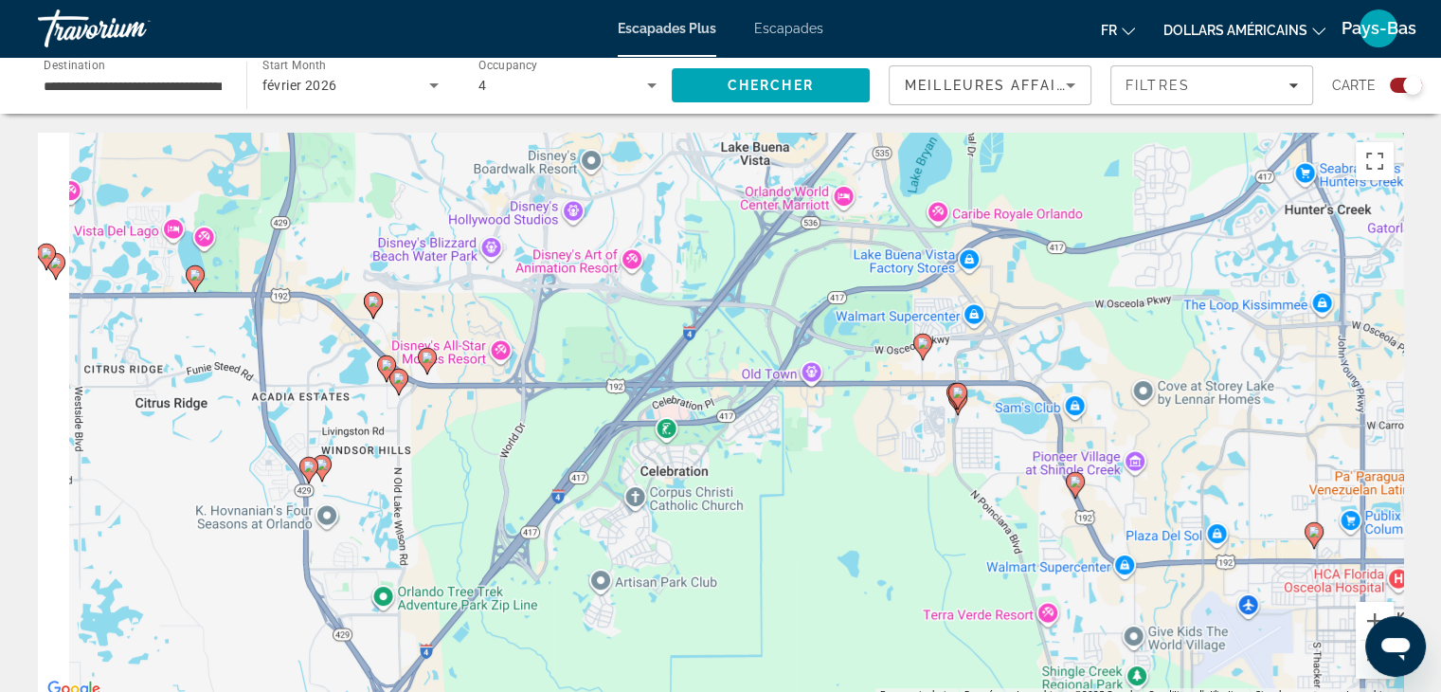
drag, startPoint x: 102, startPoint y: 348, endPoint x: 461, endPoint y: 431, distance: 367.8
click at [461, 431] on div "Pour activer le glissement avec le clavier, appuyez sur Alt+Entrée. Une fois ce…" at bounding box center [721, 417] width 1366 height 569
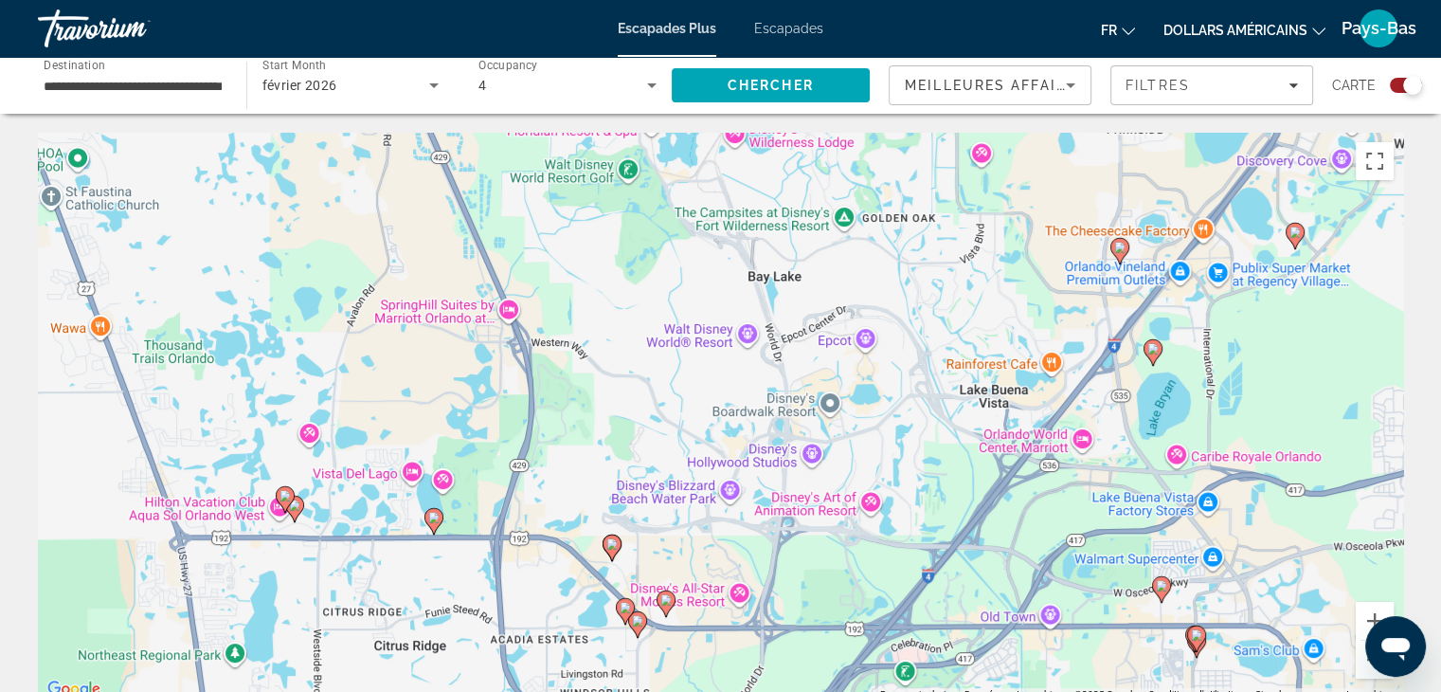
drag, startPoint x: 355, startPoint y: 393, endPoint x: 595, endPoint y: 638, distance: 342.4
click at [595, 638] on div "Pour activer le glissement avec le clavier, appuyez sur Alt+Entrée. Une fois ce…" at bounding box center [721, 417] width 1366 height 569
click at [641, 486] on div "Pour activer le glissement avec le clavier, appuyez sur Alt+Entrée. Une fois ce…" at bounding box center [721, 417] width 1366 height 569
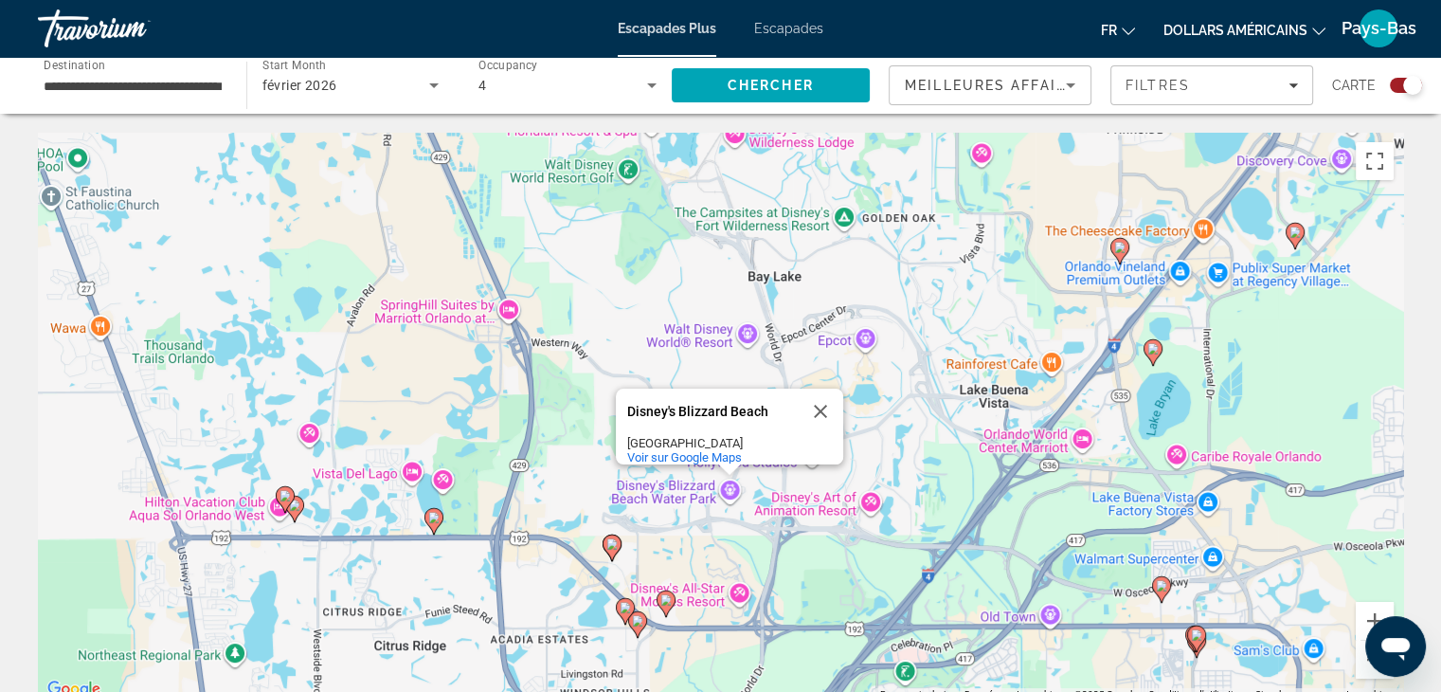
click at [641, 487] on div "Pour activer le glissement avec le clavier, appuyez sur Alt+Entrée. Une fois ce…" at bounding box center [721, 417] width 1366 height 569
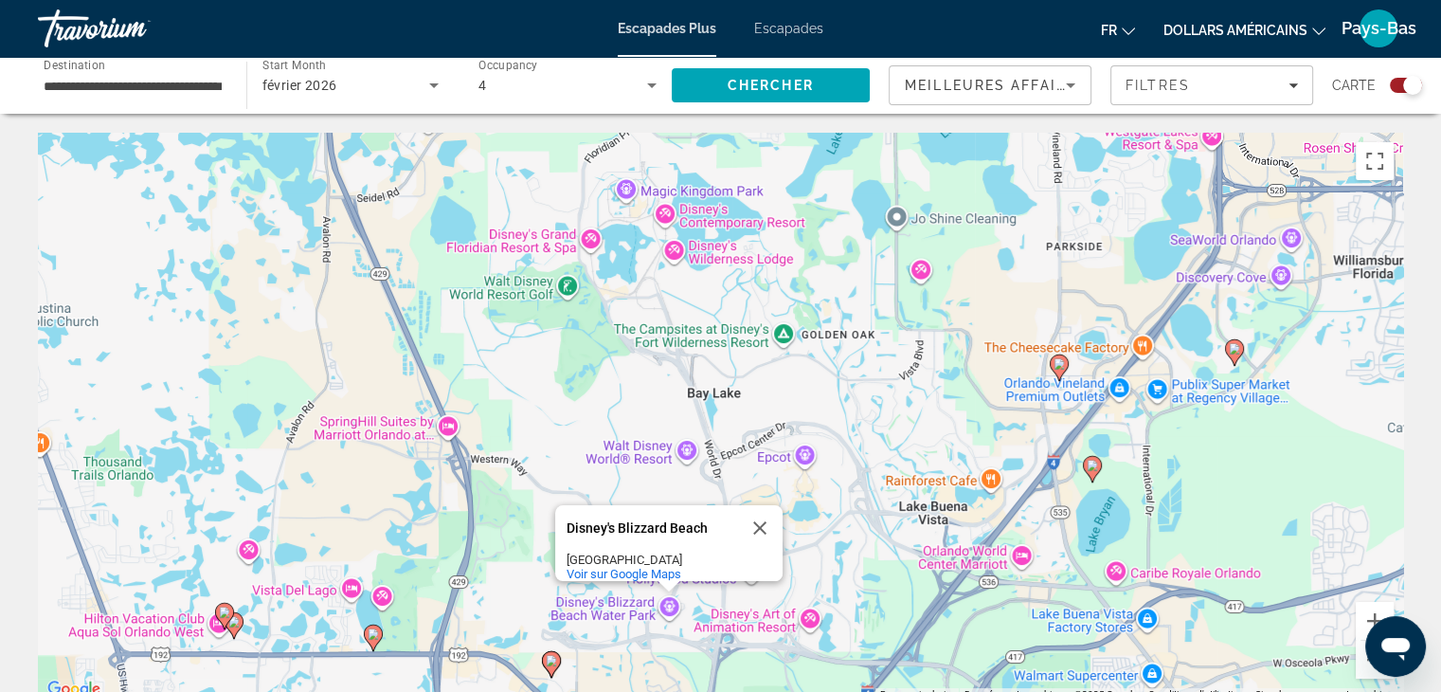
drag, startPoint x: 641, startPoint y: 489, endPoint x: 580, endPoint y: 607, distance: 133.1
click at [580, 607] on div "Pour activer le glissement avec le clavier, appuyez sur Alt+Entrée. Une fois ce…" at bounding box center [721, 417] width 1366 height 569
click at [95, 81] on input "**********" at bounding box center [133, 86] width 178 height 23
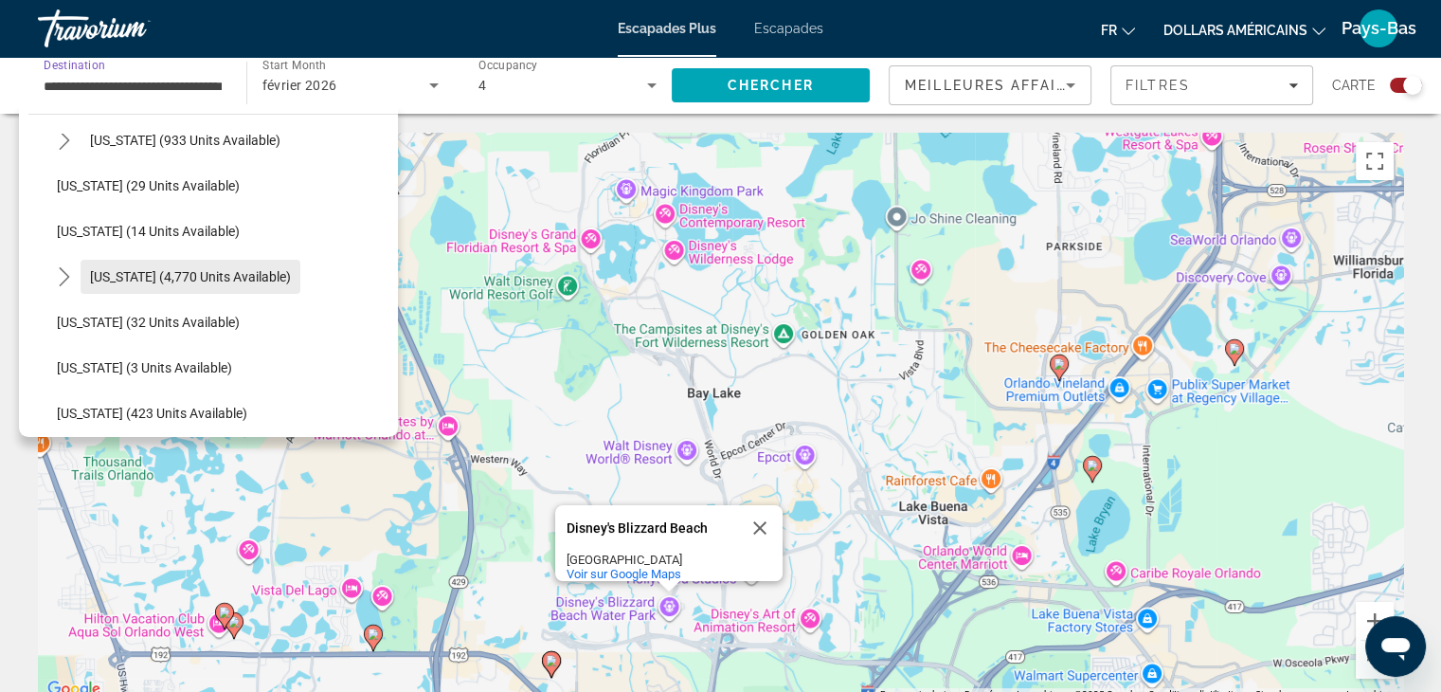
scroll to position [284, 0]
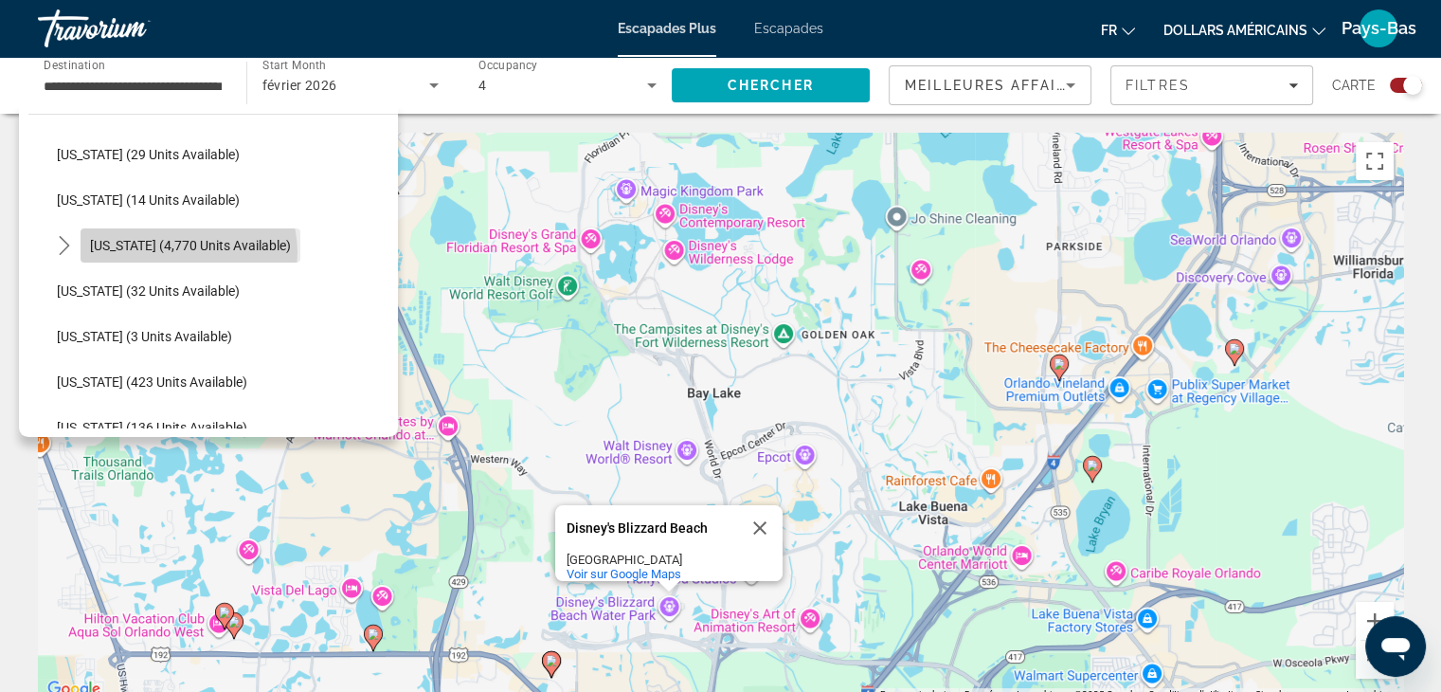
click at [188, 252] on span "[US_STATE] (4,770 units available)" at bounding box center [190, 245] width 201 height 15
type input "**********"
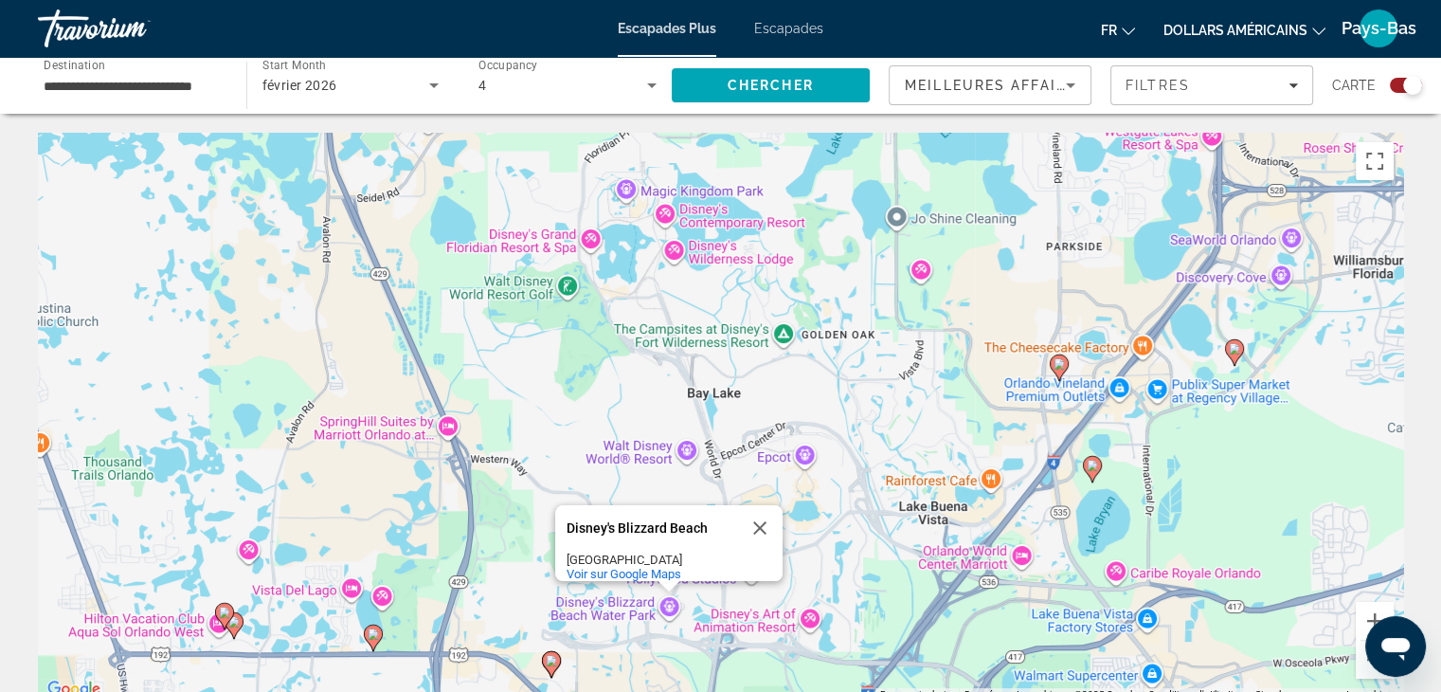
click at [224, 81] on div "**********" at bounding box center [132, 86] width 208 height 54
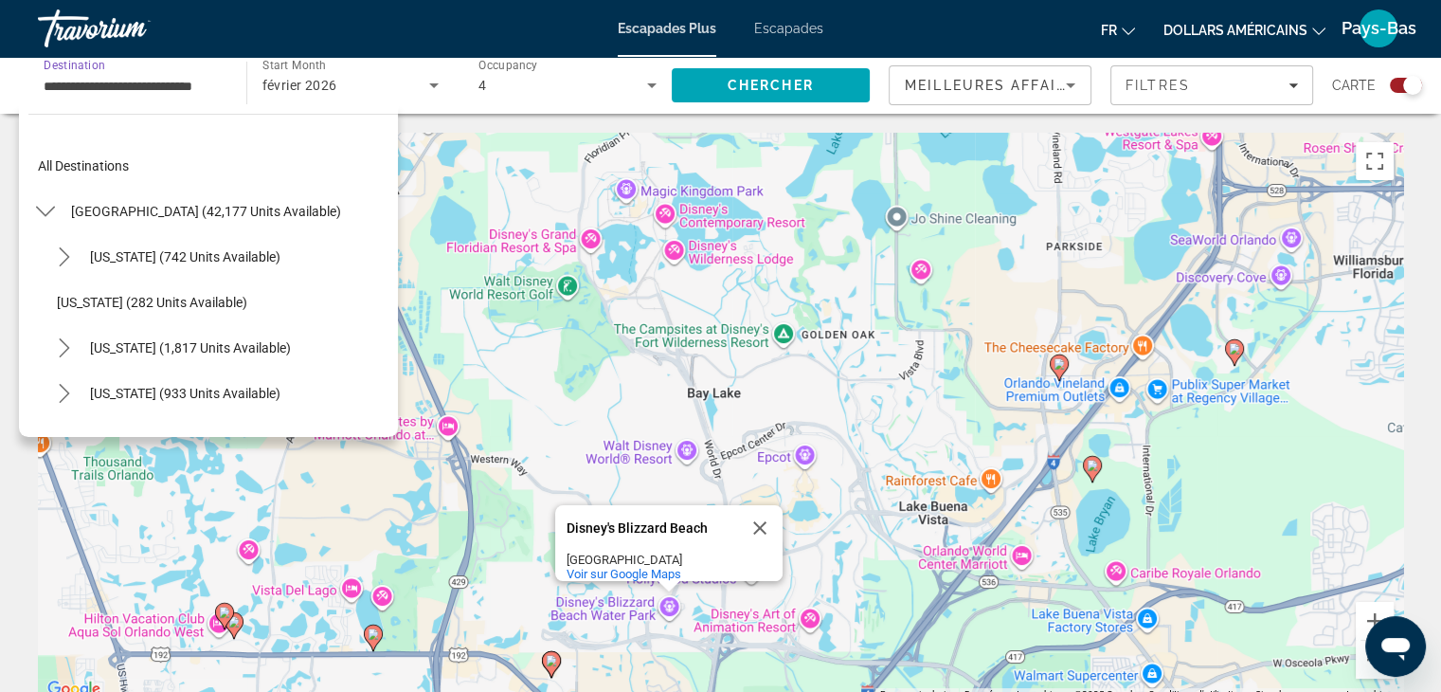
scroll to position [249, 0]
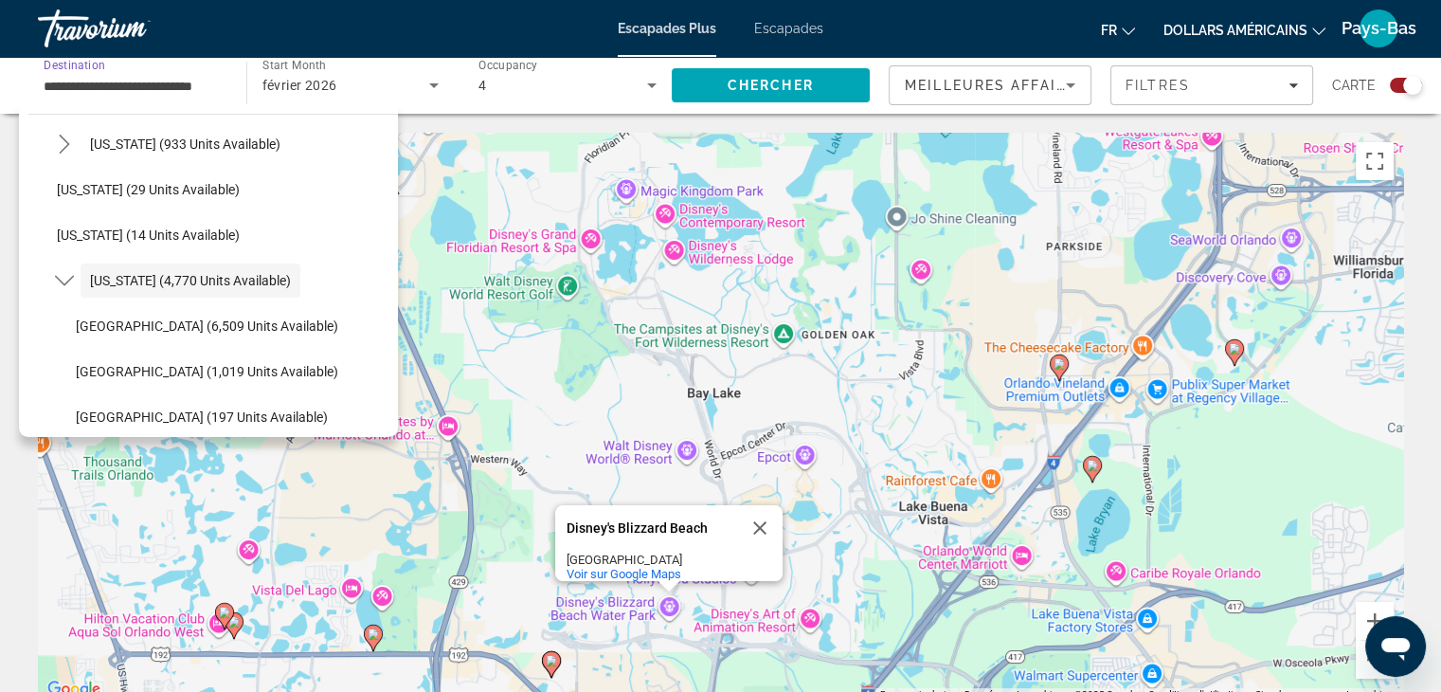
click at [227, 83] on div "**********" at bounding box center [132, 86] width 208 height 54
drag, startPoint x: 227, startPoint y: 83, endPoint x: 139, endPoint y: 88, distance: 88.3
click at [139, 88] on div "**********" at bounding box center [132, 86] width 208 height 54
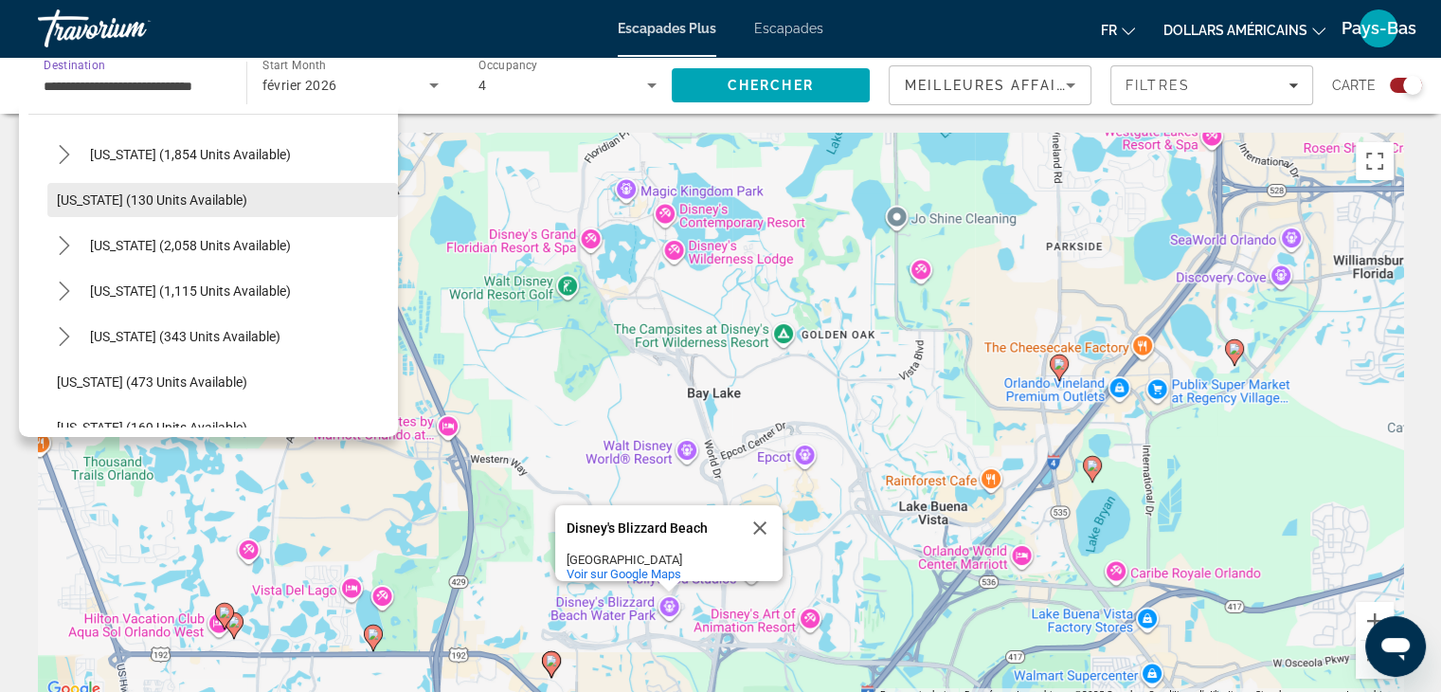
scroll to position [1596, 0]
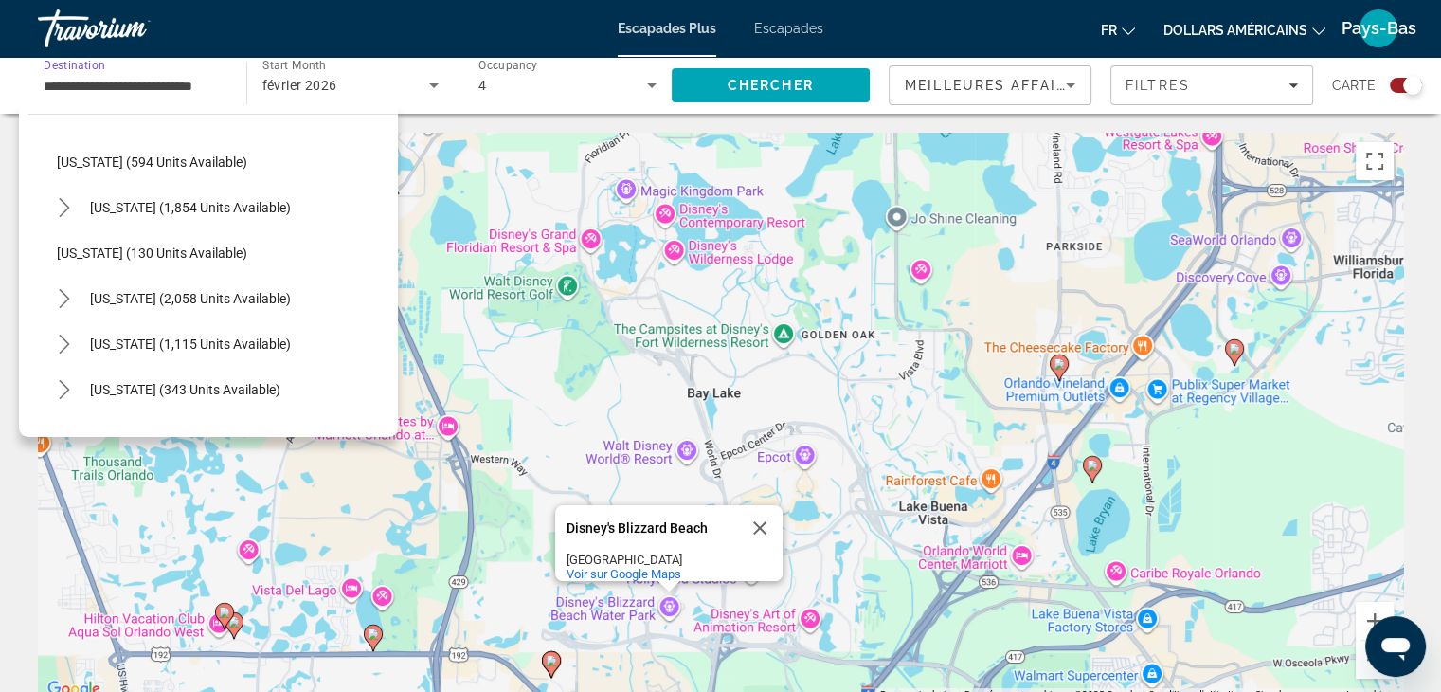
click at [229, 83] on div "**********" at bounding box center [132, 86] width 208 height 54
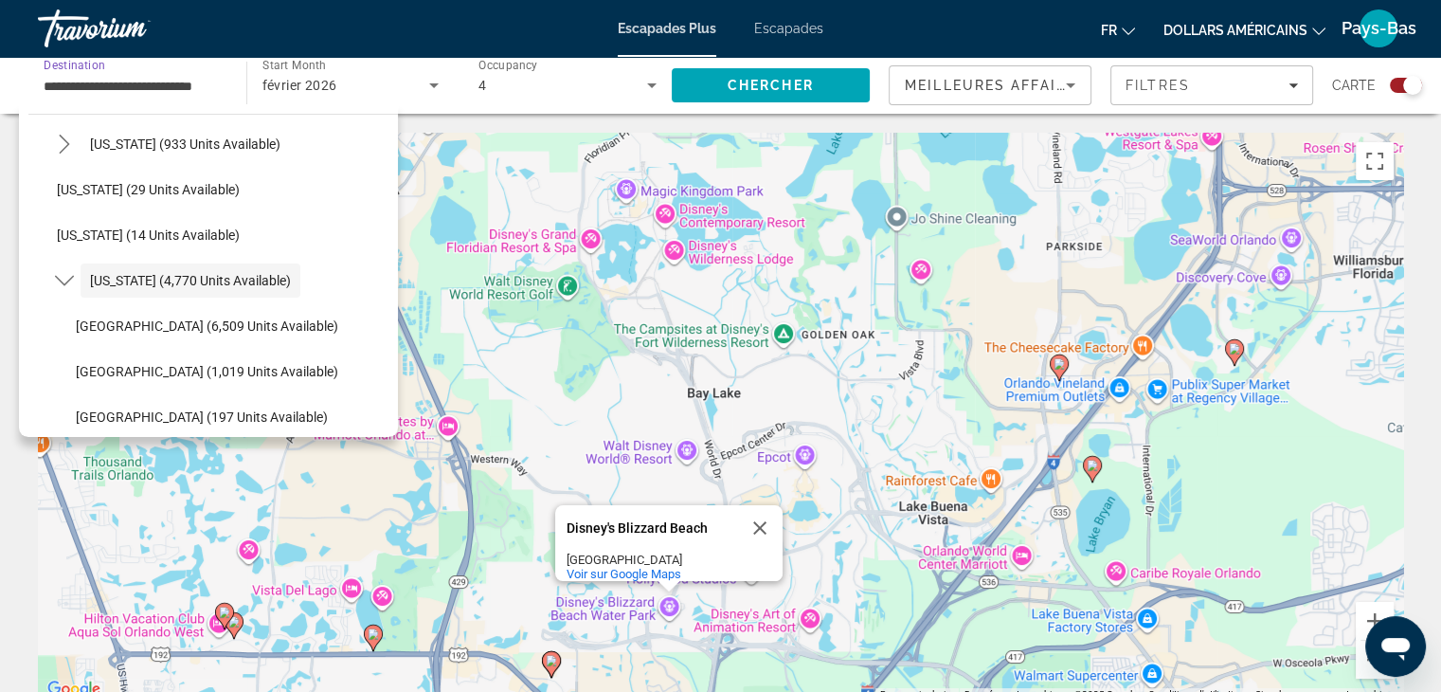
scroll to position [0, 0]
click at [239, 81] on div "Start Month Tous les mois février 2026" at bounding box center [346, 85] width 218 height 57
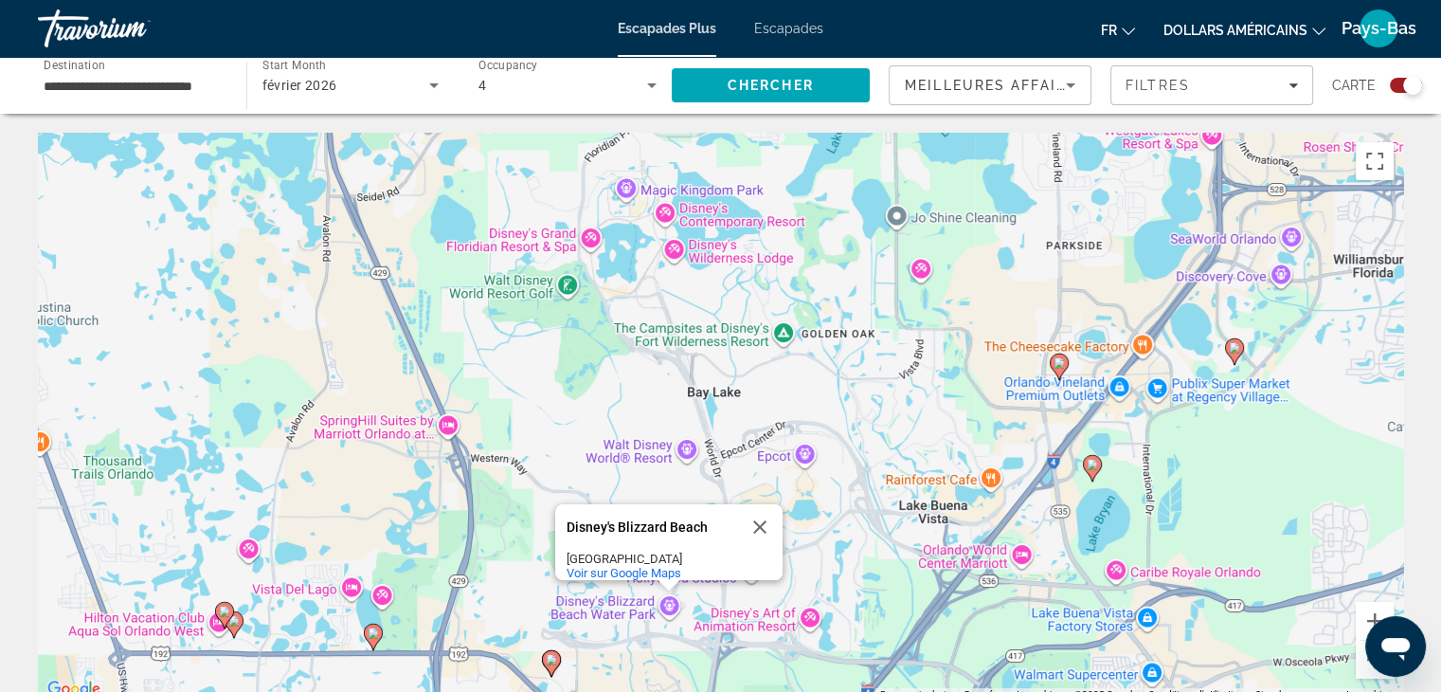
click at [464, 368] on div "Pour activer le glissement avec le clavier, appuyez sur Alt+Entrée. Une fois ce…" at bounding box center [721, 417] width 1366 height 569
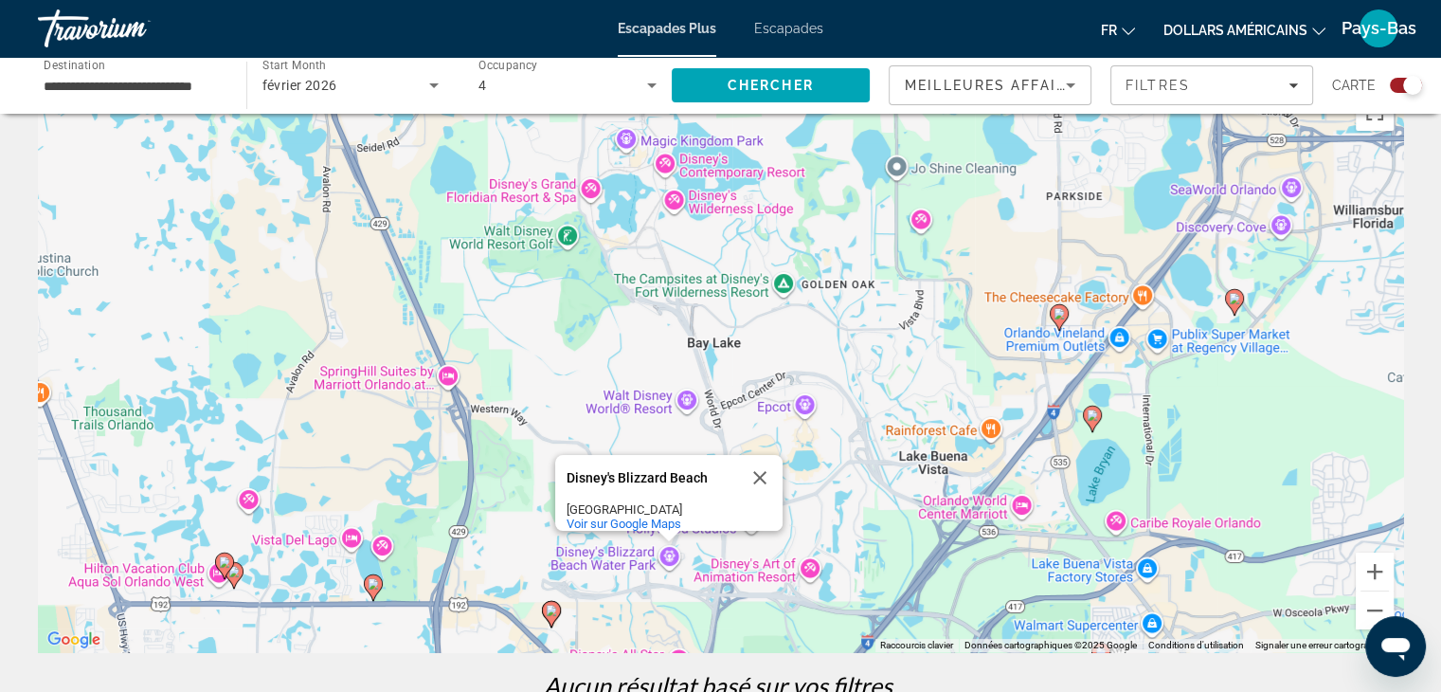
scroll to position [19, 0]
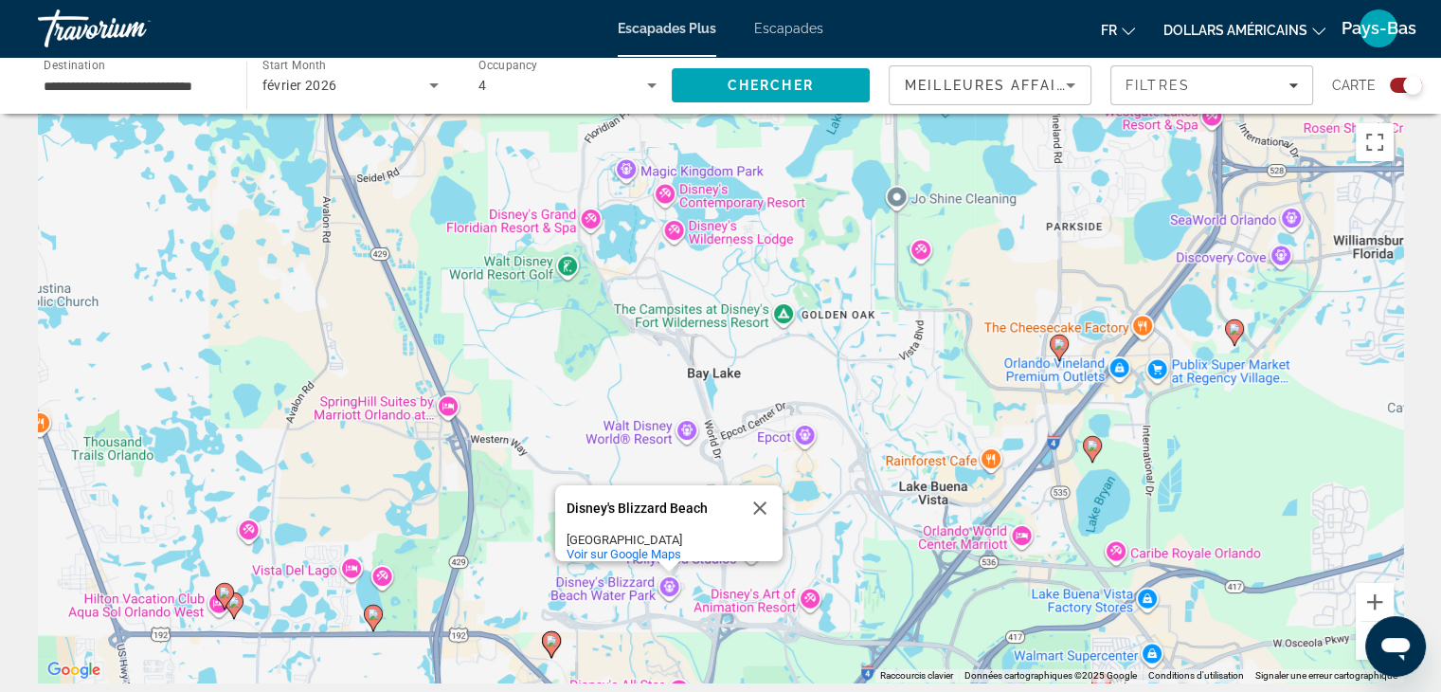
click at [765, 27] on font "Escapades" at bounding box center [788, 28] width 69 height 15
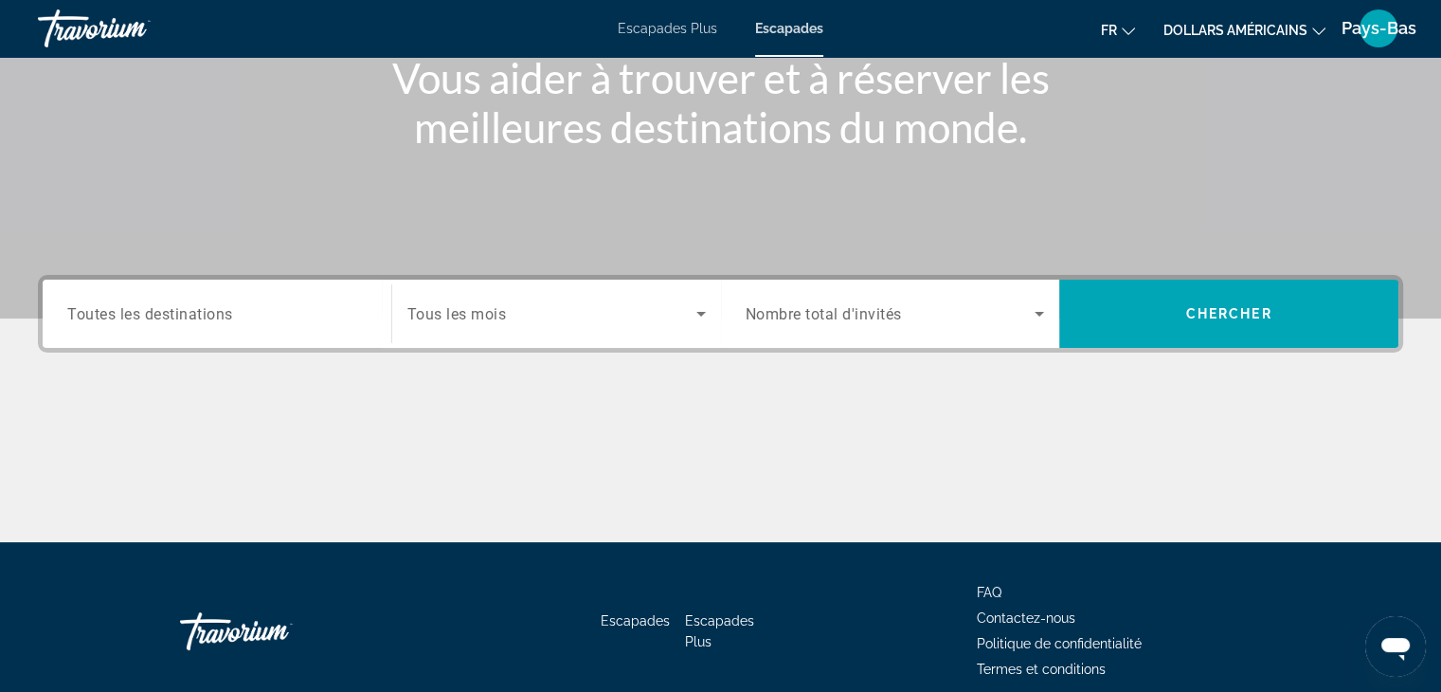
scroll to position [284, 0]
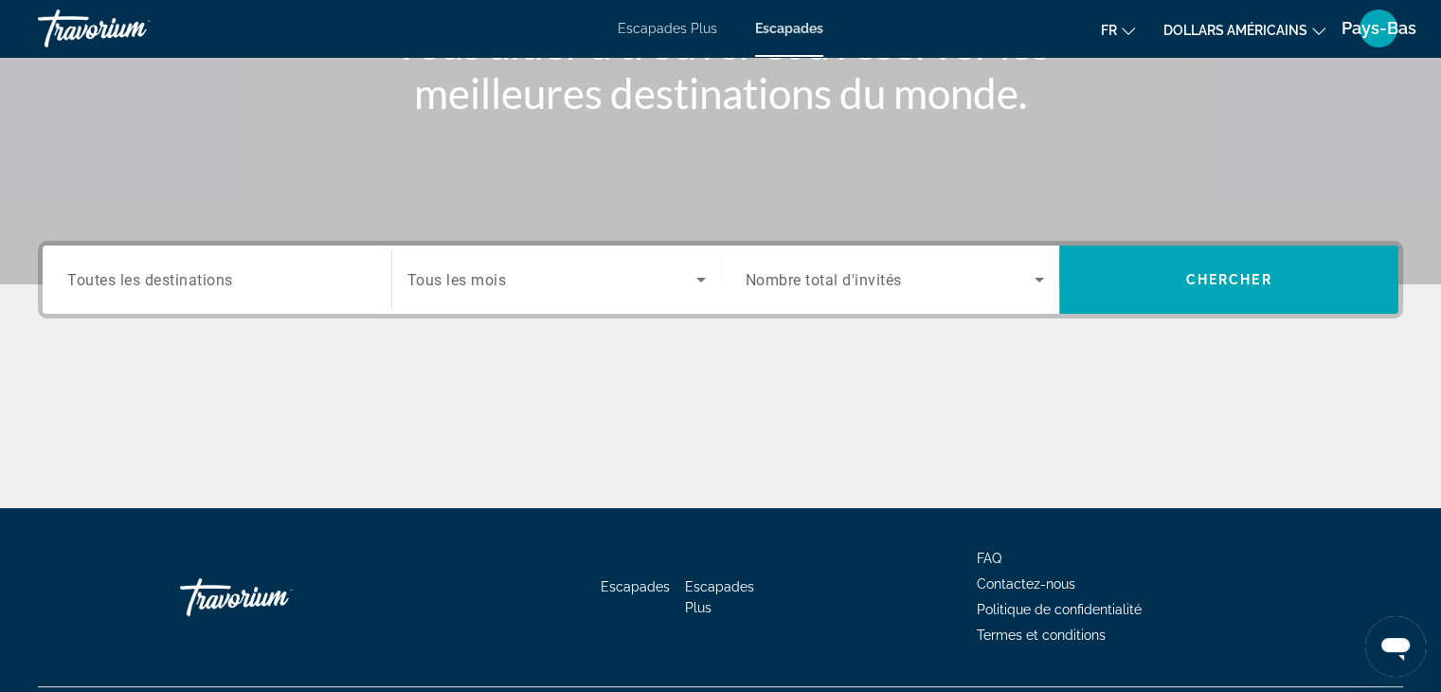
click at [249, 281] on input "Destination Toutes les destinations" at bounding box center [216, 280] width 299 height 23
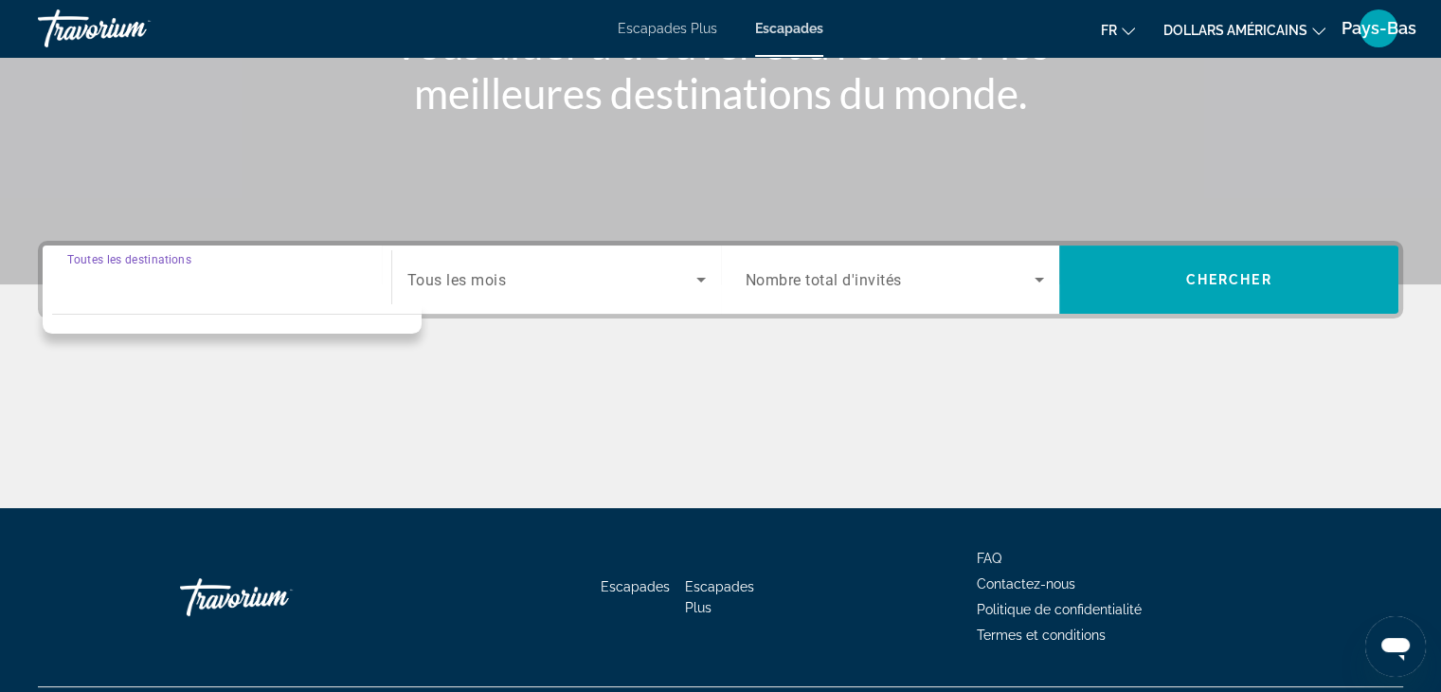
scroll to position [333, 0]
